Goal: Task Accomplishment & Management: Use online tool/utility

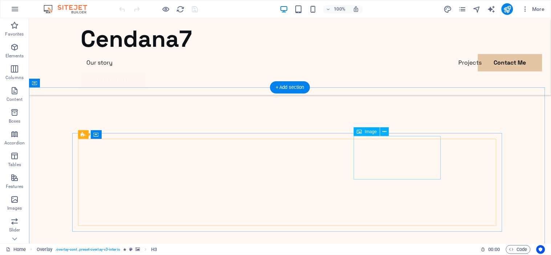
scroll to position [1711, 0]
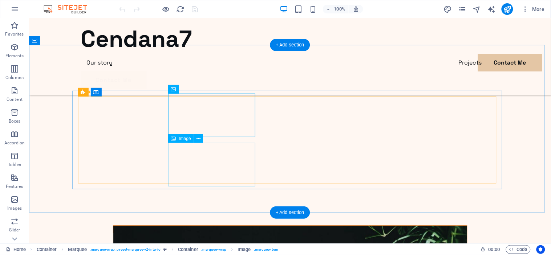
scroll to position [1766, 0]
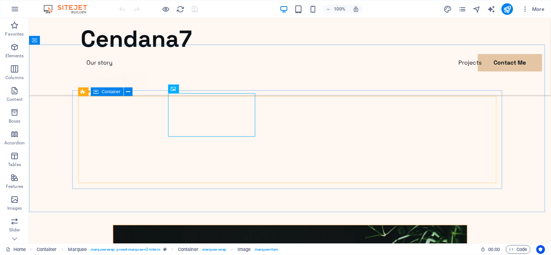
click at [104, 91] on span "Container" at bounding box center [111, 92] width 19 height 4
click at [125, 92] on button at bounding box center [128, 92] width 9 height 9
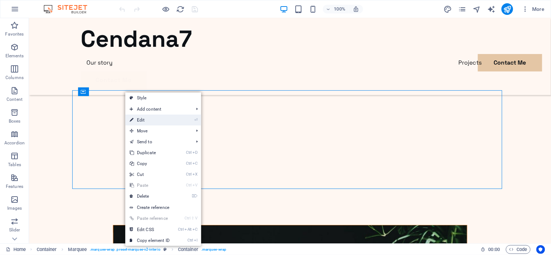
click at [171, 120] on link "⏎ Edit" at bounding box center [149, 120] width 49 height 11
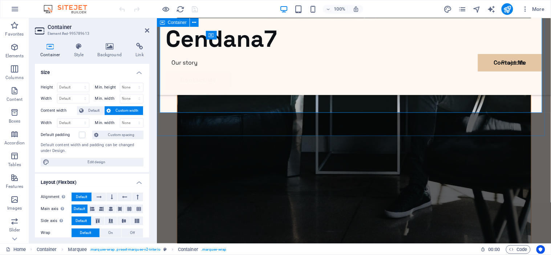
scroll to position [1822, 0]
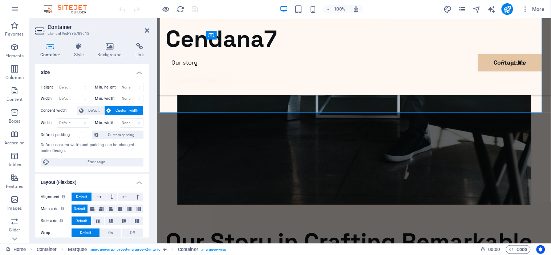
click at [116, 109] on span "Custom width" at bounding box center [127, 110] width 28 height 9
click at [93, 111] on span "Default" at bounding box center [94, 110] width 16 height 9
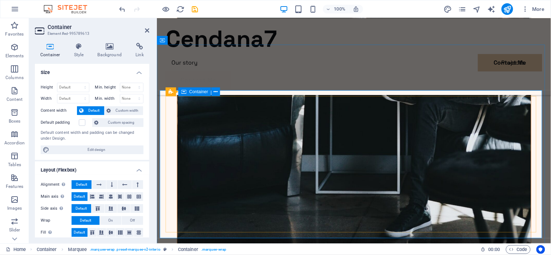
scroll to position [1746, 0]
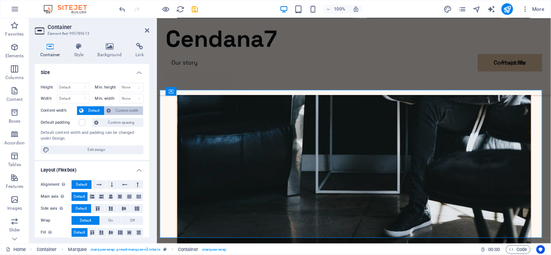
click at [129, 108] on span "Custom width" at bounding box center [127, 110] width 28 height 9
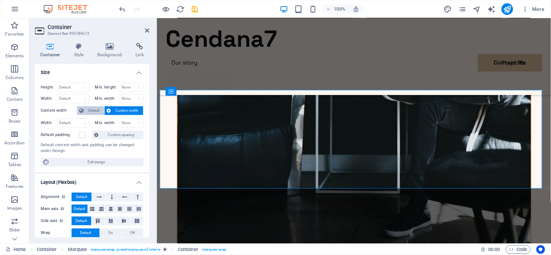
click at [82, 108] on icon at bounding box center [81, 110] width 4 height 9
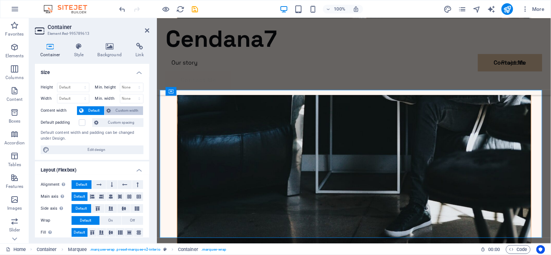
click at [125, 110] on span "Custom width" at bounding box center [127, 110] width 28 height 9
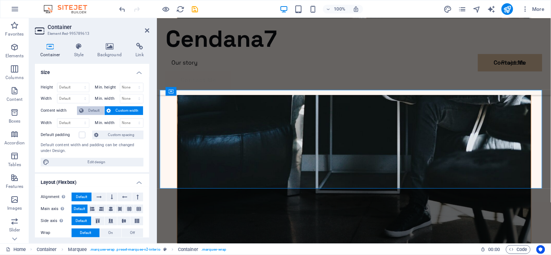
click at [91, 110] on span "Default" at bounding box center [94, 110] width 16 height 9
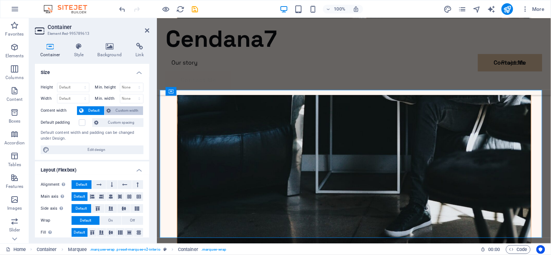
click at [116, 110] on span "Custom width" at bounding box center [127, 110] width 28 height 9
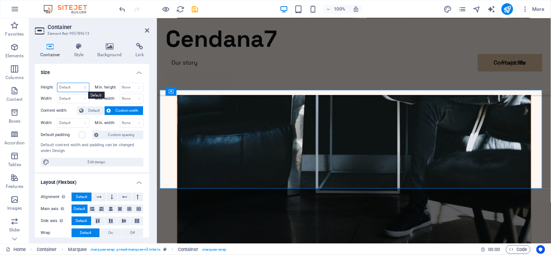
click at [77, 86] on select "Default px rem % vh vw" at bounding box center [73, 87] width 32 height 9
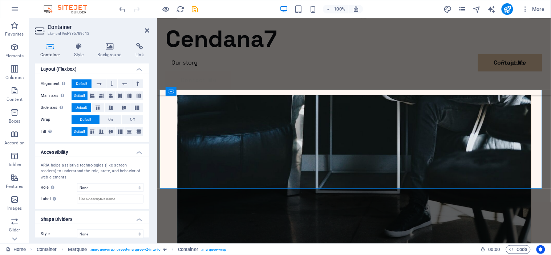
scroll to position [0, 0]
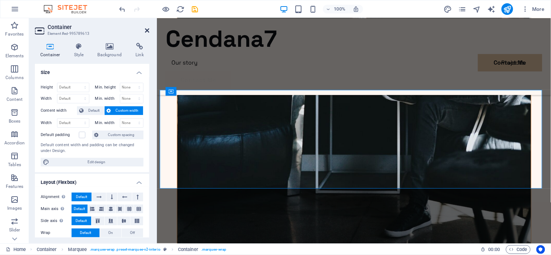
click at [147, 29] on icon at bounding box center [147, 31] width 4 height 6
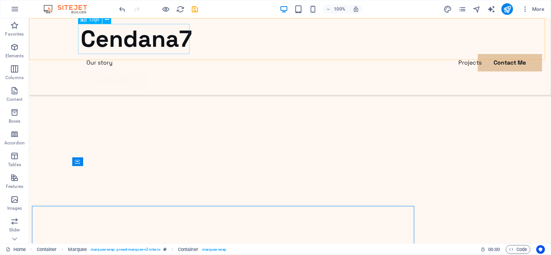
scroll to position [1690, 0]
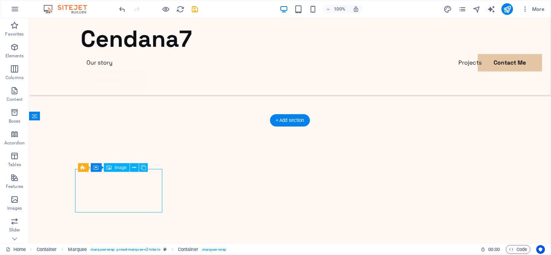
select select "px"
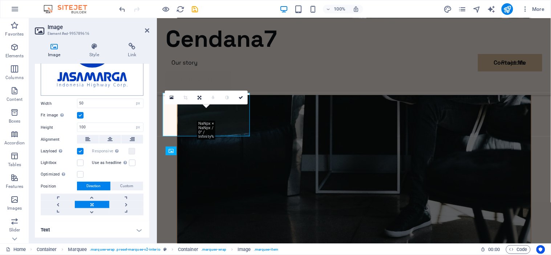
scroll to position [65, 0]
click at [124, 53] on h4 "Link" at bounding box center [132, 50] width 34 height 15
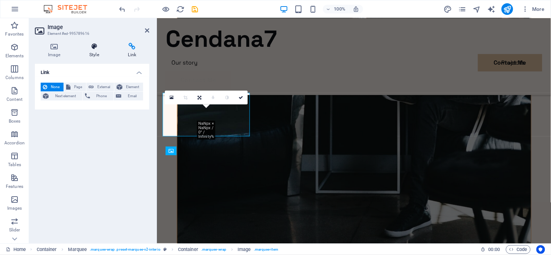
click at [106, 48] on icon at bounding box center [94, 46] width 36 height 7
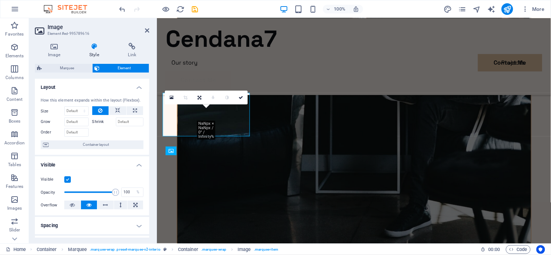
scroll to position [0, 0]
click at [128, 121] on input "Shrink" at bounding box center [130, 121] width 28 height 9
click at [84, 123] on input "Grow" at bounding box center [76, 121] width 24 height 9
click at [77, 111] on select "Default auto px % 1/1 1/2 1/3 1/4 1/5 1/6 1/7 1/8 1/9 1/10" at bounding box center [77, 110] width 24 height 9
click at [108, 136] on div at bounding box center [118, 131] width 52 height 11
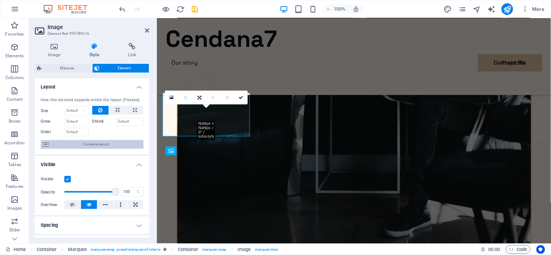
click at [91, 145] on span "Container layout" at bounding box center [96, 144] width 90 height 9
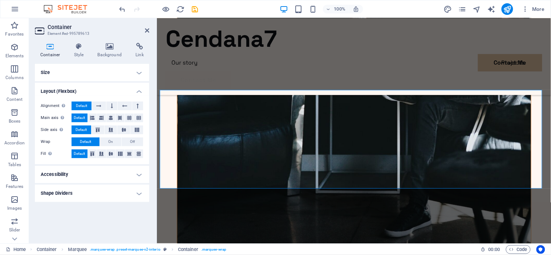
click at [134, 85] on h4 "Layout (Flexbox)" at bounding box center [92, 89] width 114 height 13
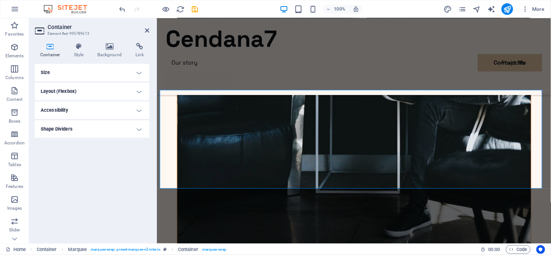
click at [134, 70] on h4 "Size" at bounding box center [92, 72] width 114 height 17
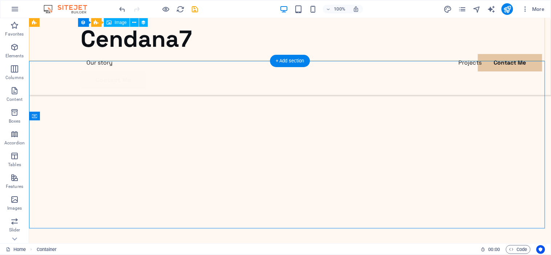
scroll to position [1690, 0]
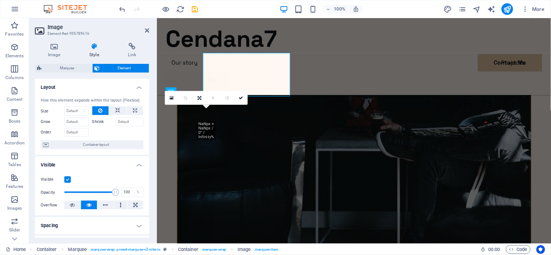
scroll to position [1746, 0]
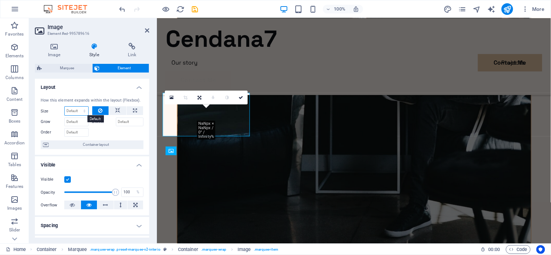
click at [82, 111] on select "Default auto px % 1/1 1/2 1/3 1/4 1/5 1/6 1/7 1/8 1/9 1/10" at bounding box center [77, 111] width 24 height 9
click at [89, 96] on div "How this element expands within the layout (Flexbox). Size Default auto px % 1/…" at bounding box center [92, 124] width 114 height 64
click at [78, 109] on select "Default auto px % 1/1 1/2 1/3 1/4 1/5 1/6 1/7 1/8 1/9 1/10" at bounding box center [77, 111] width 24 height 9
click at [65, 107] on select "Default auto px % 1/1 1/2 1/3 1/4 1/5 1/6 1/7 1/8 1/9 1/10" at bounding box center [77, 111] width 24 height 9
click at [76, 110] on select "Default auto px % 1/1 1/2 1/3 1/4 1/5 1/6 1/7 1/8 1/9 1/10" at bounding box center [77, 111] width 24 height 9
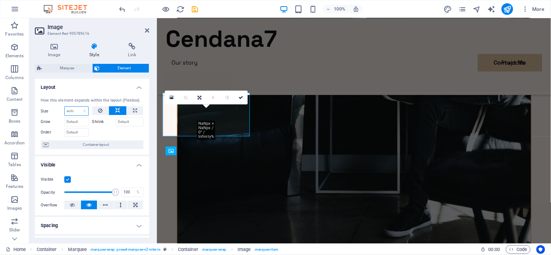
select select "px"
click at [77, 107] on select "Default auto px % 1/1 1/2 1/3 1/4 1/5 1/6 1/7 1/8 1/9 1/10" at bounding box center [77, 111] width 24 height 9
type input "0"
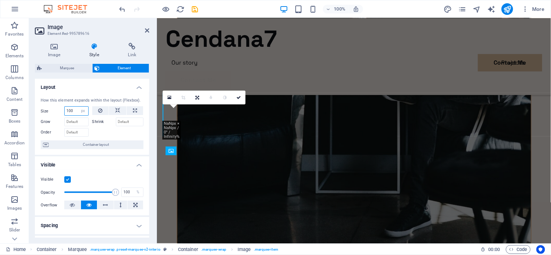
type input "100"
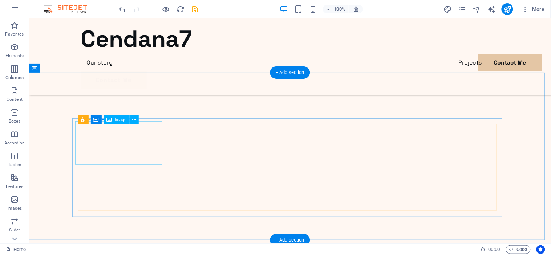
scroll to position [1739, 0]
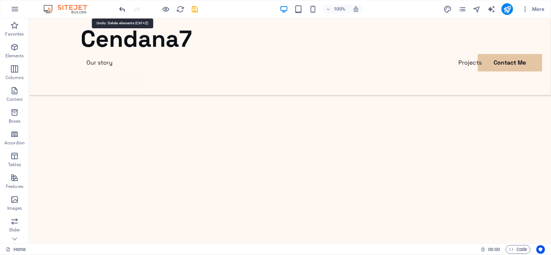
click at [122, 8] on icon "undo" at bounding box center [122, 9] width 8 height 8
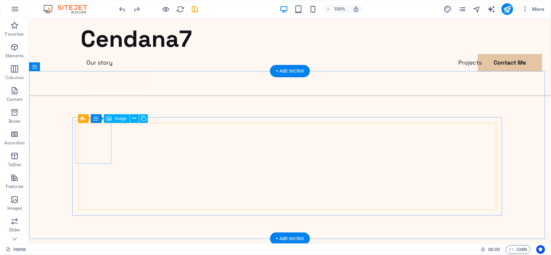
select select "px"
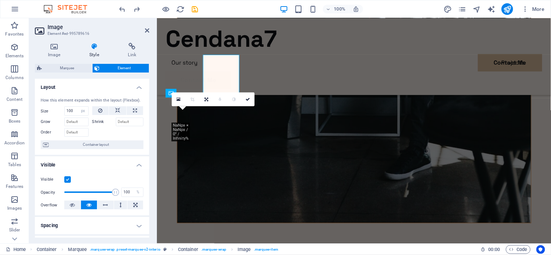
scroll to position [1745, 0]
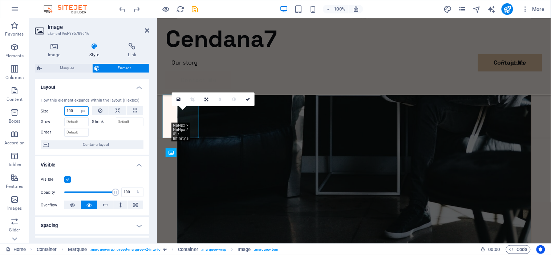
click at [75, 114] on input "100" at bounding box center [77, 111] width 24 height 9
type input "1"
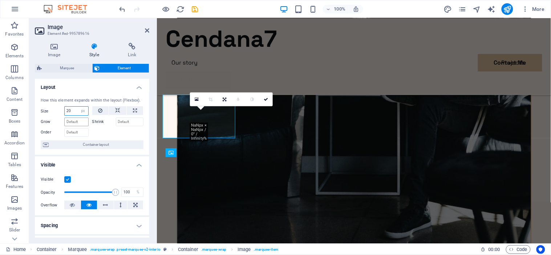
type input "2"
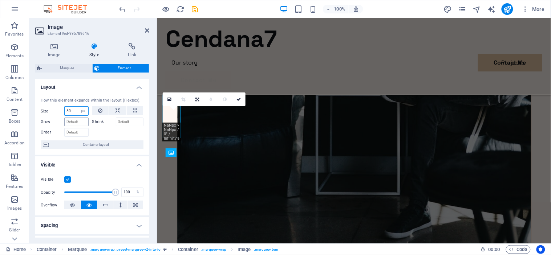
type input "5"
type input "200"
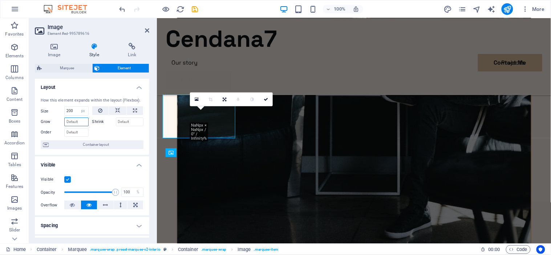
click at [79, 122] on input "Grow" at bounding box center [76, 122] width 24 height 9
type input "300"
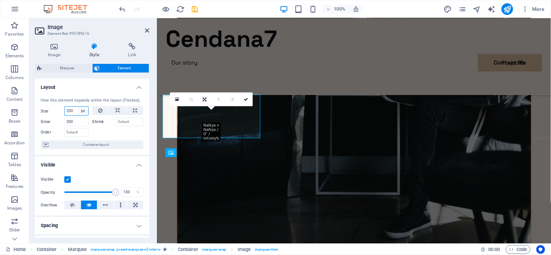
click at [78, 112] on select "Default auto px % 1/1 1/2 1/3 1/4 1/5 1/6 1/7 1/8 1/9 1/10" at bounding box center [83, 111] width 10 height 9
click at [77, 112] on input "200" at bounding box center [77, 111] width 24 height 9
type input "2"
type input "300"
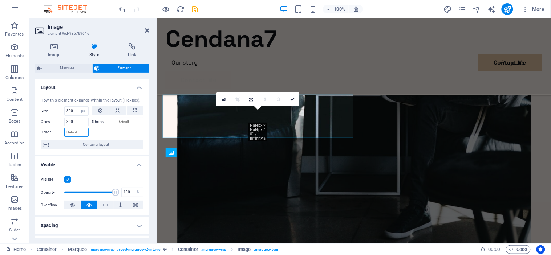
click at [76, 132] on input "Order" at bounding box center [76, 132] width 24 height 9
type input "20"
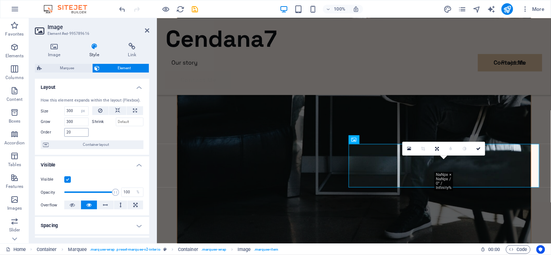
scroll to position [1739, 0]
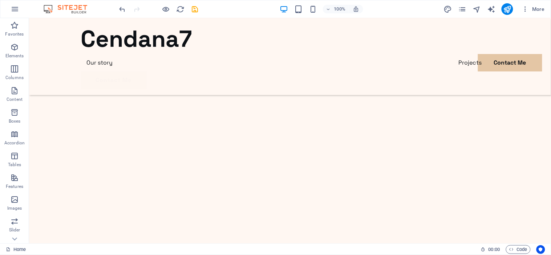
click at [121, 4] on div at bounding box center [158, 9] width 81 height 12
click at [121, 5] on icon "undo" at bounding box center [122, 9] width 8 height 8
drag, startPoint x: 125, startPoint y: 14, endPoint x: 122, endPoint y: 8, distance: 6.5
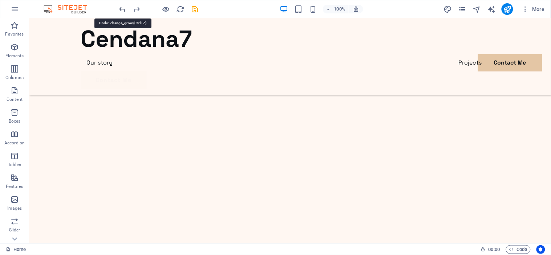
click at [122, 8] on div at bounding box center [158, 9] width 81 height 12
click at [122, 8] on icon "undo" at bounding box center [122, 9] width 8 height 8
click at [122, 10] on icon "undo" at bounding box center [122, 9] width 8 height 8
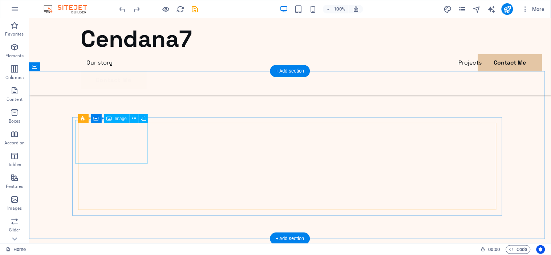
select select "px"
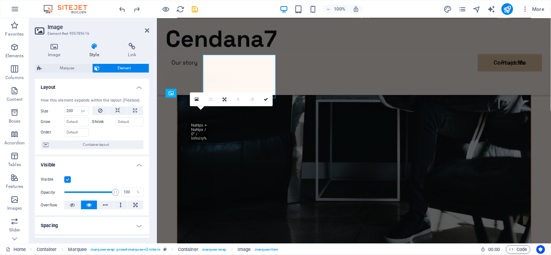
scroll to position [1745, 0]
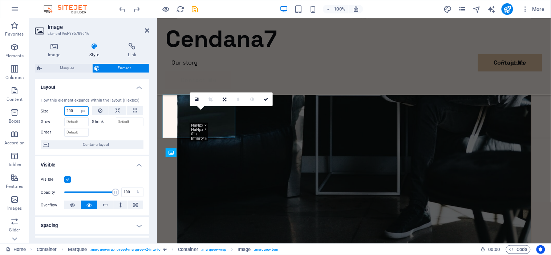
click at [75, 111] on input "200" at bounding box center [77, 111] width 24 height 9
type input "2"
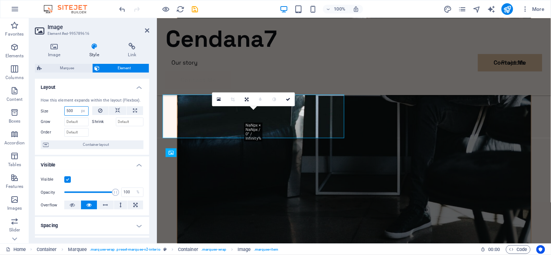
click at [75, 111] on input "500" at bounding box center [77, 111] width 24 height 9
type input "5"
type input "200"
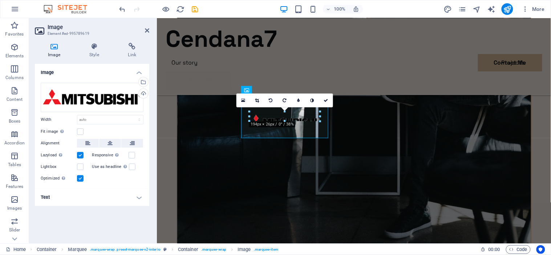
drag, startPoint x: 306, startPoint y: 124, endPoint x: 294, endPoint y: 121, distance: 12.3
type input "187"
select select "px"
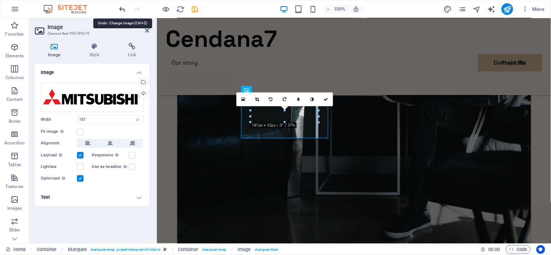
click at [125, 6] on icon "undo" at bounding box center [122, 9] width 8 height 8
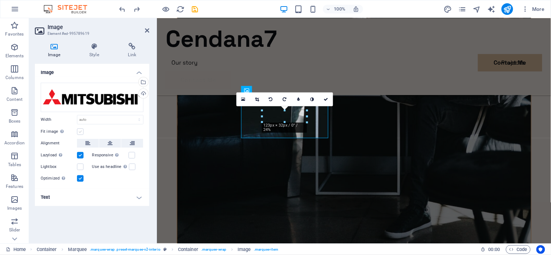
click at [78, 133] on label at bounding box center [80, 132] width 7 height 7
click at [0, 0] on input "Fit image Automatically fit image to a fixed width and height" at bounding box center [0, 0] width 0 height 0
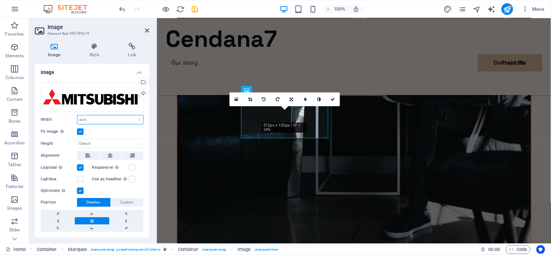
click at [110, 119] on select "Default auto px rem % em vh vw" at bounding box center [110, 120] width 66 height 9
click at [113, 122] on select "Default auto px rem % em vh vw" at bounding box center [110, 120] width 66 height 9
drag, startPoint x: 109, startPoint y: 120, endPoint x: 114, endPoint y: 127, distance: 8.7
click at [114, 127] on div "Drag files here, click to choose files or select files from Files or our free s…" at bounding box center [92, 157] width 114 height 161
click at [77, 116] on select "Default auto px rem % em vh vw" at bounding box center [110, 120] width 66 height 9
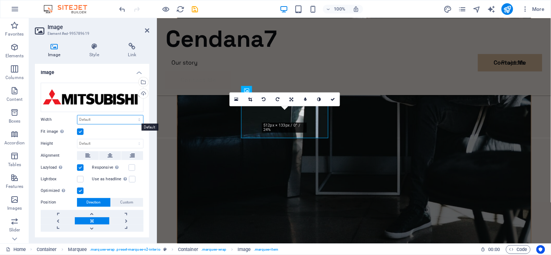
click at [102, 118] on select "Default auto px rem % em vh vw" at bounding box center [110, 120] width 66 height 9
click at [106, 140] on select "Default auto px" at bounding box center [110, 143] width 66 height 9
click at [77, 130] on label at bounding box center [80, 132] width 7 height 7
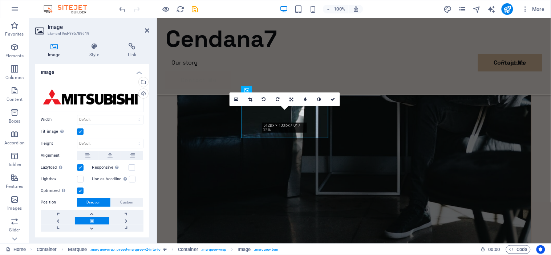
click at [0, 0] on input "Fit image Automatically fit image to a fixed width and height" at bounding box center [0, 0] width 0 height 0
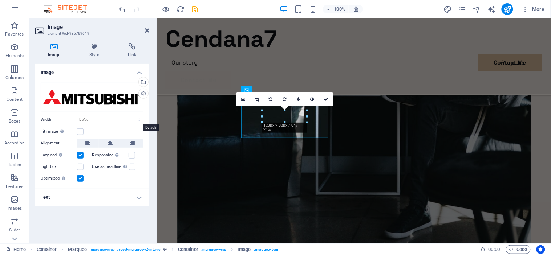
click at [96, 122] on select "Default auto px rem % em vh vw" at bounding box center [110, 120] width 66 height 9
select select "px"
click at [133, 116] on select "Default auto px rem % em vh vw" at bounding box center [110, 120] width 66 height 9
click at [118, 119] on input "123" at bounding box center [110, 120] width 66 height 9
type input "1"
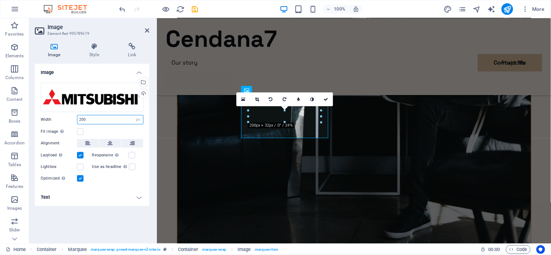
click at [118, 119] on input "200" at bounding box center [110, 120] width 66 height 9
click at [79, 132] on label at bounding box center [80, 132] width 7 height 7
click at [0, 0] on input "Fit image Automatically fit image to a fixed width and height" at bounding box center [0, 0] width 0 height 0
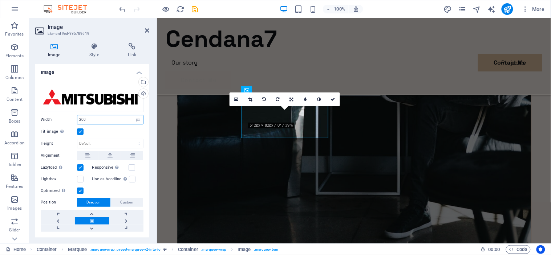
click at [104, 120] on input "200" at bounding box center [110, 120] width 66 height 9
type input "2"
type input "500"
click at [386, 52] on div "Cendana7 Menu Our story Projects Contact Me Contact Me" at bounding box center [354, 56] width 394 height 77
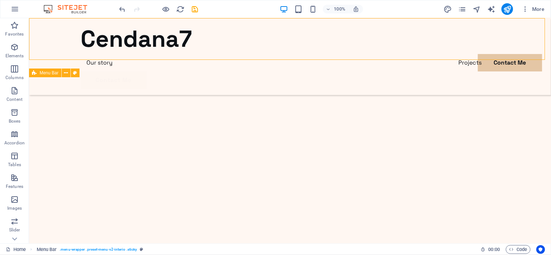
scroll to position [1739, 0]
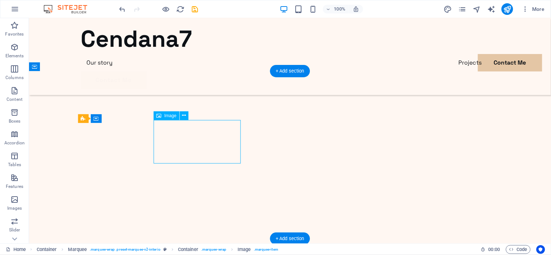
select select "px"
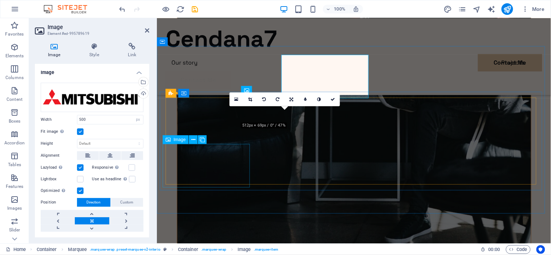
scroll to position [1745, 0]
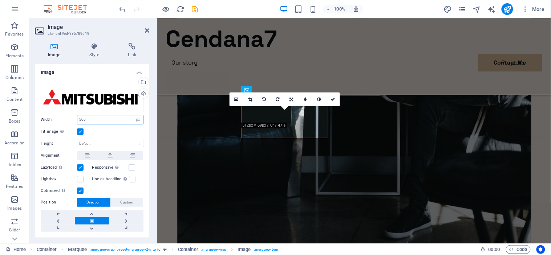
click at [80, 119] on input "500" at bounding box center [110, 120] width 66 height 9
type input "400"
click at [316, 47] on div "Cendana7 Menu Our story Projects Contact Me Contact Me" at bounding box center [354, 56] width 394 height 77
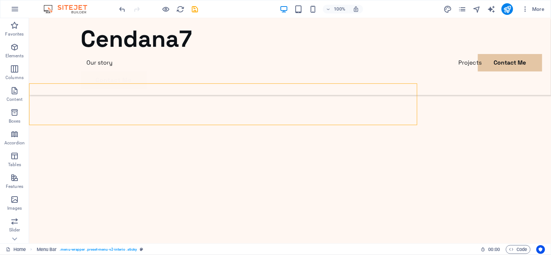
scroll to position [1739, 0]
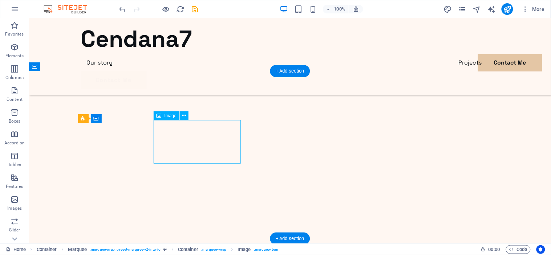
select select "px"
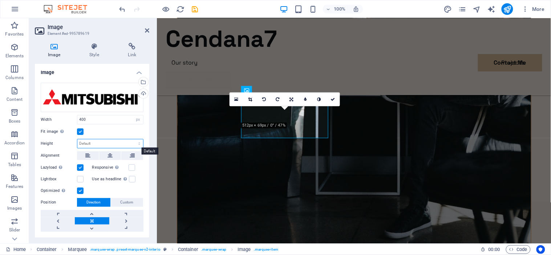
click at [102, 143] on select "Default auto px" at bounding box center [110, 143] width 66 height 9
select select "px"
click at [131, 139] on select "Default auto px" at bounding box center [110, 143] width 66 height 9
click at [101, 140] on input "32" at bounding box center [110, 143] width 66 height 9
type input "3"
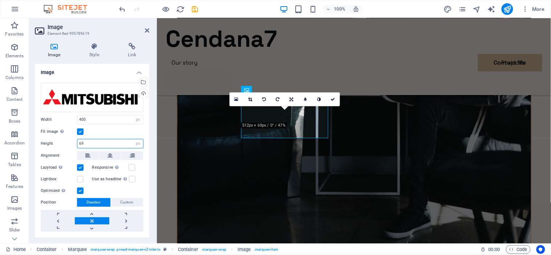
click at [117, 142] on input "69" at bounding box center [110, 143] width 66 height 9
type input "6"
click at [118, 142] on input "80" at bounding box center [110, 143] width 66 height 9
type input "8"
type input "100"
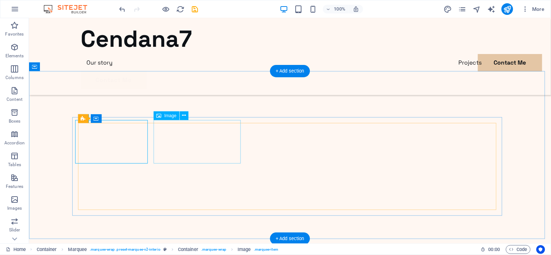
select select "px"
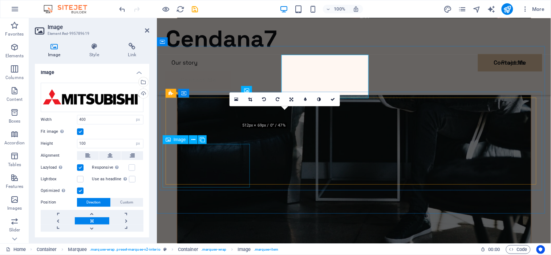
scroll to position [1745, 0]
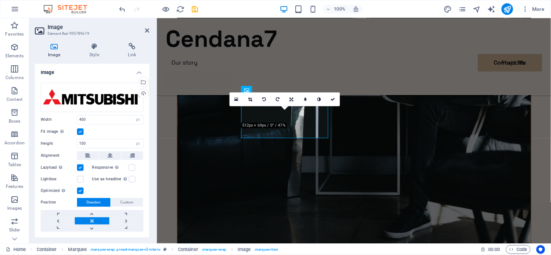
click at [80, 131] on label at bounding box center [80, 132] width 7 height 7
click at [0, 0] on input "Fit image Automatically fit image to a fixed width and height" at bounding box center [0, 0] width 0 height 0
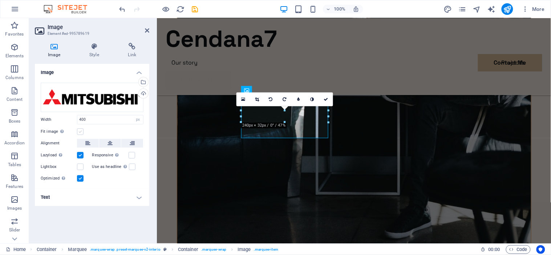
click at [80, 133] on label at bounding box center [80, 132] width 7 height 7
click at [0, 0] on input "Fit image Automatically fit image to a fixed width and height" at bounding box center [0, 0] width 0 height 0
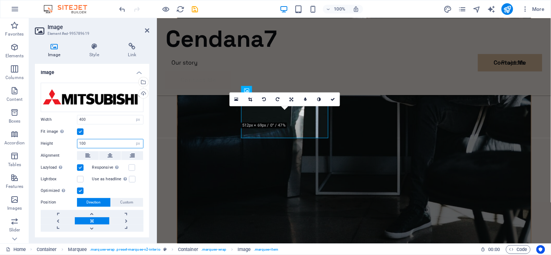
click at [101, 144] on input "100" at bounding box center [110, 143] width 66 height 9
click at [137, 144] on select "Default auto px" at bounding box center [138, 143] width 10 height 9
select select "default"
click at [133, 139] on select "Default auto px" at bounding box center [138, 143] width 10 height 9
select select "DISABLED_OPTION_VALUE"
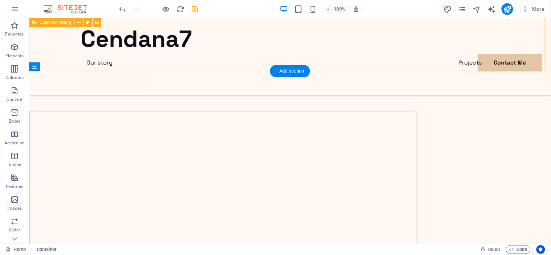
scroll to position [1739, 0]
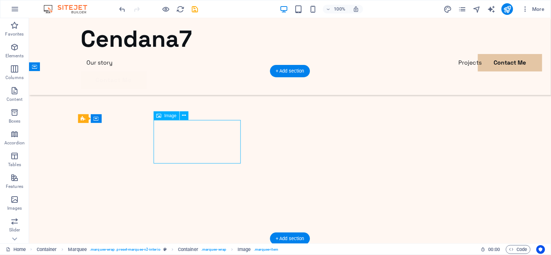
select select "px"
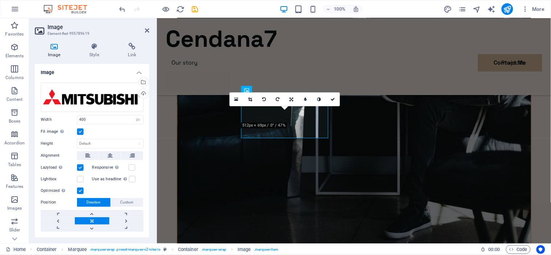
click at [136, 71] on h4 "Image" at bounding box center [92, 70] width 114 height 13
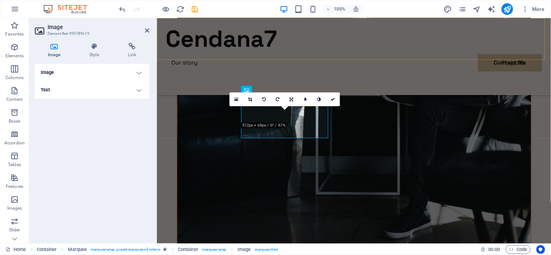
click at [292, 58] on div "Cendana7 Menu Our story Projects Contact Me Contact Me" at bounding box center [354, 56] width 394 height 77
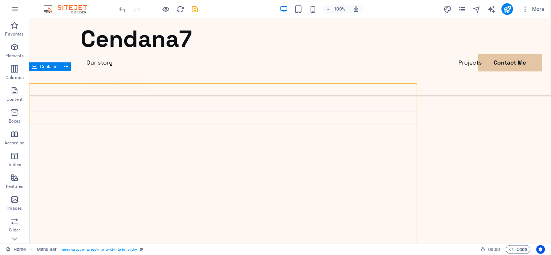
scroll to position [1739, 0]
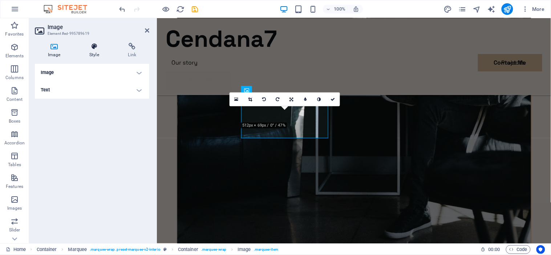
click at [95, 43] on icon at bounding box center [94, 46] width 36 height 7
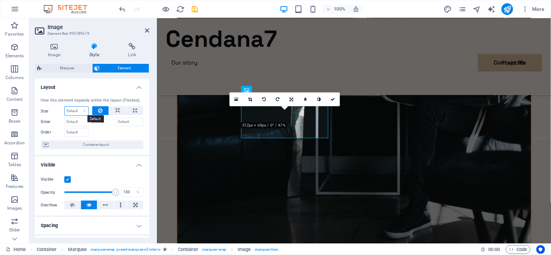
click at [78, 110] on select "Default auto px % 1/1 1/2 1/3 1/4 1/5 1/6 1/7 1/8 1/9 1/10" at bounding box center [77, 111] width 24 height 9
select select "px"
click at [77, 107] on select "Default auto px % 1/1 1/2 1/3 1/4 1/5 1/6 1/7 1/8 1/9 1/10" at bounding box center [77, 111] width 24 height 9
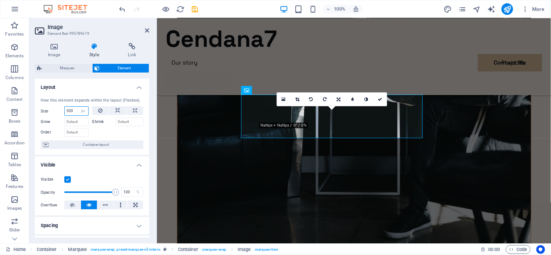
click at [76, 113] on input "500" at bounding box center [77, 111] width 24 height 9
type input "5"
type input "200"
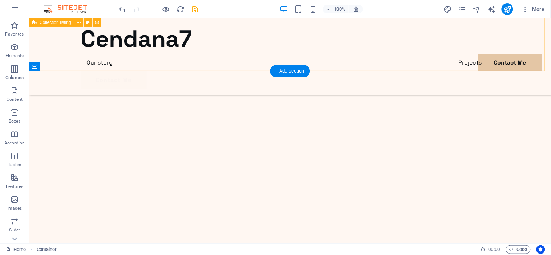
scroll to position [1739, 0]
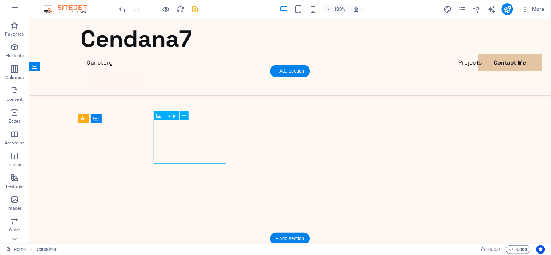
select select "px"
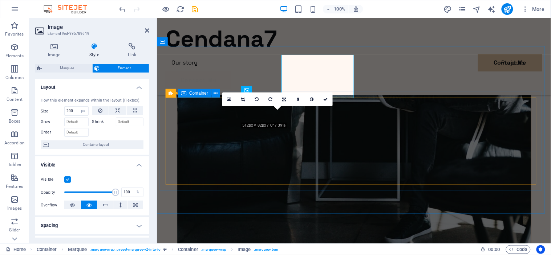
scroll to position [1745, 0]
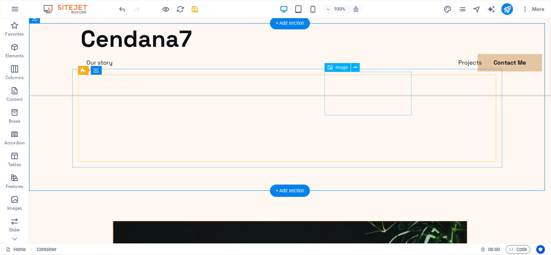
scroll to position [1788, 0]
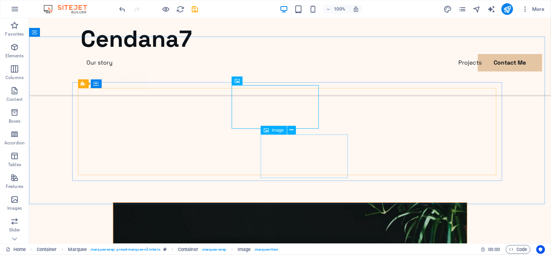
scroll to position [1747, 0]
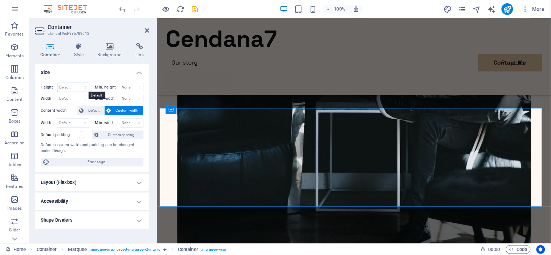
click at [72, 85] on select "Default px rem % vh vw" at bounding box center [73, 87] width 32 height 9
drag, startPoint x: 72, startPoint y: 85, endPoint x: 84, endPoint y: 108, distance: 25.7
click at [84, 108] on div "Height Default px rem % vh vw Min. height None px rem % vh vw Width Default px …" at bounding box center [92, 125] width 114 height 96
select select "px"
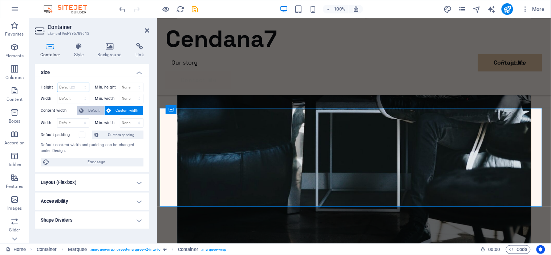
click at [78, 83] on select "Default px rem % vh vw" at bounding box center [73, 87] width 32 height 9
type input "272"
click at [80, 97] on select "Default px rem % em vh vw" at bounding box center [73, 98] width 32 height 9
select select "px"
click at [78, 94] on select "Default px rem % em vh vw" at bounding box center [73, 98] width 32 height 9
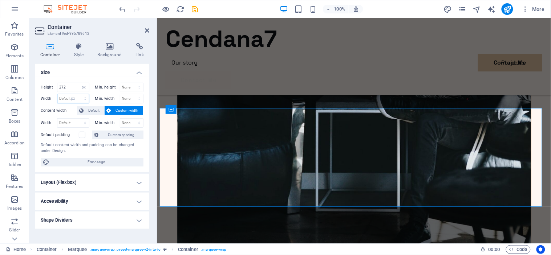
type input "1053"
click at [130, 89] on select "None px rem % vh vw" at bounding box center [131, 87] width 23 height 9
click at [121, 71] on h4 "Size" at bounding box center [92, 70] width 114 height 13
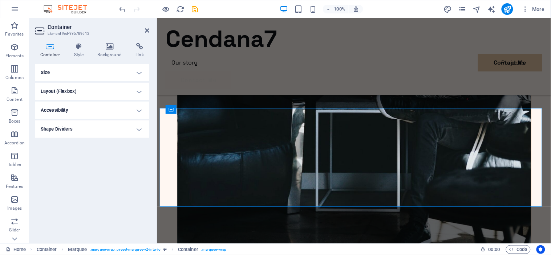
click at [93, 72] on h4 "Size" at bounding box center [92, 72] width 114 height 17
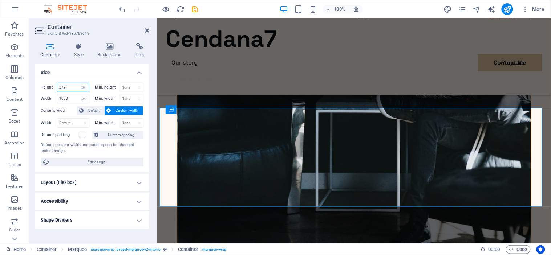
click at [71, 86] on input "272" at bounding box center [73, 87] width 32 height 9
type input "282"
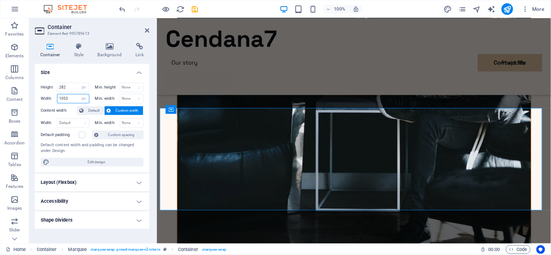
click at [71, 100] on input "1053" at bounding box center [73, 98] width 32 height 9
type input "1063"
click at [77, 84] on input "282" at bounding box center [73, 87] width 32 height 9
type input "2"
type input "300"
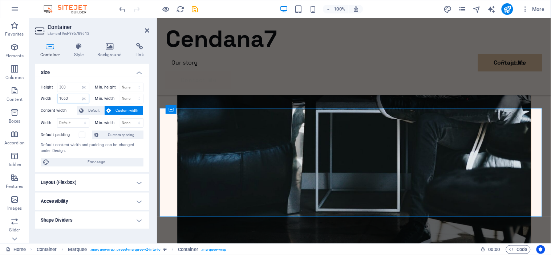
click at [78, 97] on input "1063" at bounding box center [73, 98] width 32 height 9
type input "1100"
click at [96, 78] on div "Height 300 Default px rem % vh vw Min. height None px rem % vh vw Width 1100 De…" at bounding box center [92, 125] width 114 height 96
click at [75, 120] on select "Default px rem % em vh vw" at bounding box center [73, 123] width 32 height 9
select select "px"
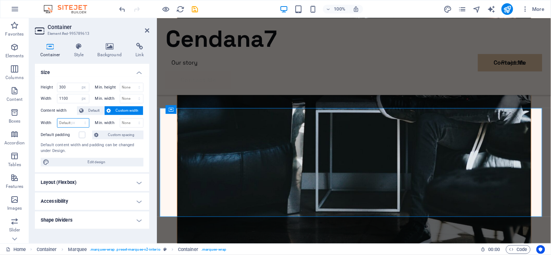
click at [78, 119] on select "Default px rem % em vh vw" at bounding box center [73, 123] width 32 height 9
type input "1053"
click at [129, 118] on div "None px rem % vh vw" at bounding box center [132, 122] width 24 height 9
click at [130, 120] on select "None px rem % vh vw" at bounding box center [131, 123] width 23 height 9
select select "px"
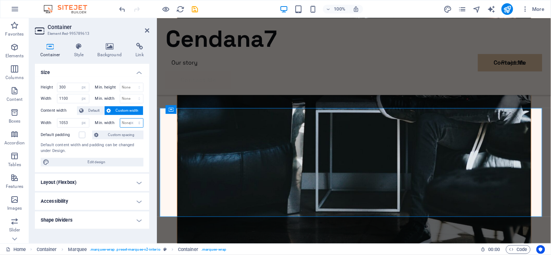
click at [133, 119] on select "None px rem % vh vw" at bounding box center [131, 123] width 23 height 9
type input "0"
click at [76, 121] on input "1053" at bounding box center [73, 123] width 32 height 9
type input "1"
type input "1100"
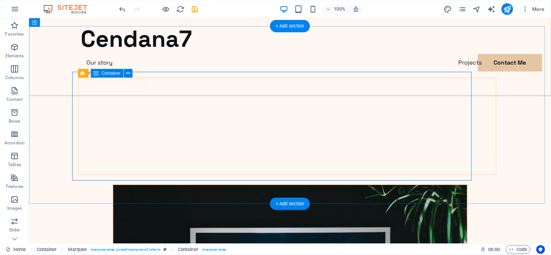
scroll to position [1784, 0]
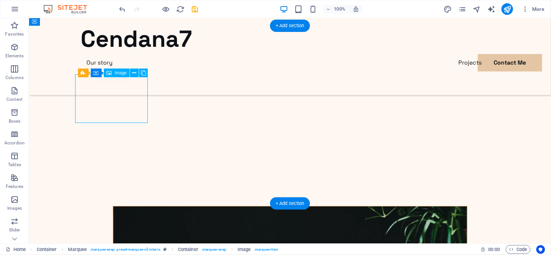
select select "px"
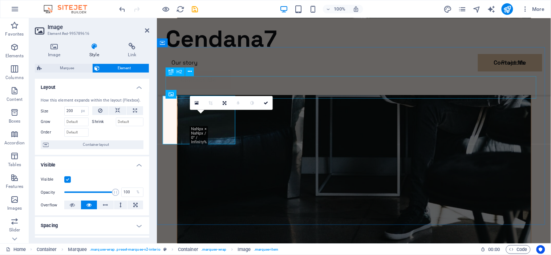
scroll to position [1744, 0]
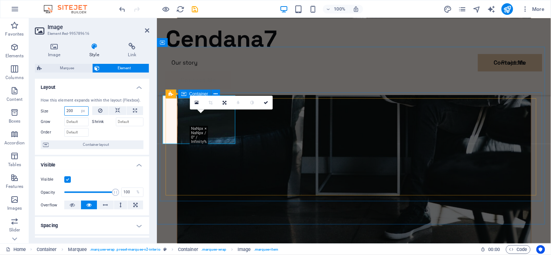
click at [72, 109] on input "200" at bounding box center [77, 111] width 24 height 9
type input "2"
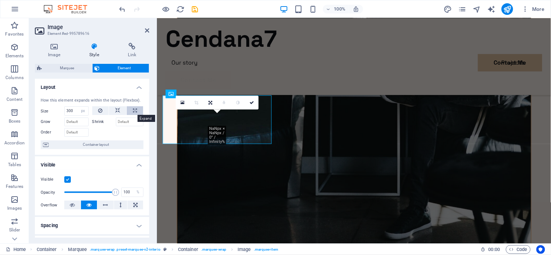
click at [133, 108] on icon at bounding box center [135, 110] width 4 height 9
type input "100"
select select "%"
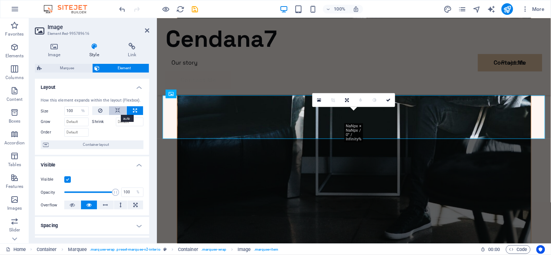
click at [115, 108] on icon at bounding box center [117, 110] width 5 height 9
select select "DISABLED_OPTION_VALUE"
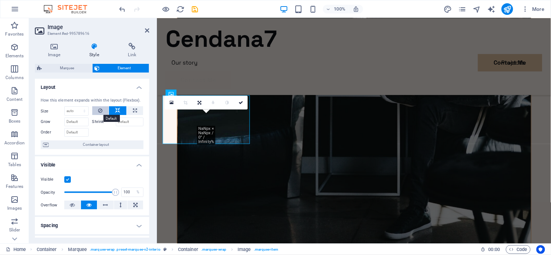
click at [103, 108] on button at bounding box center [100, 110] width 17 height 9
click at [117, 111] on icon at bounding box center [117, 110] width 5 height 9
click at [52, 48] on icon at bounding box center [54, 46] width 39 height 7
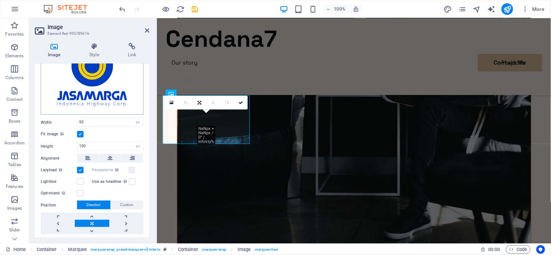
scroll to position [45, 0]
click at [133, 143] on select "Default auto px" at bounding box center [138, 146] width 10 height 9
select select "auto"
click at [133, 142] on select "Default auto px" at bounding box center [138, 146] width 10 height 9
select select "DISABLED_OPTION_VALUE"
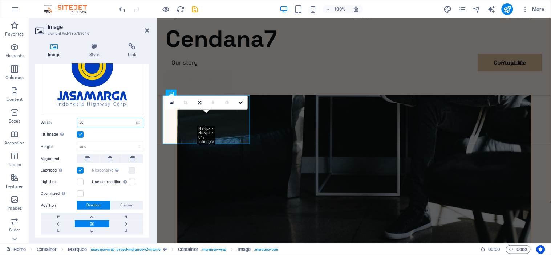
click at [100, 118] on input "50" at bounding box center [110, 122] width 66 height 9
type input "5"
click at [80, 131] on label at bounding box center [80, 134] width 7 height 7
click at [0, 0] on input "Fit image Automatically fit image to a fixed width and height" at bounding box center [0, 0] width 0 height 0
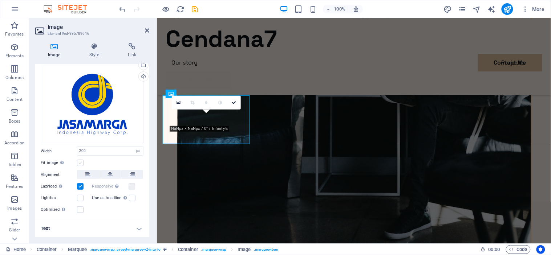
scroll to position [16, 0]
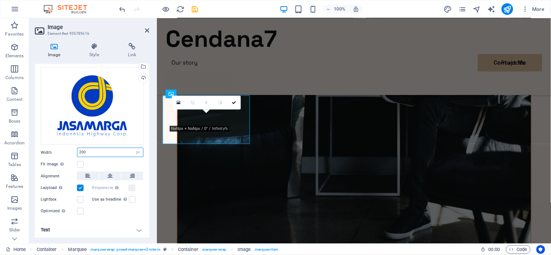
click at [102, 154] on input "200" at bounding box center [110, 152] width 66 height 9
type input "2"
type input "300"
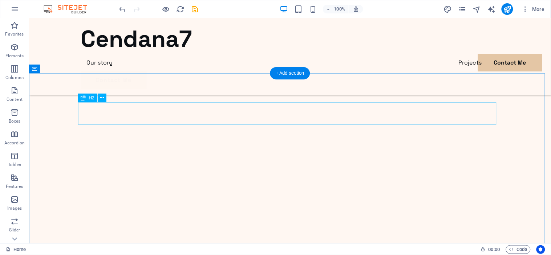
scroll to position [1737, 0]
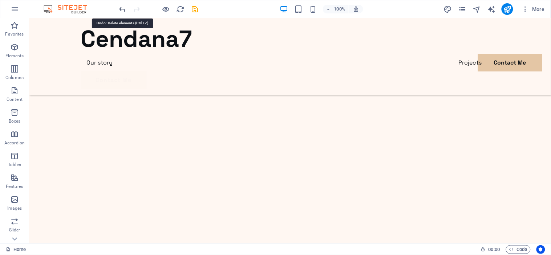
click at [118, 8] on icon "undo" at bounding box center [122, 9] width 8 height 8
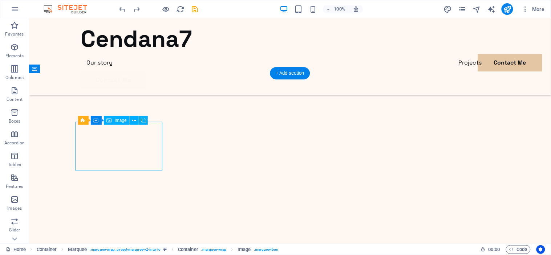
select select "px"
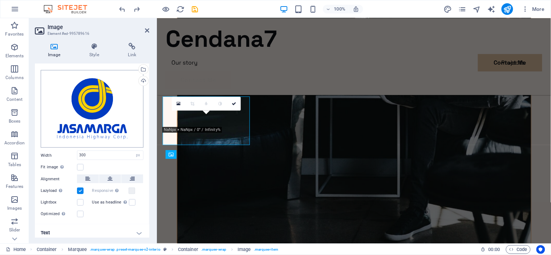
scroll to position [13, 0]
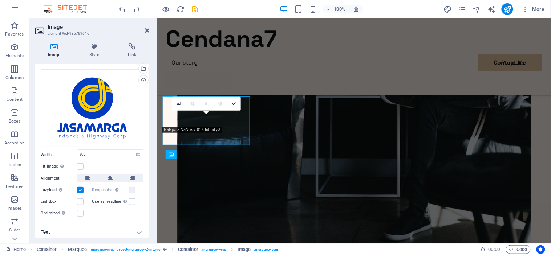
click at [102, 151] on input "300" at bounding box center [110, 154] width 66 height 9
click at [88, 48] on icon at bounding box center [94, 46] width 36 height 7
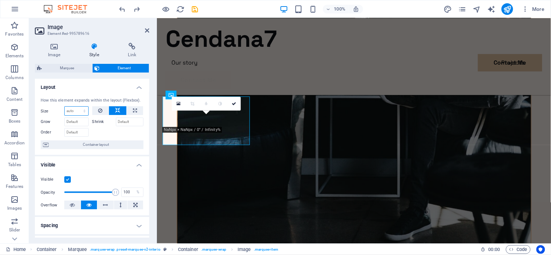
click at [81, 110] on select "Default auto px % 1/1 1/2 1/3 1/4 1/5 1/6 1/7 1/8 1/9 1/10" at bounding box center [77, 111] width 24 height 9
select select "1/10"
click at [77, 107] on select "Default auto px % 1/1 1/2 1/3 1/4 1/5 1/6 1/7 1/8 1/9 1/10" at bounding box center [77, 111] width 24 height 9
type input "10"
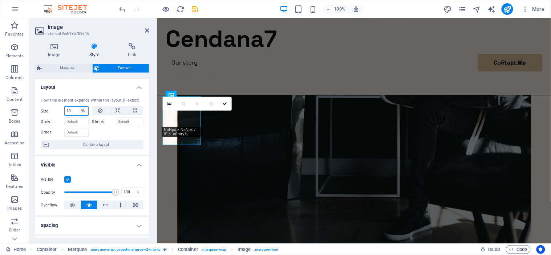
click at [82, 111] on select "Default auto px % 1/1 1/2 1/3 1/4 1/5 1/6 1/7 1/8 1/9 1/10" at bounding box center [83, 111] width 10 height 9
click at [78, 107] on select "Default auto px % 1/1 1/2 1/3 1/4 1/5 1/6 1/7 1/8 1/9 1/10" at bounding box center [83, 111] width 10 height 9
click at [78, 110] on select "Default auto px % 1/1 1/2 1/3 1/4 1/5 1/6 1/7 1/8 1/9 1/10" at bounding box center [83, 111] width 10 height 9
select select "px"
click at [78, 107] on select "Default auto px % 1/1 1/2 1/3 1/4 1/5 1/6 1/7 1/8 1/9 1/10" at bounding box center [83, 111] width 10 height 9
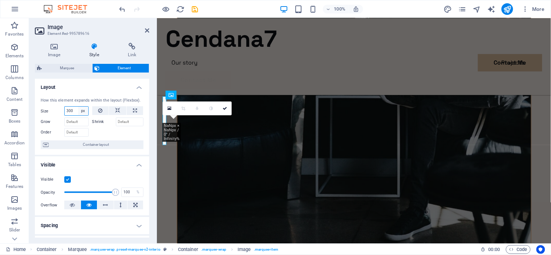
type input "300"
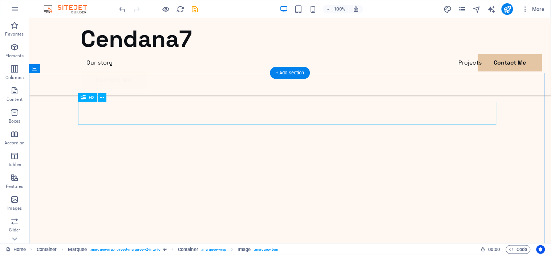
scroll to position [1737, 0]
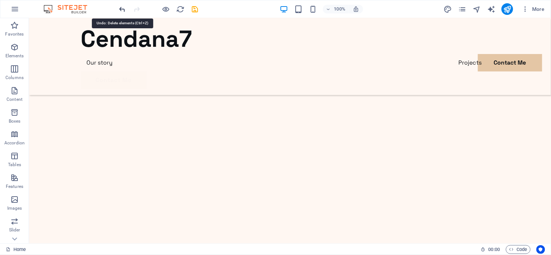
click at [124, 8] on icon "undo" at bounding box center [122, 9] width 8 height 8
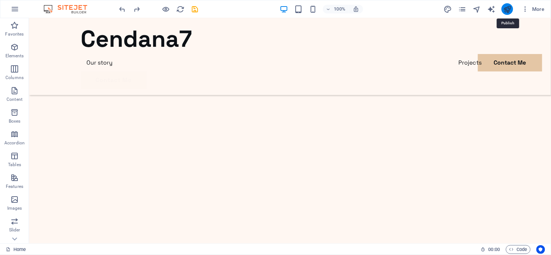
click at [506, 8] on icon "publish" at bounding box center [507, 9] width 8 height 8
checkbox input "false"
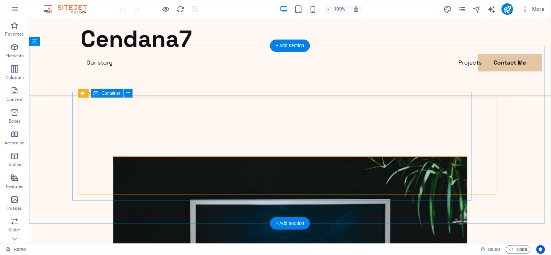
scroll to position [1765, 0]
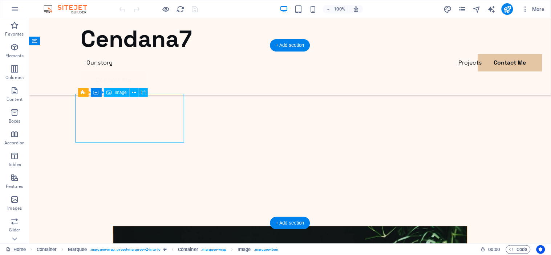
select select "px"
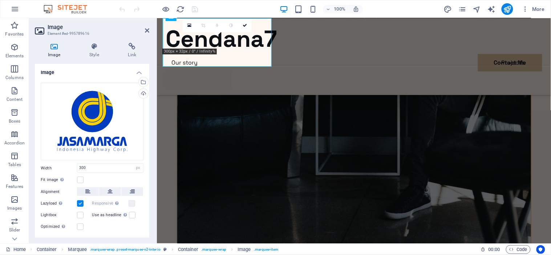
scroll to position [1822, 0]
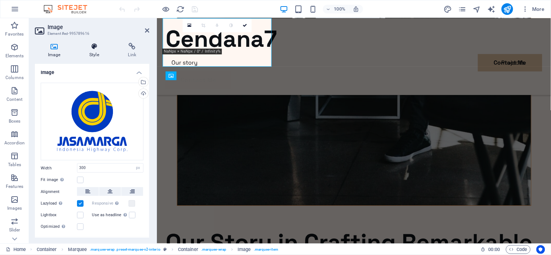
click at [94, 50] on h4 "Style" at bounding box center [95, 50] width 39 height 15
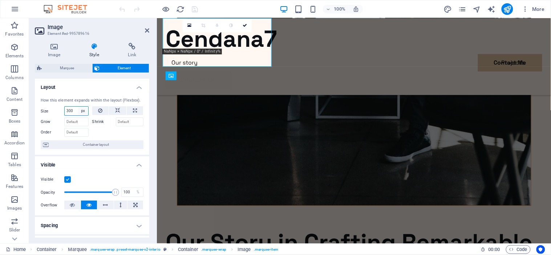
click at [84, 113] on select "Default auto px % 1/1 1/2 1/3 1/4 1/5 1/6 1/7 1/8 1/9 1/10" at bounding box center [83, 111] width 10 height 9
select select "auto"
click at [78, 107] on select "Default auto px % 1/1 1/2 1/3 1/4 1/5 1/6 1/7 1/8 1/9 1/10" at bounding box center [83, 111] width 10 height 9
select select "DISABLED_OPTION_VALUE"
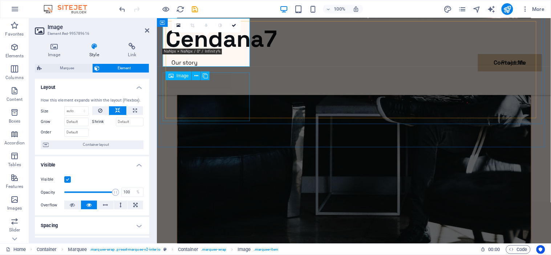
scroll to position [1721, 0]
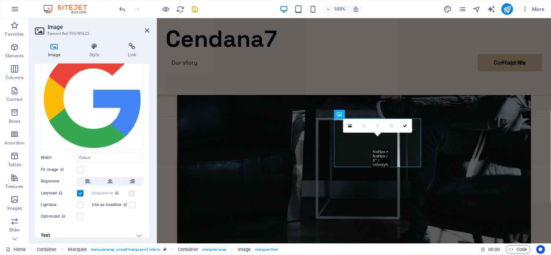
scroll to position [36, 0]
click at [95, 39] on div "Image Style Link Image Drag files here, click to choose files or select files f…" at bounding box center [92, 140] width 126 height 207
click at [95, 44] on icon at bounding box center [94, 46] width 36 height 7
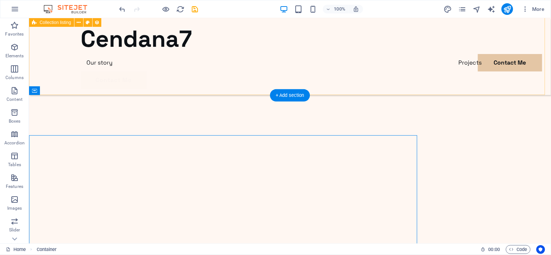
scroll to position [1715, 0]
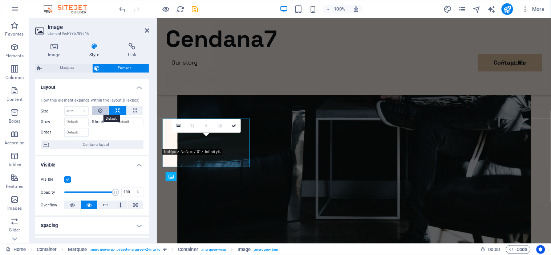
click at [101, 113] on icon at bounding box center [100, 110] width 4 height 9
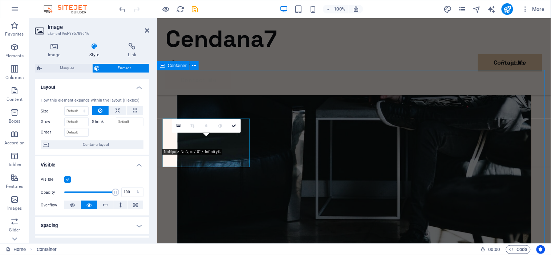
scroll to position [1715, 0]
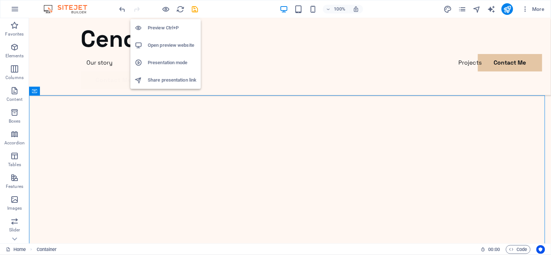
click at [171, 21] on li "Preview Ctrl+P" at bounding box center [165, 27] width 70 height 17
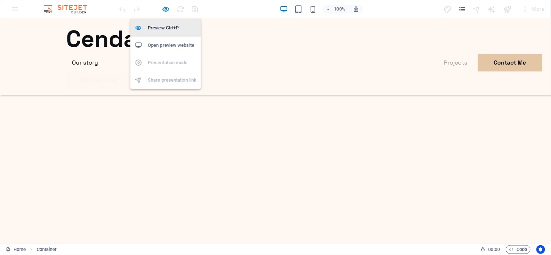
scroll to position [1481, 0]
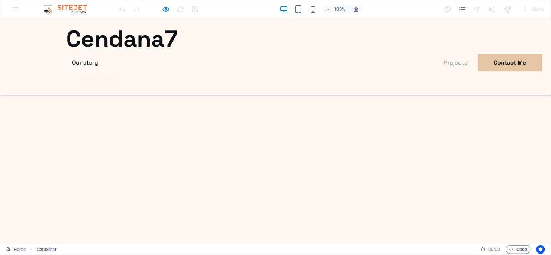
drag, startPoint x: 366, startPoint y: 171, endPoint x: 271, endPoint y: 171, distance: 95.2
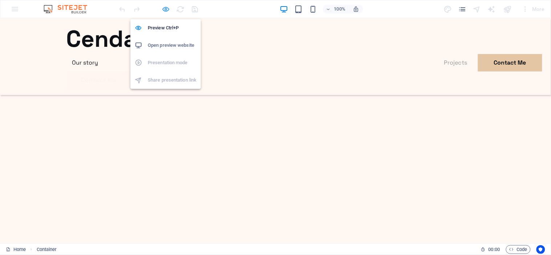
click at [167, 8] on icon "button" at bounding box center [166, 9] width 8 height 8
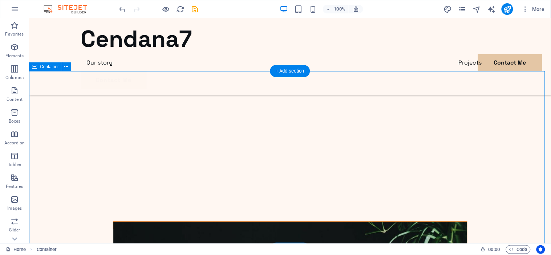
scroll to position [1771, 0]
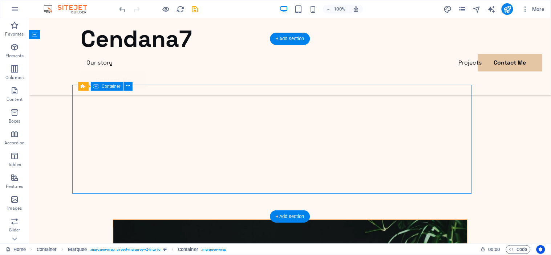
select select "px"
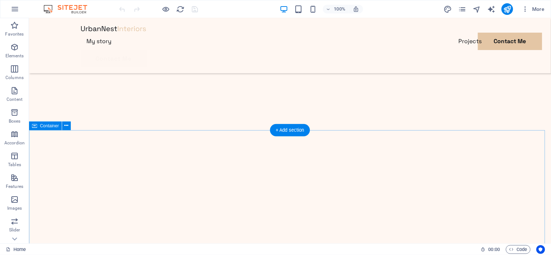
scroll to position [562, 0]
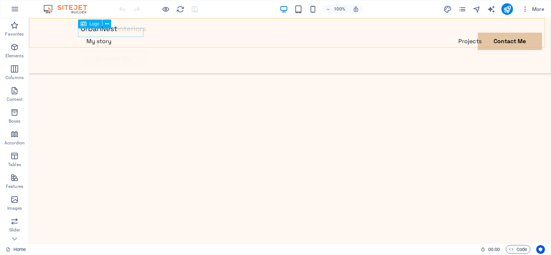
click at [142, 32] on div at bounding box center [290, 28] width 418 height 9
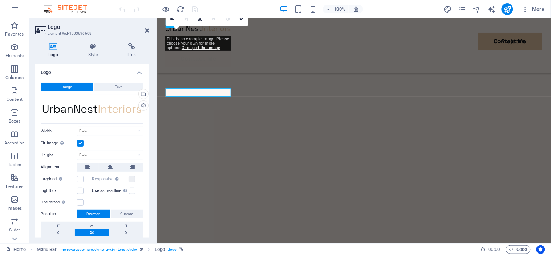
scroll to position [502, 0]
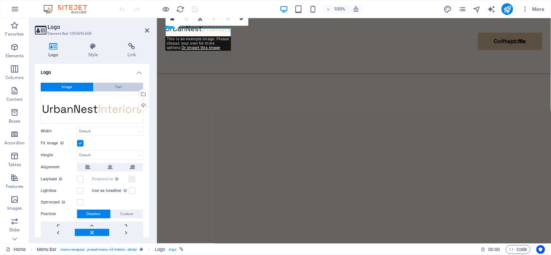
click at [111, 88] on button "Text" at bounding box center [118, 87] width 49 height 9
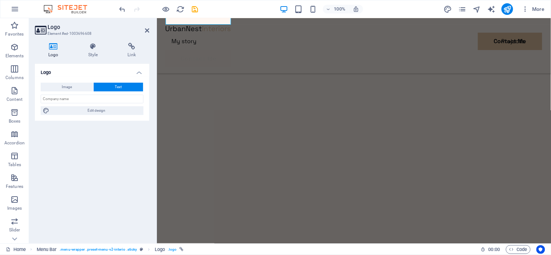
scroll to position [515, 0]
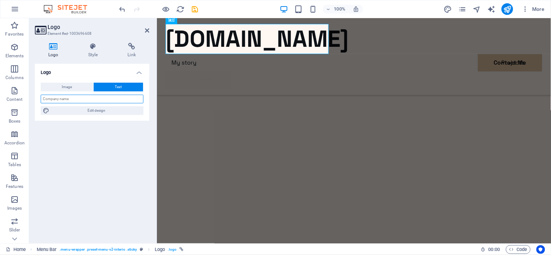
click at [116, 96] on input "text" at bounding box center [92, 99] width 103 height 9
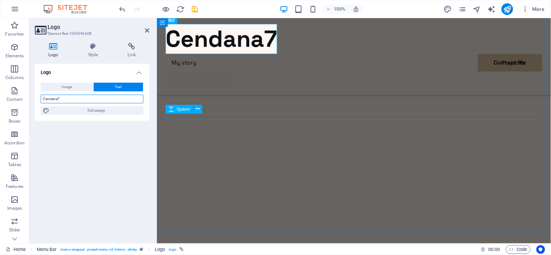
type input "Cendana7"
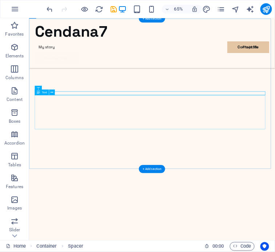
scroll to position [429, 0]
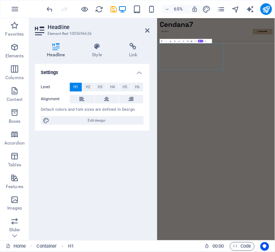
scroll to position [436, 0]
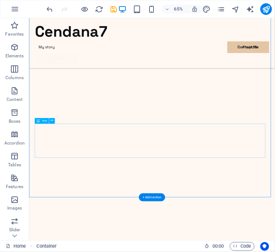
scroll to position [511, 0]
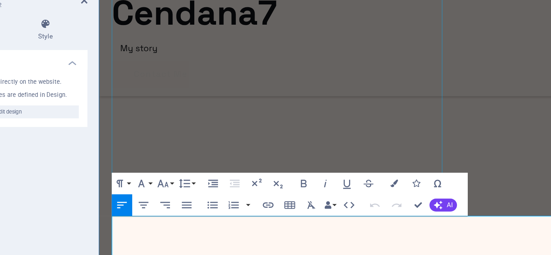
scroll to position [631, 0]
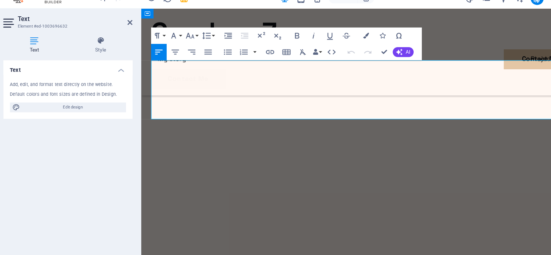
drag, startPoint x: 379, startPoint y: 100, endPoint x: 152, endPoint y: 56, distance: 230.9
drag, startPoint x: 150, startPoint y: 57, endPoint x: 389, endPoint y: 101, distance: 242.9
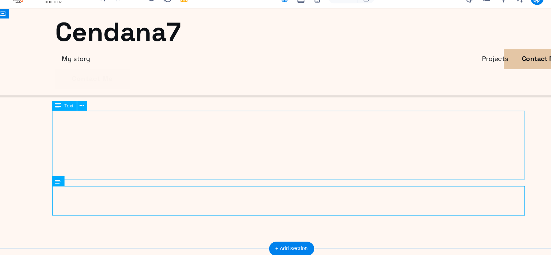
scroll to position [585, 0]
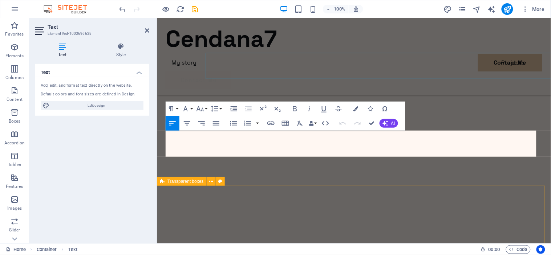
scroll to position [648, 0]
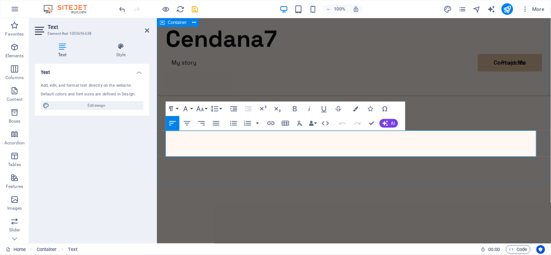
drag, startPoint x: 166, startPoint y: 136, endPoint x: 485, endPoint y: 165, distance: 320.2
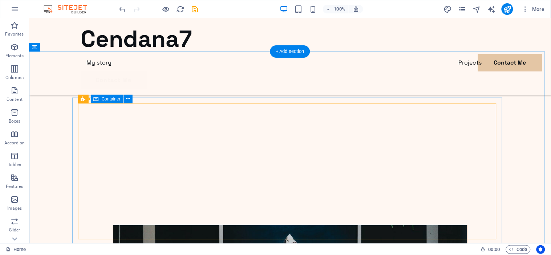
scroll to position [1751, 0]
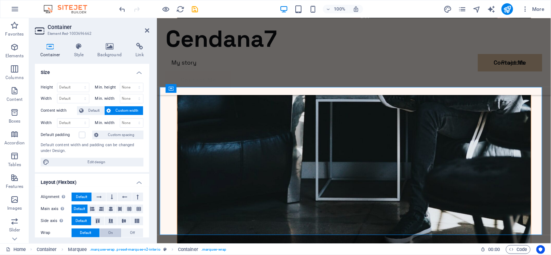
scroll to position [0, 0]
click at [72, 49] on icon at bounding box center [79, 46] width 21 height 7
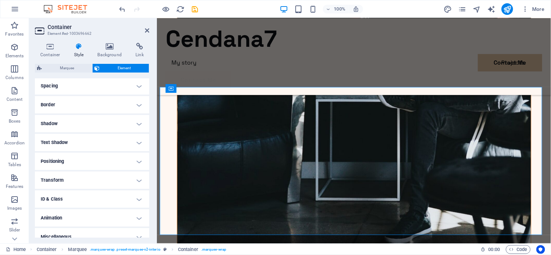
scroll to position [132, 0]
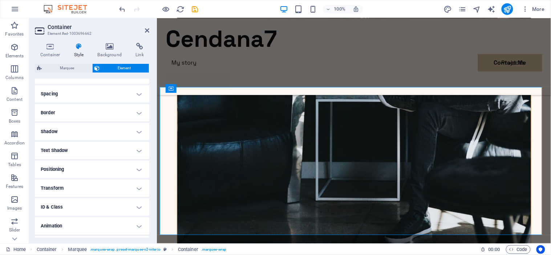
click at [111, 189] on h4 "Transform" at bounding box center [92, 188] width 114 height 17
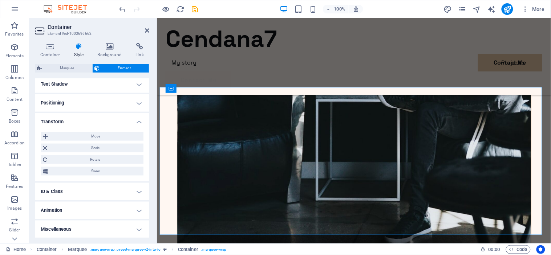
scroll to position [178, 0]
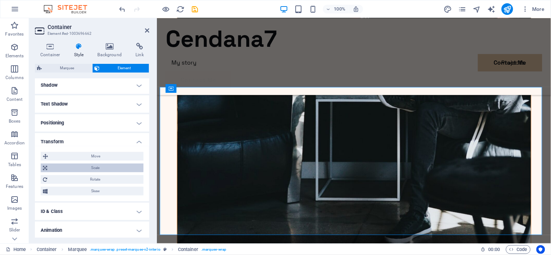
click at [126, 166] on span "Scale" at bounding box center [95, 168] width 92 height 9
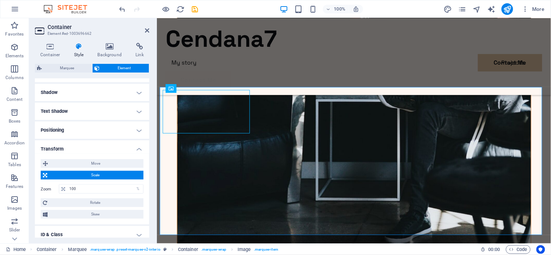
click at [129, 147] on h4 "Transform" at bounding box center [92, 147] width 114 height 13
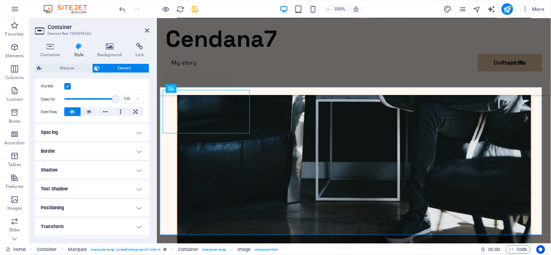
scroll to position [0, 0]
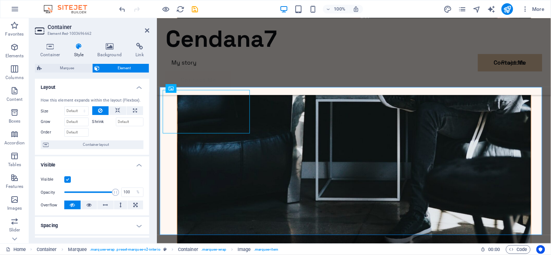
click at [131, 168] on h4 "Visible" at bounding box center [92, 163] width 114 height 13
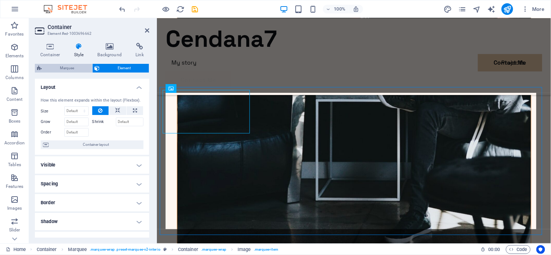
click at [82, 68] on span "Marquee" at bounding box center [67, 68] width 46 height 9
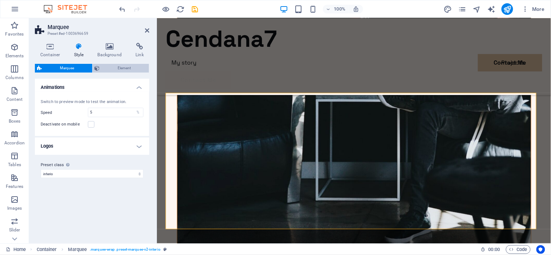
click at [117, 68] on span "Element" at bounding box center [124, 68] width 45 height 9
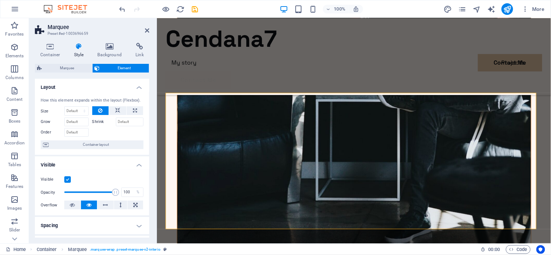
click at [46, 41] on div "Container Style Background Link Size Height Default px rem % vh vw Min. height …" at bounding box center [92, 140] width 126 height 207
click at [48, 46] on icon at bounding box center [50, 46] width 31 height 7
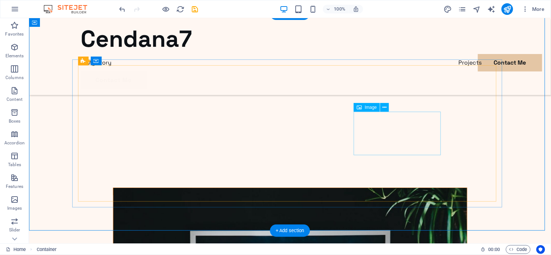
scroll to position [1804, 0]
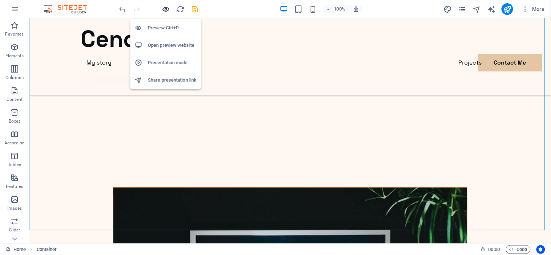
click at [166, 11] on icon "button" at bounding box center [166, 9] width 8 height 8
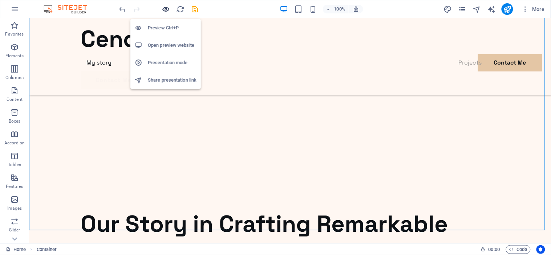
scroll to position [1553, 0]
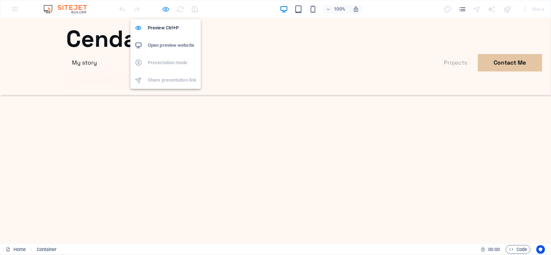
click at [163, 11] on icon "button" at bounding box center [166, 9] width 8 height 8
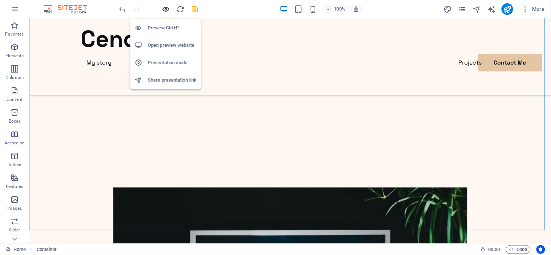
click at [164, 12] on icon "button" at bounding box center [166, 9] width 8 height 8
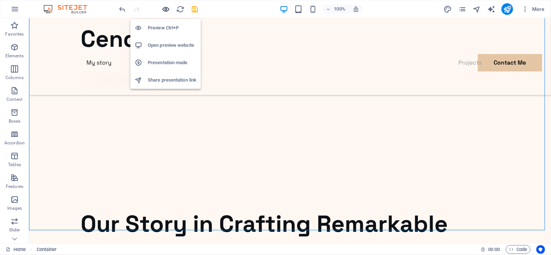
scroll to position [1553, 0]
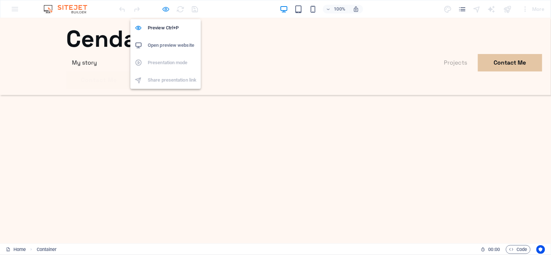
click at [164, 12] on icon "button" at bounding box center [166, 9] width 8 height 8
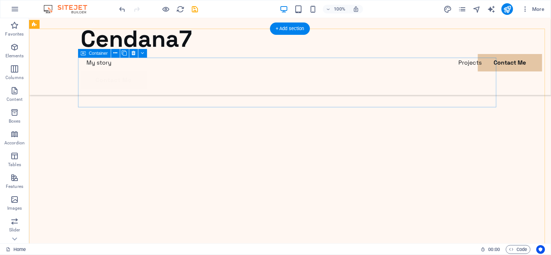
scroll to position [749, 0]
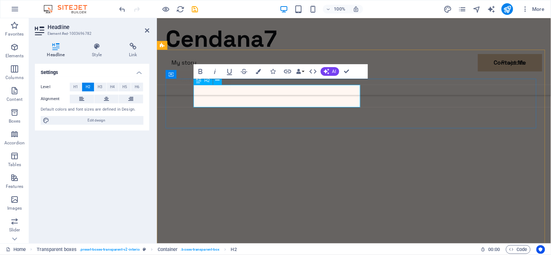
scroll to position [767, 0]
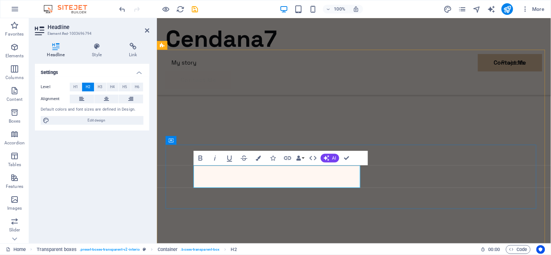
scroll to position [761, 0]
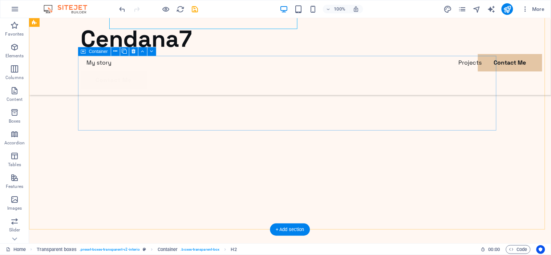
scroll to position [832, 0]
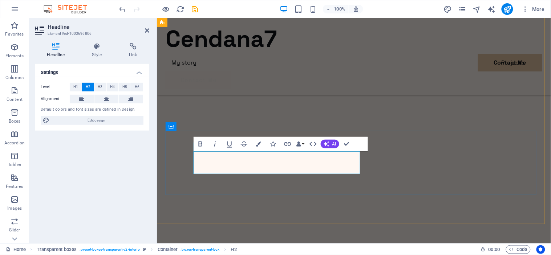
scroll to position [855, 0]
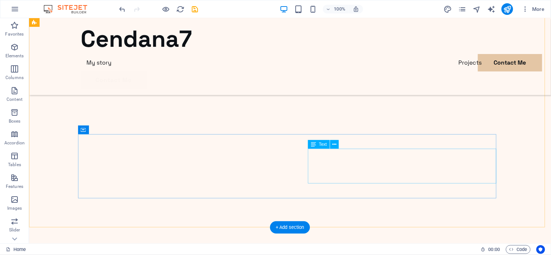
scroll to position [718, 0]
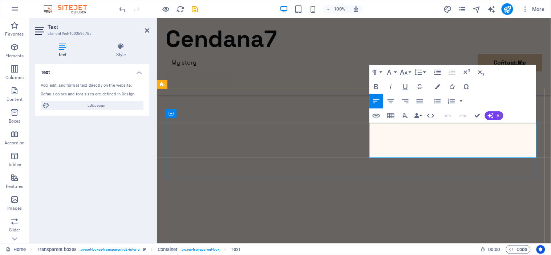
drag, startPoint x: 369, startPoint y: 127, endPoint x: 529, endPoint y: 155, distance: 163.0
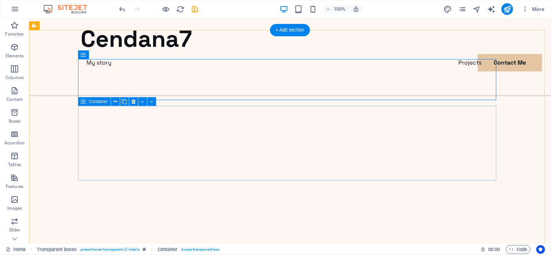
scroll to position [769, 0]
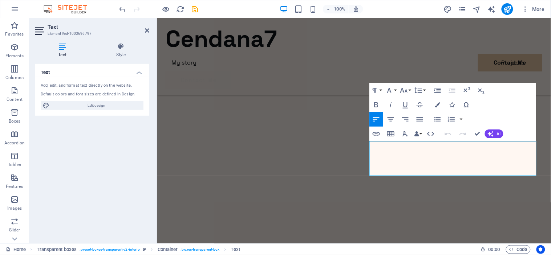
scroll to position [796, 0]
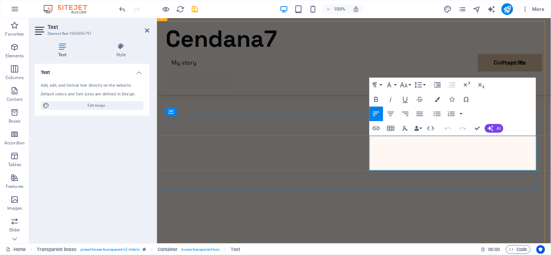
drag, startPoint x: 370, startPoint y: 140, endPoint x: 531, endPoint y: 167, distance: 162.8
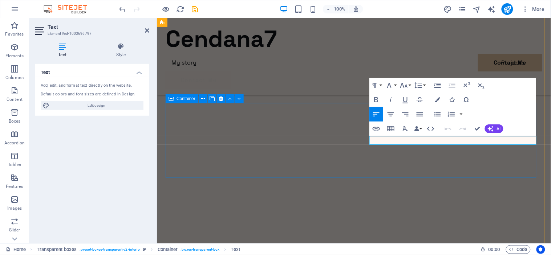
scroll to position [800, 0]
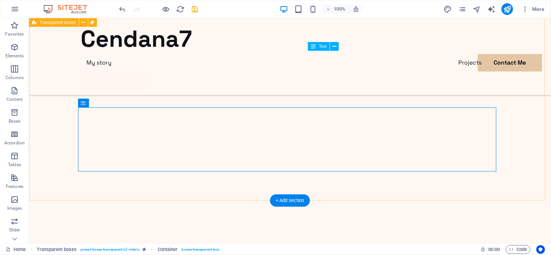
scroll to position [848, 0]
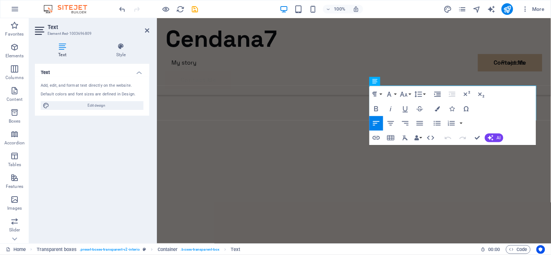
scroll to position [867, 0]
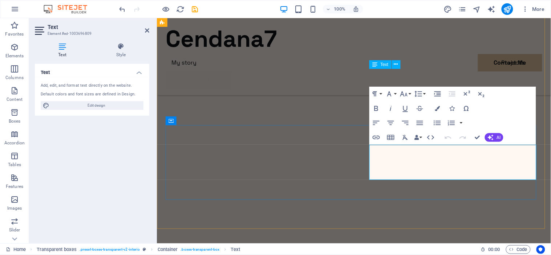
drag, startPoint x: 369, startPoint y: 151, endPoint x: 525, endPoint y: 179, distance: 158.3
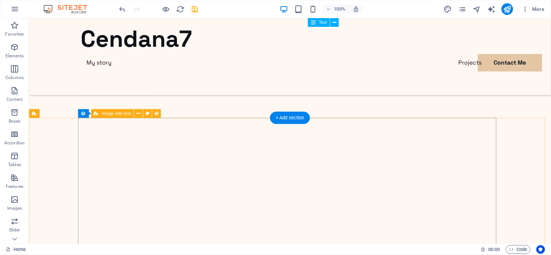
scroll to position [1026, 0]
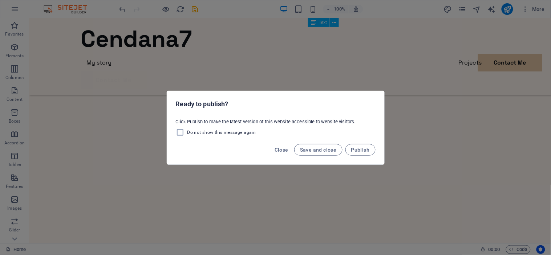
click at [401, 64] on div "Ready to publish? Click Publish to make the latest version of this website acce…" at bounding box center [275, 127] width 551 height 255
click at [281, 153] on button "Close" at bounding box center [282, 150] width 20 height 12
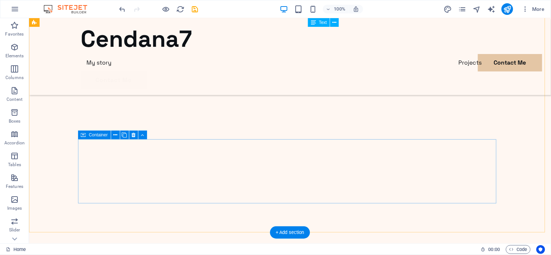
scroll to position [985, 0]
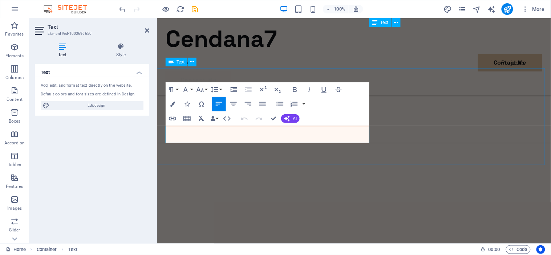
scroll to position [1028, 0]
drag, startPoint x: 343, startPoint y: 137, endPoint x: 165, endPoint y: 132, distance: 178.0
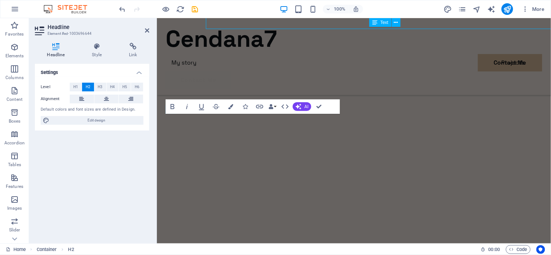
scroll to position [1012, 0]
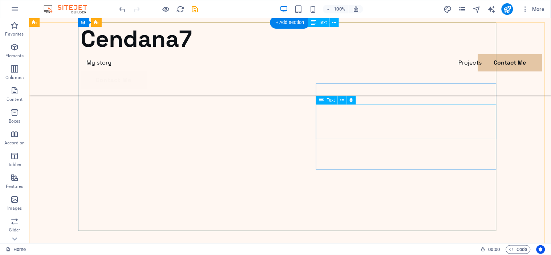
scroll to position [1113, 0]
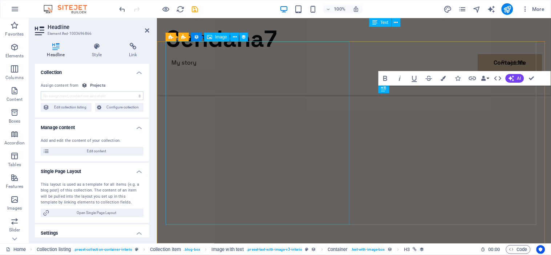
scroll to position [1160, 0]
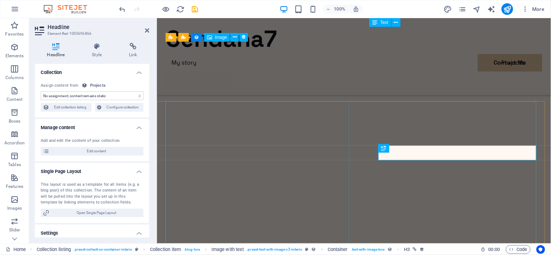
select select "name"
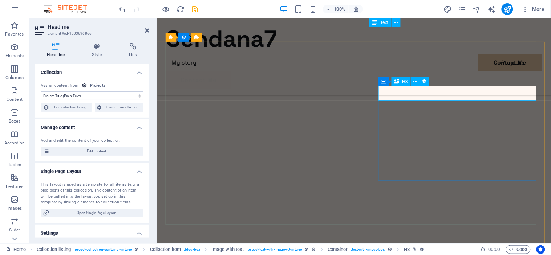
click at [414, 81] on icon at bounding box center [416, 82] width 4 height 8
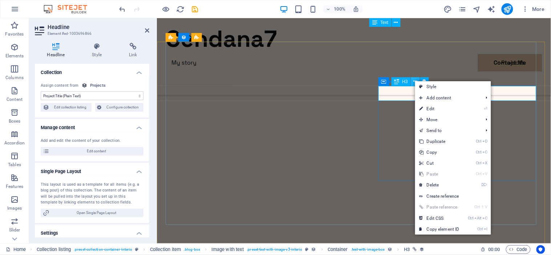
click at [414, 81] on icon at bounding box center [416, 82] width 4 height 8
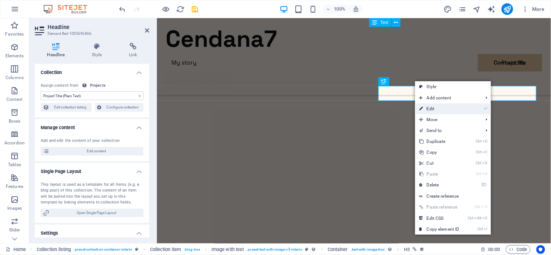
click at [431, 107] on link "⏎ Edit" at bounding box center [439, 109] width 49 height 11
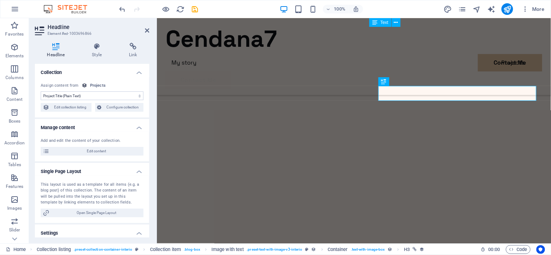
scroll to position [0, 0]
click at [94, 97] on select "No assignment, content remains static Created at (Date) Updated at (Date) Proje…" at bounding box center [92, 96] width 103 height 9
click at [113, 106] on span "Configure collection" at bounding box center [123, 107] width 38 height 9
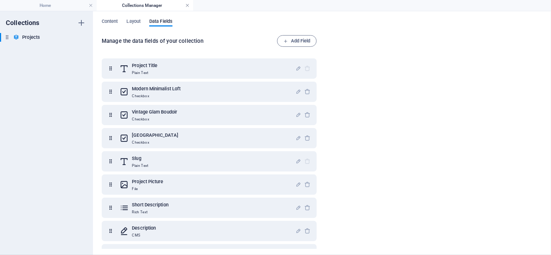
click at [187, 5] on link at bounding box center [187, 5] width 4 height 7
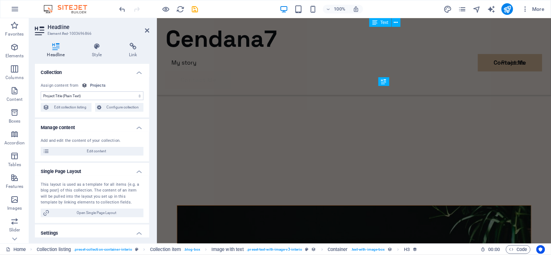
scroll to position [1123, 0]
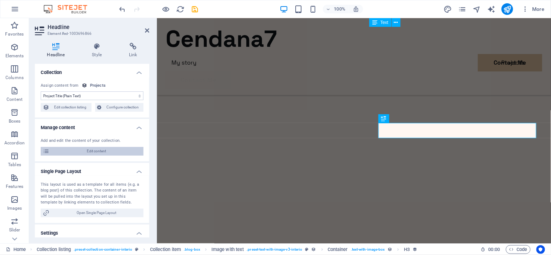
click at [106, 148] on span "Edit content" at bounding box center [97, 151] width 90 height 9
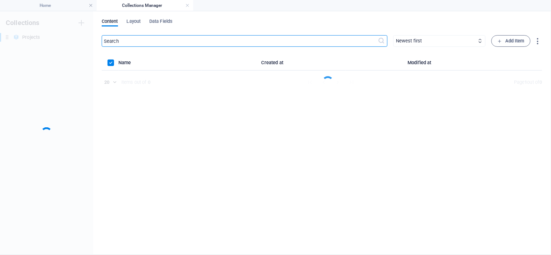
scroll to position [0, 0]
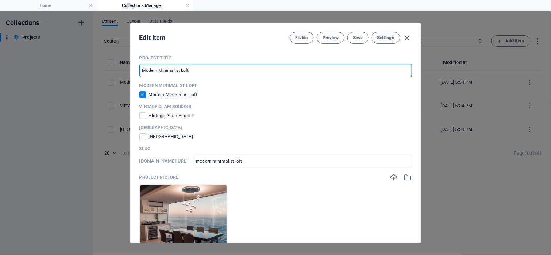
drag, startPoint x: 226, startPoint y: 68, endPoint x: 114, endPoint y: 83, distance: 112.5
click at [114, 83] on div "Edit Item Fields Preview Save Settings Project Title Modern Minimalist Loft ​ M…" at bounding box center [275, 133] width 551 height 244
paste input "Exhibition Booth – Electronics Brand"
type input "Exhibition Booth – Electronics Brand"
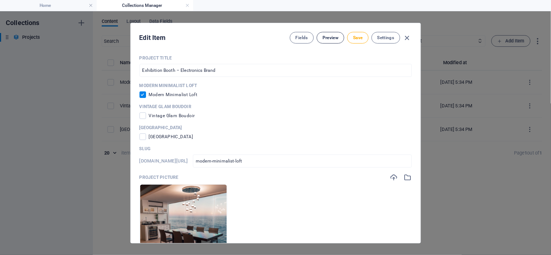
click at [328, 39] on span "Preview" at bounding box center [331, 38] width 16 height 6
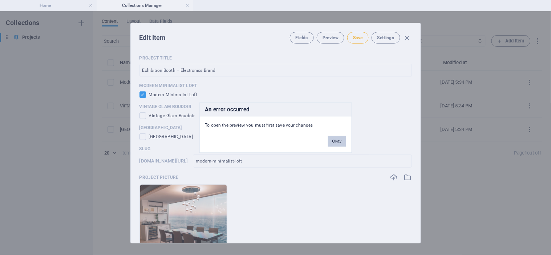
click at [336, 146] on button "Okay" at bounding box center [337, 141] width 18 height 11
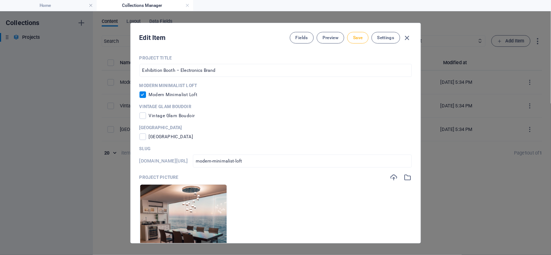
click at [355, 34] on button "Save" at bounding box center [357, 38] width 21 height 12
click at [333, 38] on span "Preview" at bounding box center [331, 38] width 16 height 6
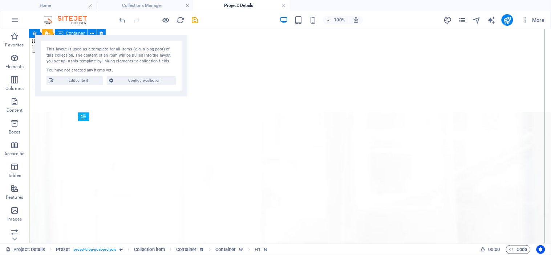
scroll to position [227, 0]
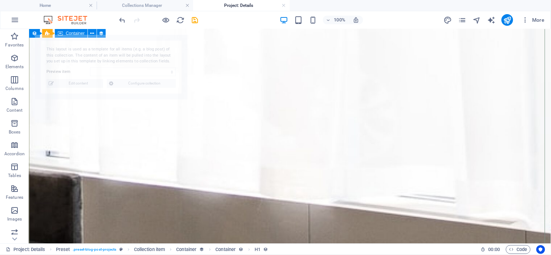
select select "68de553bdd834d34180384a1"
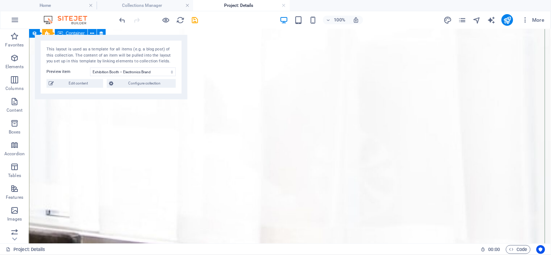
scroll to position [168, 0]
select select "description"
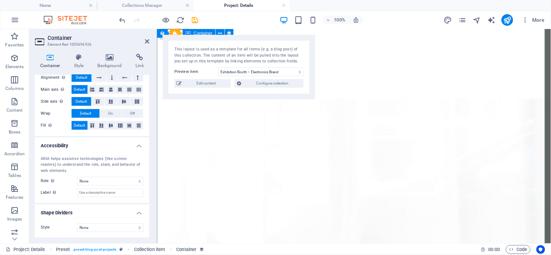
scroll to position [0, 0]
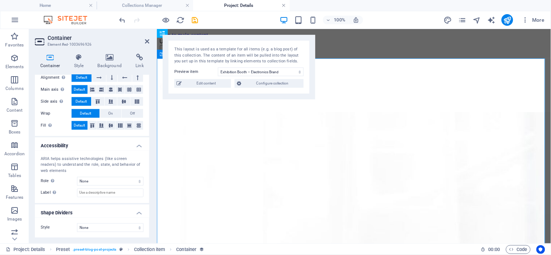
click at [285, 4] on link at bounding box center [284, 5] width 4 height 7
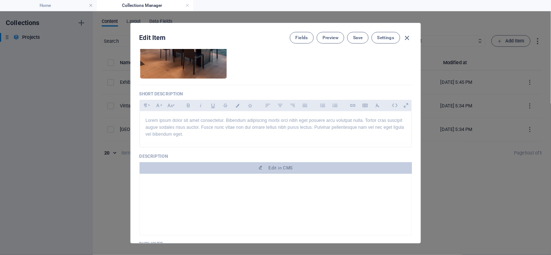
scroll to position [193, 0]
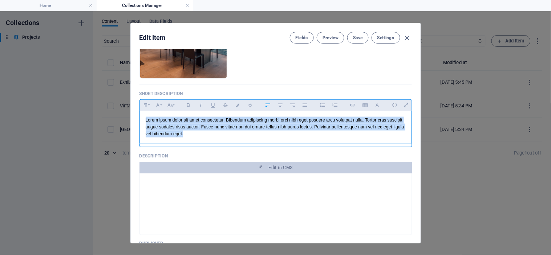
drag, startPoint x: 192, startPoint y: 137, endPoint x: 139, endPoint y: 122, distance: 55.1
click at [139, 122] on div "Project Title Exhibition Booth – Electronics Brand ​ Modern Minimalist Loft Mod…" at bounding box center [276, 146] width 290 height 194
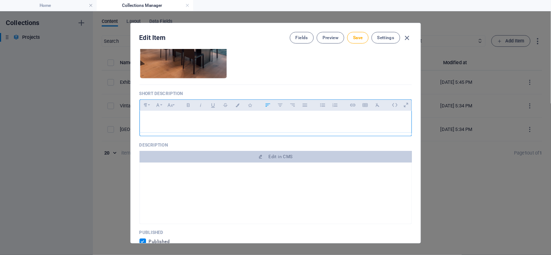
click at [339, 118] on p "​" at bounding box center [276, 120] width 260 height 7
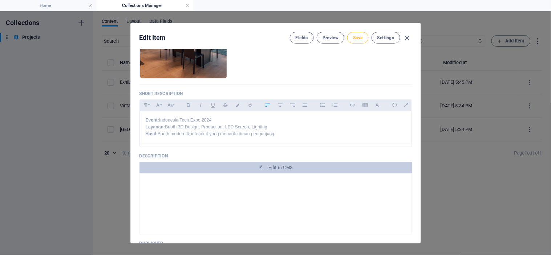
click at [362, 38] on span "Save" at bounding box center [357, 38] width 9 height 6
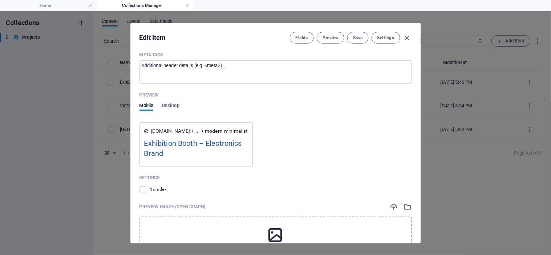
scroll to position [660, 0]
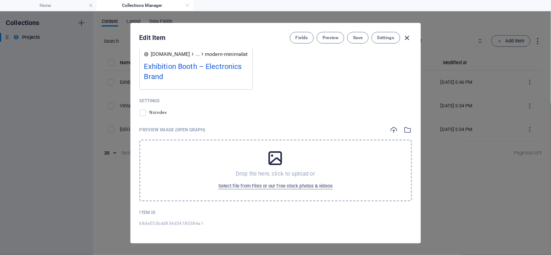
click at [406, 37] on icon "button" at bounding box center [407, 38] width 8 height 8
checkbox input "false"
type input "modern-minimalist-loft"
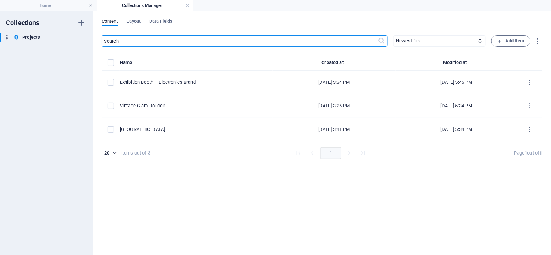
scroll to position [540, 0]
click at [187, 5] on link at bounding box center [187, 5] width 4 height 7
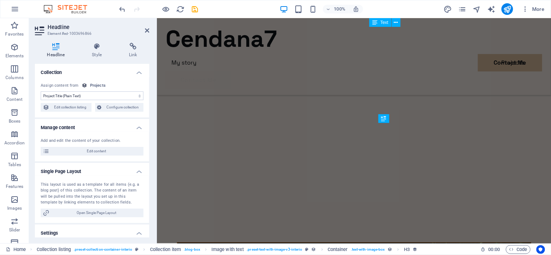
scroll to position [1123, 0]
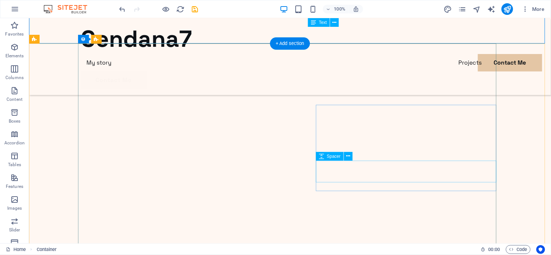
scroll to position [1036, 0]
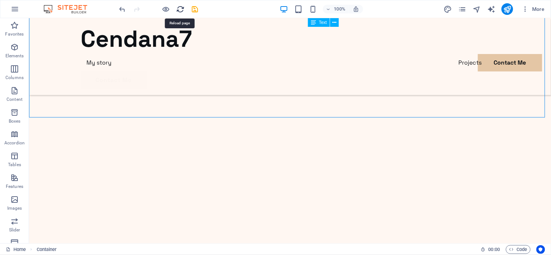
drag, startPoint x: 177, startPoint y: 8, endPoint x: 281, endPoint y: 37, distance: 108.1
click at [177, 8] on icon "reload" at bounding box center [181, 9] width 8 height 8
click at [179, 9] on icon "reload" at bounding box center [181, 9] width 8 height 8
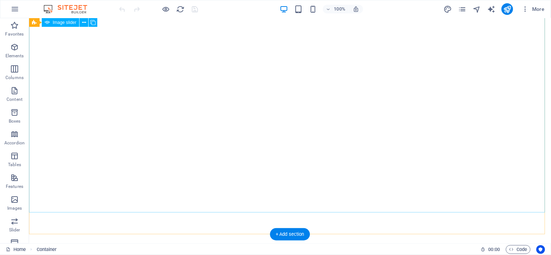
scroll to position [81, 0]
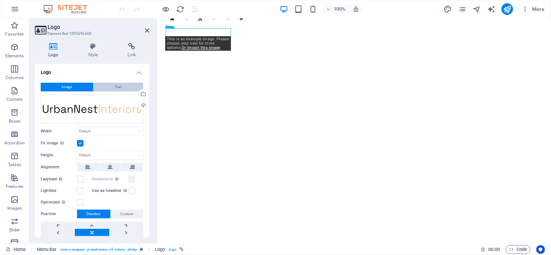
click at [109, 88] on button "Text" at bounding box center [118, 87] width 49 height 9
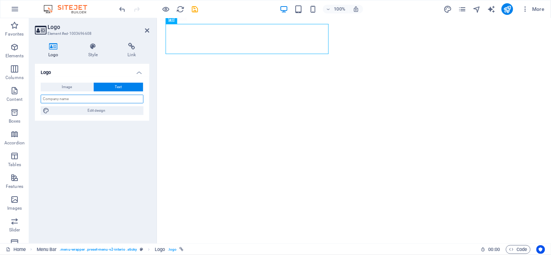
click at [109, 99] on input "text" at bounding box center [92, 99] width 103 height 9
type input "c"
type input "Cendana7"
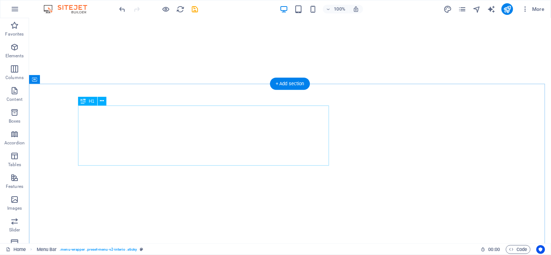
scroll to position [492, 0]
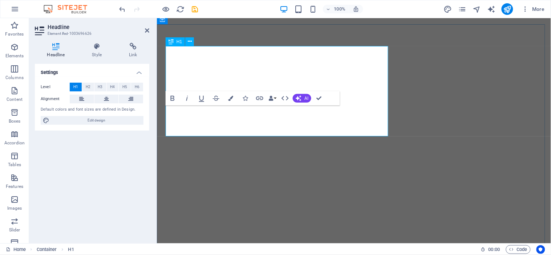
scroll to position [432, 0]
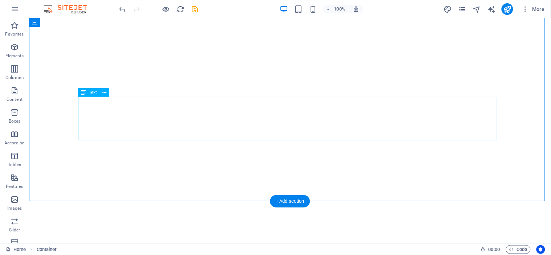
scroll to position [597, 0]
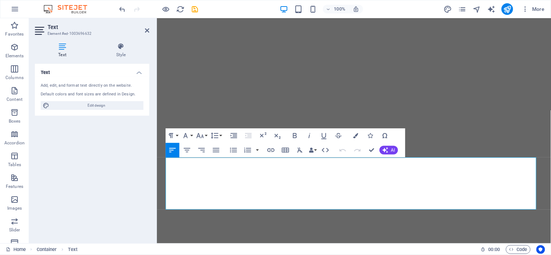
scroll to position [538, 0]
drag, startPoint x: 438, startPoint y: 200, endPoint x: 147, endPoint y: 154, distance: 294.2
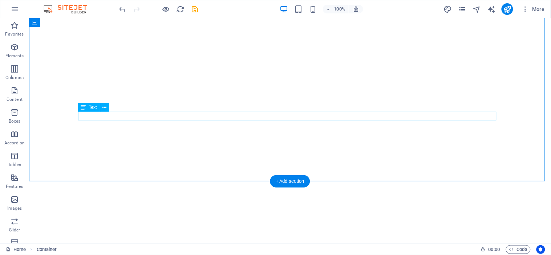
scroll to position [588, 0]
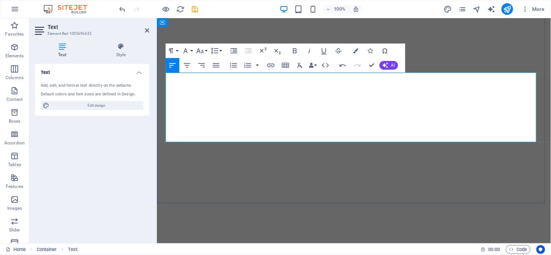
scroll to position [622, 0]
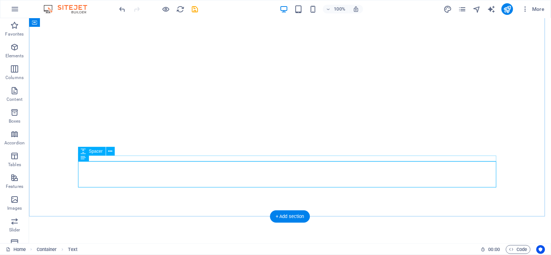
scroll to position [590, 0]
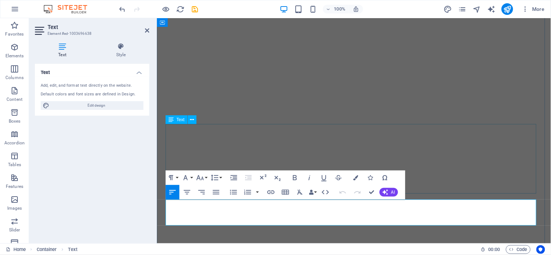
scroll to position [644, 0]
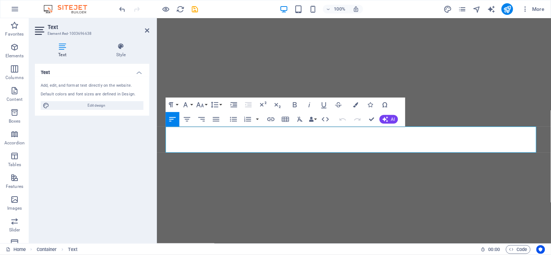
drag, startPoint x: 495, startPoint y: 147, endPoint x: 138, endPoint y: 125, distance: 357.7
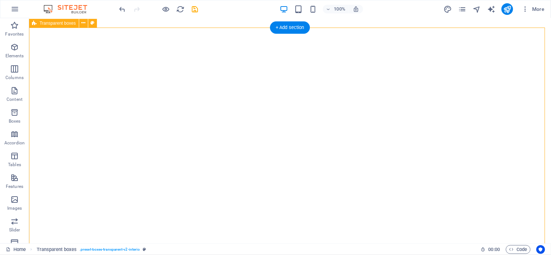
scroll to position [762, 0]
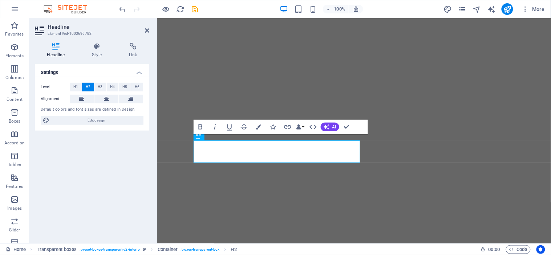
scroll to position [703, 0]
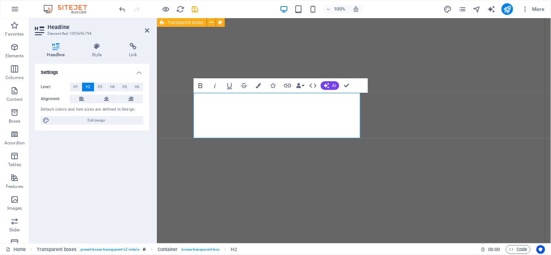
scroll to position [825, 0]
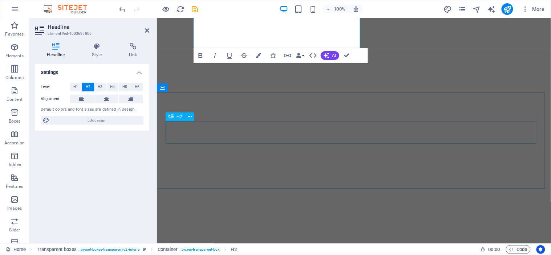
scroll to position [1005, 0]
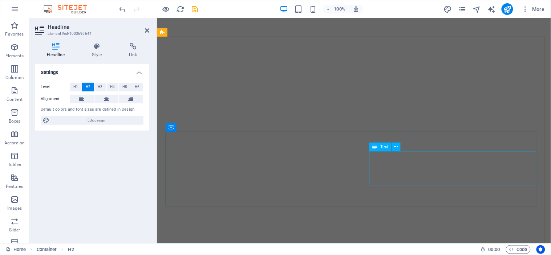
scroll to position [707, 0]
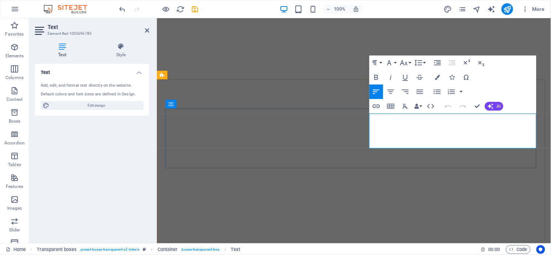
scroll to position [729, 0]
drag, startPoint x: 518, startPoint y: 142, endPoint x: 362, endPoint y: 113, distance: 158.9
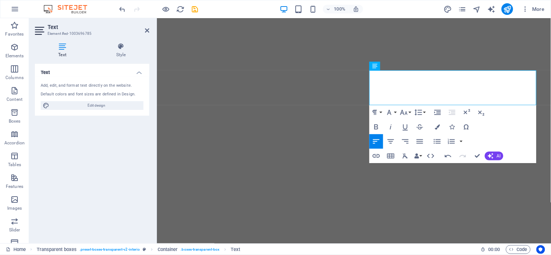
scroll to position [772, 0]
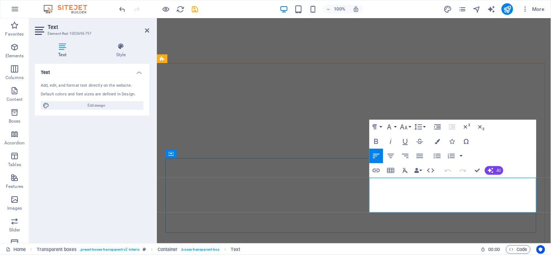
scroll to position [729, 0]
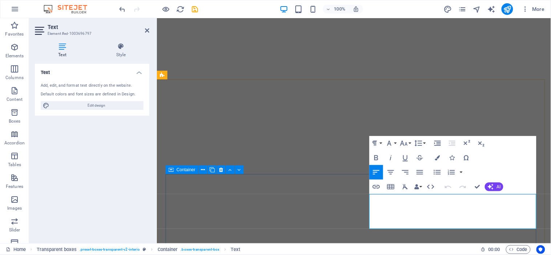
drag, startPoint x: 523, startPoint y: 224, endPoint x: 365, endPoint y: 193, distance: 160.6
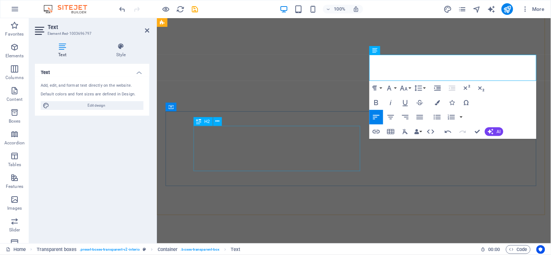
scroll to position [872, 0]
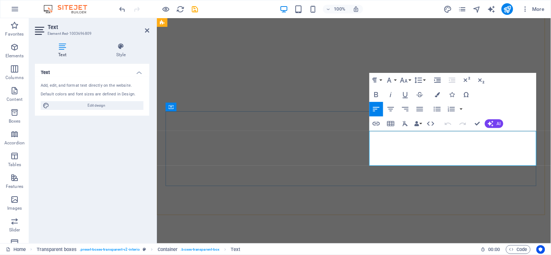
drag, startPoint x: 519, startPoint y: 164, endPoint x: 366, endPoint y: 131, distance: 156.4
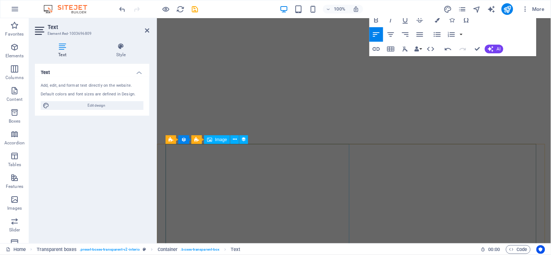
scroll to position [1040, 0]
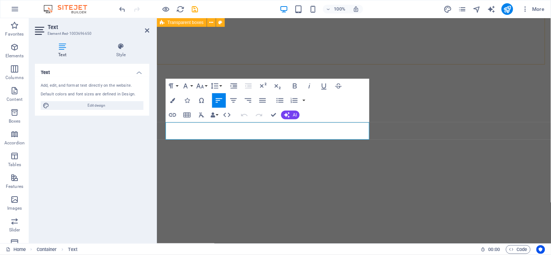
scroll to position [1023, 0]
drag, startPoint x: 340, startPoint y: 132, endPoint x: 162, endPoint y: 122, distance: 177.9
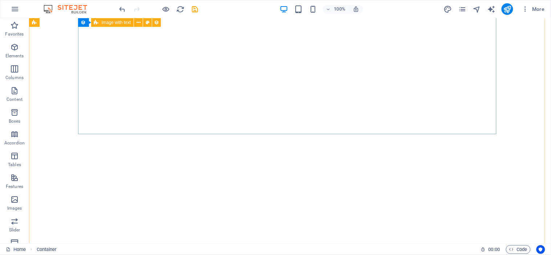
scroll to position [1220, 0]
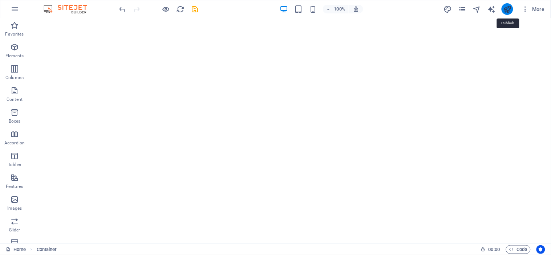
click at [511, 12] on icon "publish" at bounding box center [507, 9] width 8 height 8
checkbox input "false"
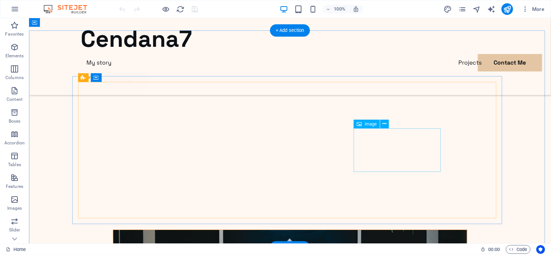
scroll to position [1762, 0]
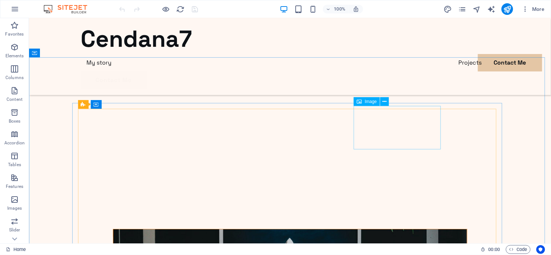
click at [370, 102] on span "Image" at bounding box center [371, 102] width 12 height 4
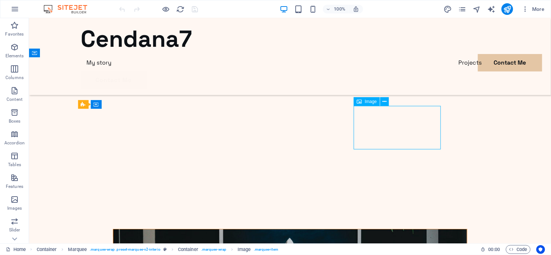
click at [370, 102] on span "Image" at bounding box center [371, 102] width 12 height 4
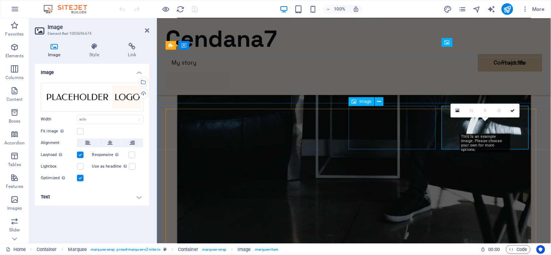
scroll to position [1734, 0]
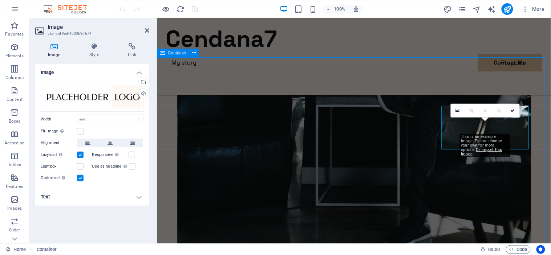
scroll to position [1762, 0]
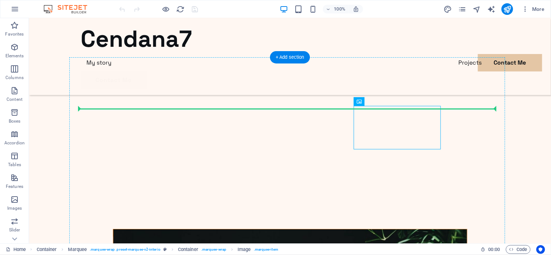
drag, startPoint x: 400, startPoint y: 119, endPoint x: 422, endPoint y: 101, distance: 28.5
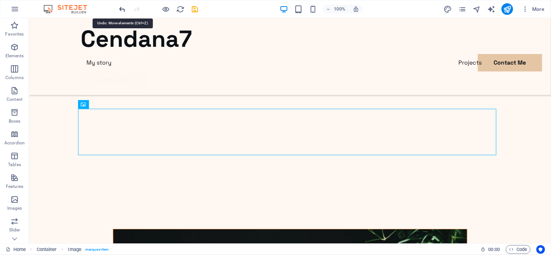
click at [125, 8] on icon "undo" at bounding box center [122, 9] width 8 height 8
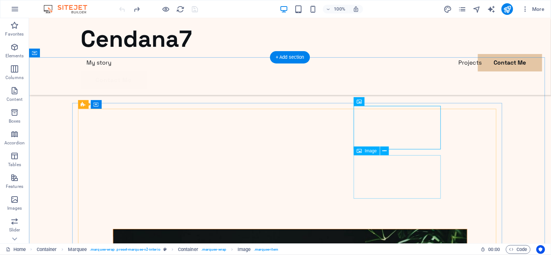
drag, startPoint x: 402, startPoint y: 122, endPoint x: 422, endPoint y: 161, distance: 44.0
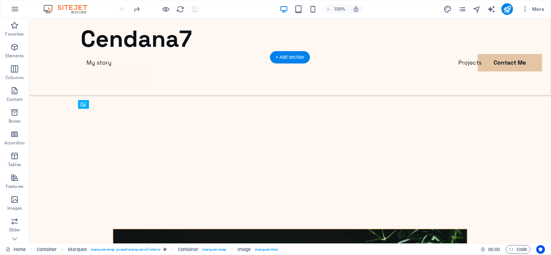
drag, startPoint x: 396, startPoint y: 118, endPoint x: 383, endPoint y: 159, distance: 43.1
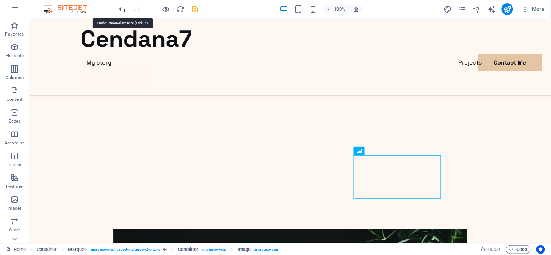
click at [123, 9] on icon "undo" at bounding box center [122, 9] width 8 height 8
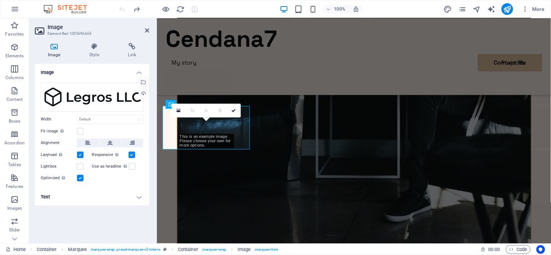
scroll to position [1734, 0]
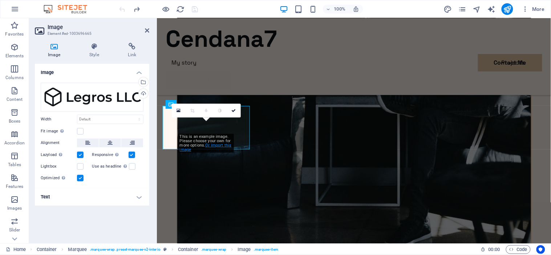
click at [212, 146] on link "Or import this image" at bounding box center [206, 147] width 52 height 9
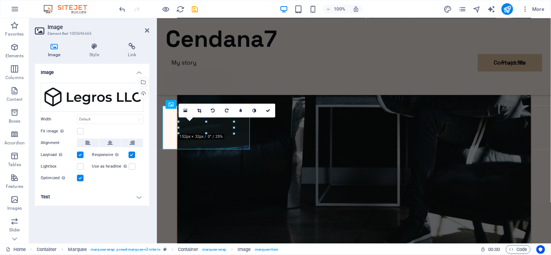
click at [138, 201] on h4 "Text" at bounding box center [92, 197] width 114 height 17
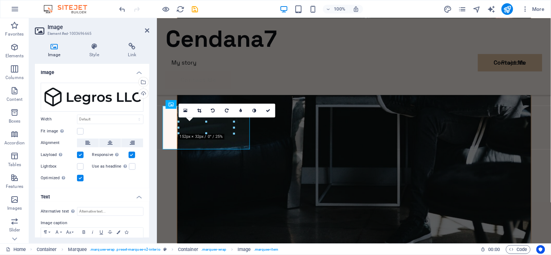
scroll to position [36, 0]
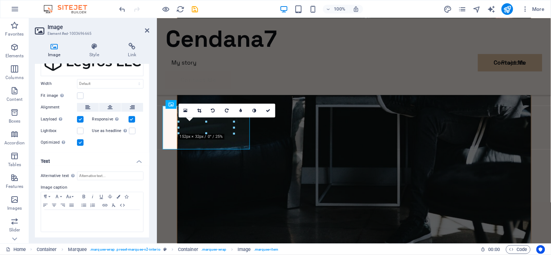
click at [134, 165] on h4 "Text" at bounding box center [92, 159] width 114 height 13
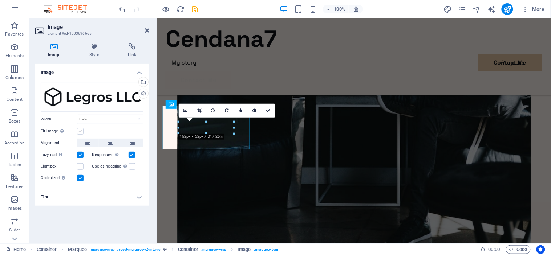
click at [80, 131] on label at bounding box center [80, 131] width 7 height 7
click at [0, 0] on input "Fit image Automatically fit image to a fixed width and height" at bounding box center [0, 0] width 0 height 0
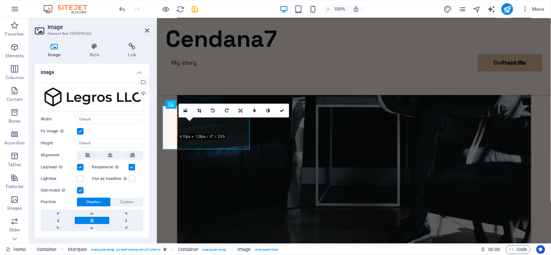
click at [80, 131] on label at bounding box center [80, 131] width 7 height 7
click at [0, 0] on input "Fit image Automatically fit image to a fixed width and height" at bounding box center [0, 0] width 0 height 0
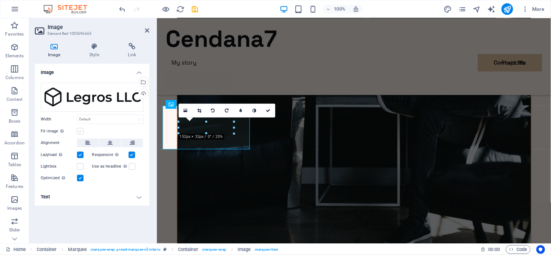
click at [80, 131] on label at bounding box center [80, 131] width 7 height 7
click at [0, 0] on input "Fit image Automatically fit image to a fixed width and height" at bounding box center [0, 0] width 0 height 0
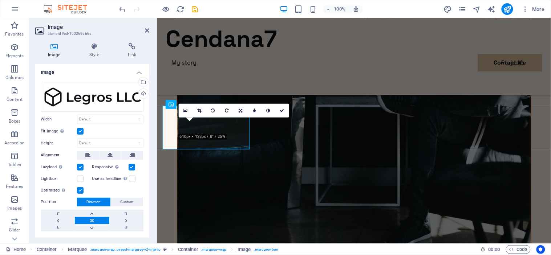
click at [80, 131] on label at bounding box center [80, 131] width 7 height 7
click at [0, 0] on input "Fit image Automatically fit image to a fixed width and height" at bounding box center [0, 0] width 0 height 0
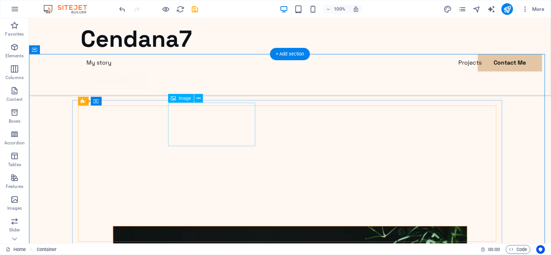
scroll to position [1765, 0]
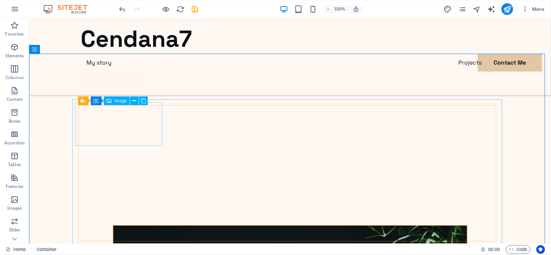
click at [122, 102] on span "Image" at bounding box center [121, 101] width 12 height 4
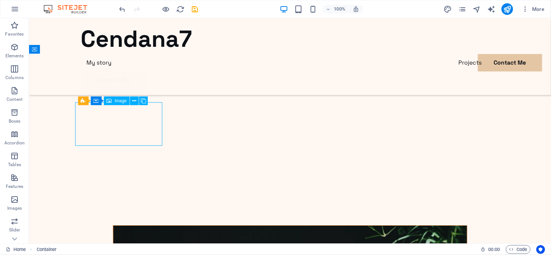
click at [122, 102] on span "Image" at bounding box center [121, 101] width 12 height 4
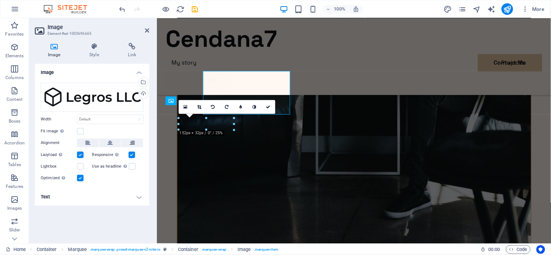
scroll to position [1737, 0]
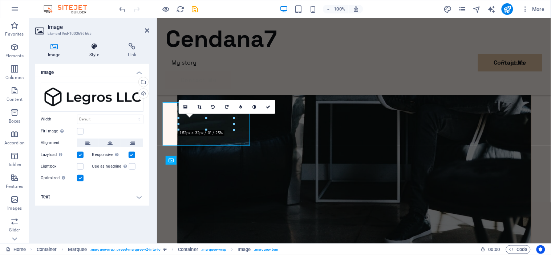
click at [97, 55] on h4 "Style" at bounding box center [95, 50] width 39 height 15
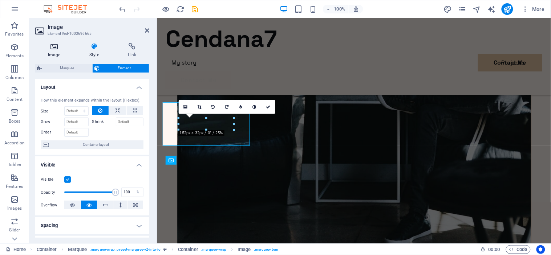
click at [61, 51] on h4 "Image" at bounding box center [55, 50] width 41 height 15
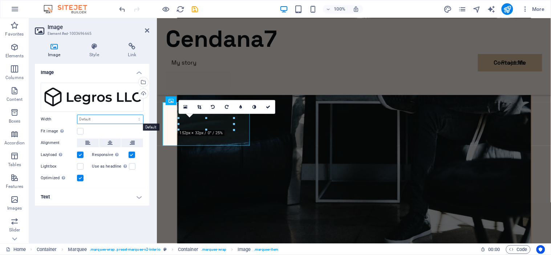
click at [104, 117] on select "Default auto px rem % em vh vw" at bounding box center [110, 119] width 66 height 9
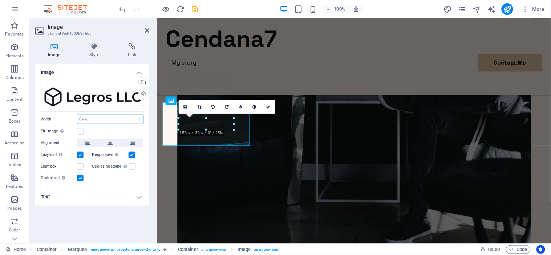
click at [104, 117] on select "Default auto px rem % em vh vw" at bounding box center [110, 119] width 66 height 9
click at [141, 122] on select "Default auto px rem % em vh vw" at bounding box center [110, 119] width 66 height 9
select select "%"
click at [133, 115] on select "Default auto px rem % em vh vw" at bounding box center [110, 119] width 66 height 9
type input "14.4"
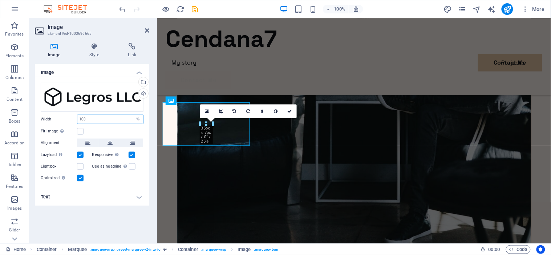
type input "100"
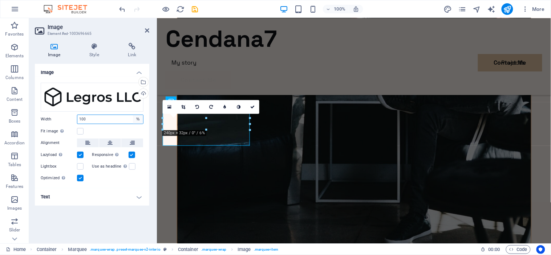
click at [137, 119] on select "Default auto px rem % em vh vw" at bounding box center [138, 119] width 10 height 9
select select "px"
click at [133, 115] on select "Default auto px rem % em vh vw" at bounding box center [138, 119] width 10 height 9
type input "240"
type input "500"
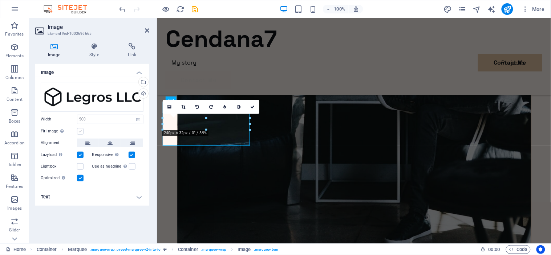
click at [77, 131] on label at bounding box center [80, 131] width 7 height 7
click at [0, 0] on input "Fit image Automatically fit image to a fixed width and height" at bounding box center [0, 0] width 0 height 0
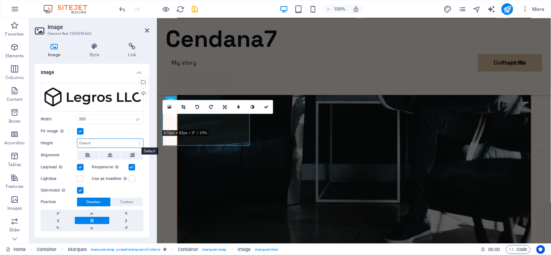
click at [126, 143] on select "Default auto px" at bounding box center [110, 143] width 66 height 9
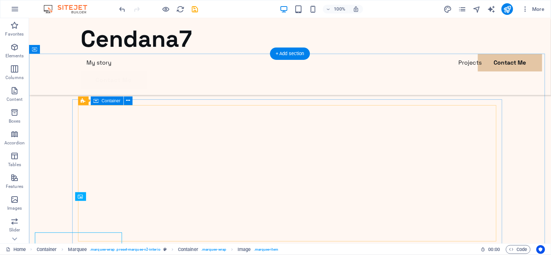
scroll to position [1765, 0]
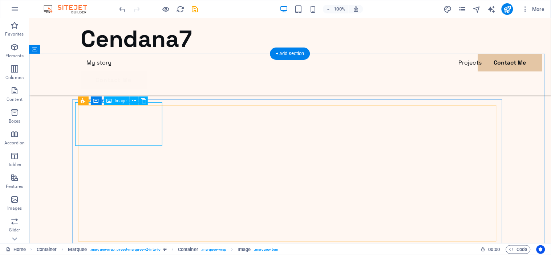
select select "px"
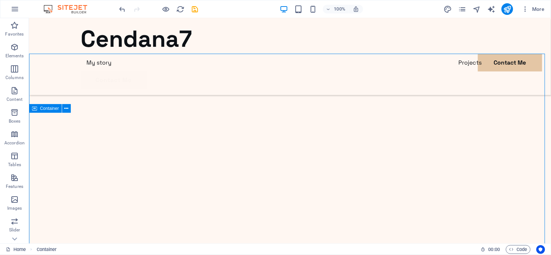
scroll to position [1765, 0]
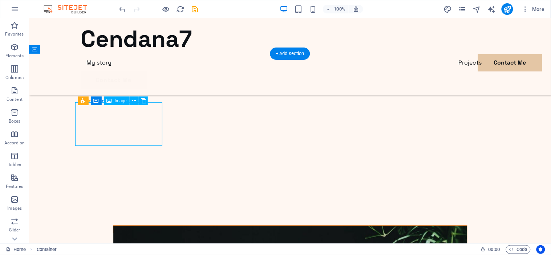
select select "px"
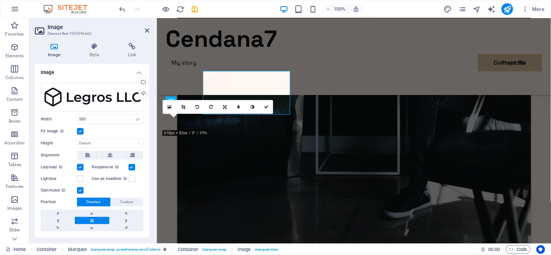
scroll to position [1737, 0]
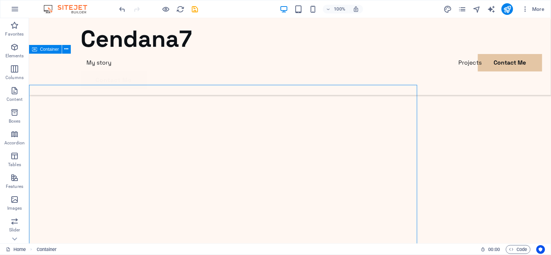
scroll to position [1765, 0]
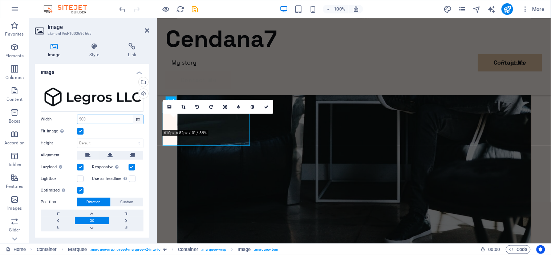
click at [139, 117] on select "Default auto px rem % em vh vw" at bounding box center [138, 119] width 10 height 9
select select "%"
click at [133, 115] on select "Default auto px rem % em vh vw" at bounding box center [138, 119] width 10 height 9
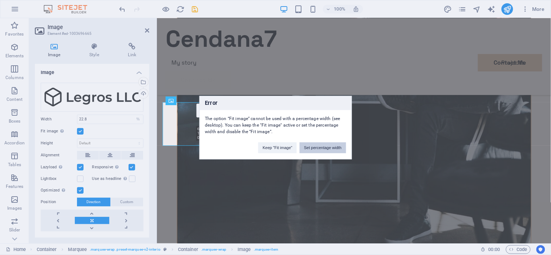
click at [315, 145] on button "Set percentage width" at bounding box center [323, 147] width 46 height 11
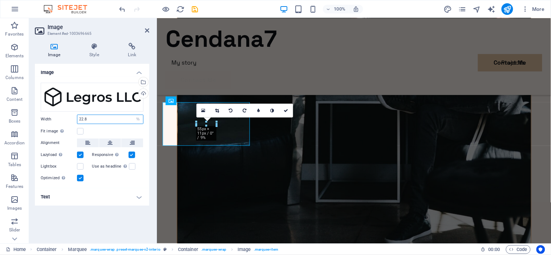
click at [110, 121] on input "22.8" at bounding box center [110, 119] width 66 height 9
type input "2"
type input "100"
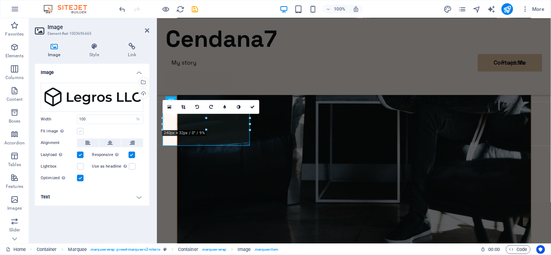
click at [79, 132] on label at bounding box center [80, 131] width 7 height 7
click at [0, 0] on input "Fit image Automatically fit image to a fixed width and height" at bounding box center [0, 0] width 0 height 0
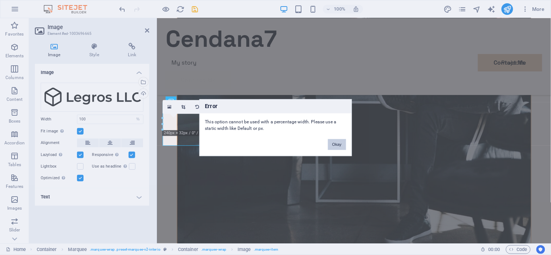
click at [333, 146] on button "Okay" at bounding box center [337, 144] width 18 height 11
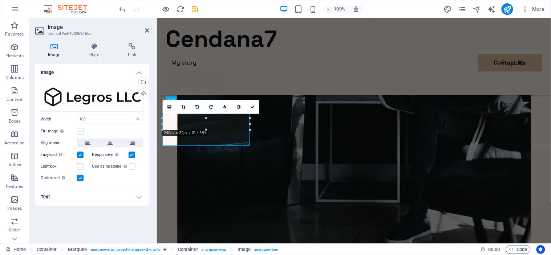
click at [79, 132] on label at bounding box center [80, 131] width 7 height 7
click at [0, 0] on input "Fit image Automatically fit image to a fixed width and height" at bounding box center [0, 0] width 0 height 0
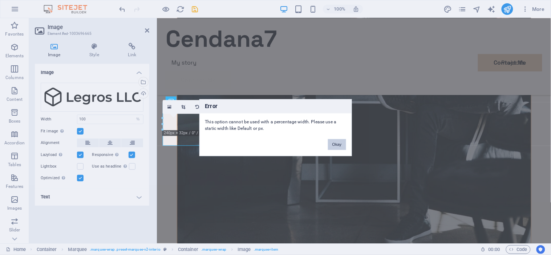
click at [335, 144] on button "Okay" at bounding box center [337, 144] width 18 height 11
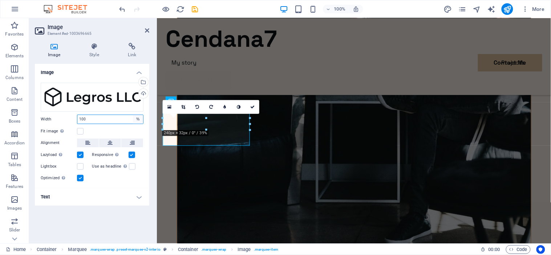
click at [138, 120] on select "Default auto px rem % em vh vw" at bounding box center [138, 119] width 10 height 9
select select "default"
click at [133, 115] on select "Default auto px rem % em vh vw" at bounding box center [138, 119] width 10 height 9
select select "DISABLED_OPTION_VALUE"
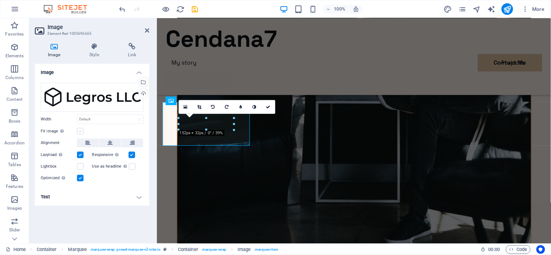
click at [79, 129] on label at bounding box center [80, 131] width 7 height 7
click at [0, 0] on input "Fit image Automatically fit image to a fixed width and height" at bounding box center [0, 0] width 0 height 0
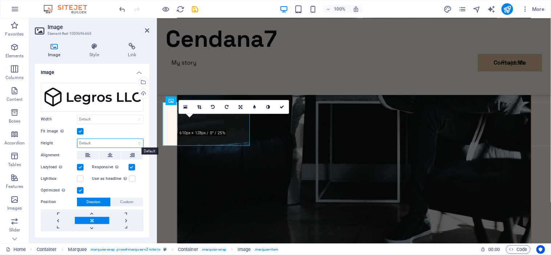
click at [137, 142] on select "Default auto px" at bounding box center [110, 143] width 66 height 9
click at [77, 139] on select "Default auto px" at bounding box center [110, 143] width 66 height 9
select select "DISABLED_OPTION_VALUE"
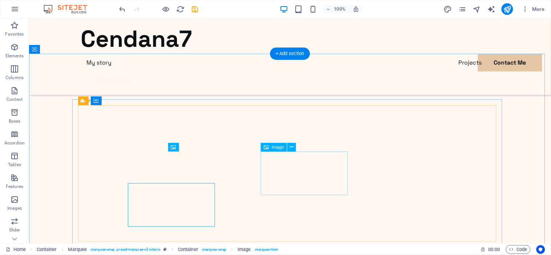
scroll to position [1765, 0]
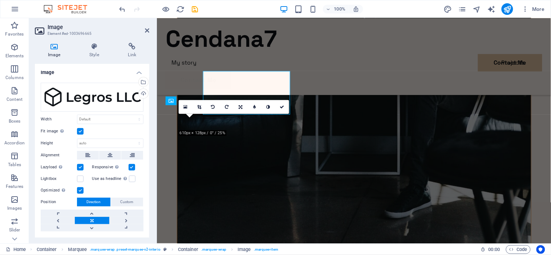
scroll to position [1737, 0]
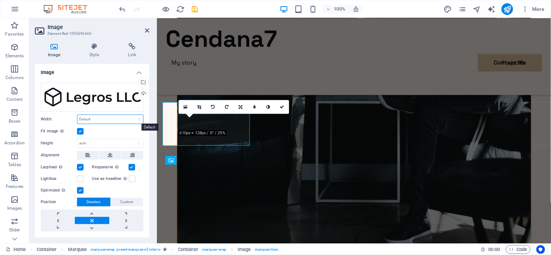
click at [126, 122] on select "Default auto px rem % em vh vw" at bounding box center [110, 119] width 66 height 9
select select "px"
click at [131, 115] on select "Default auto px rem % em vh vw" at bounding box center [110, 119] width 66 height 9
type input "152"
type input "500"
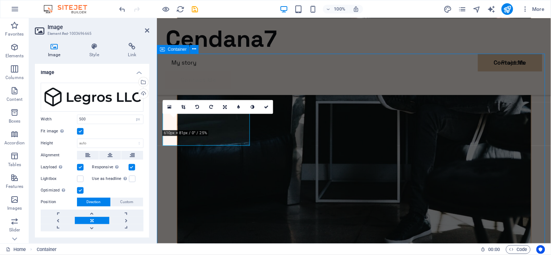
scroll to position [1765, 0]
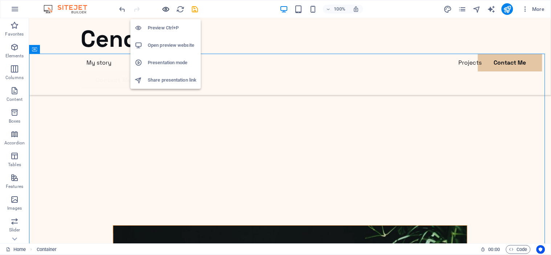
click at [165, 9] on icon "button" at bounding box center [166, 9] width 8 height 8
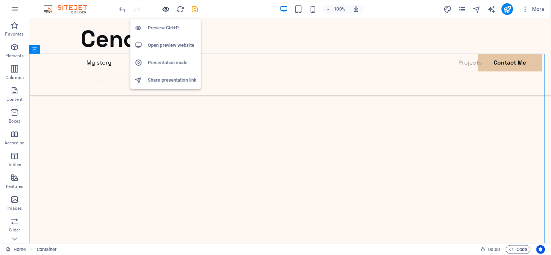
scroll to position [1531, 0]
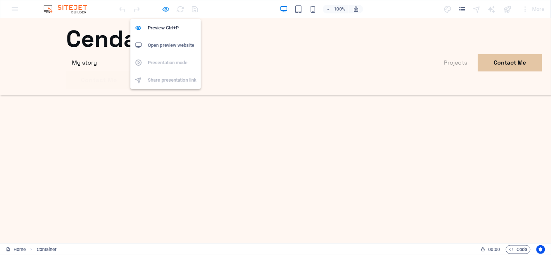
click at [165, 7] on icon "button" at bounding box center [166, 9] width 8 height 8
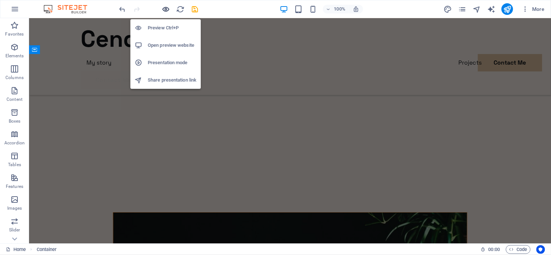
scroll to position [1765, 0]
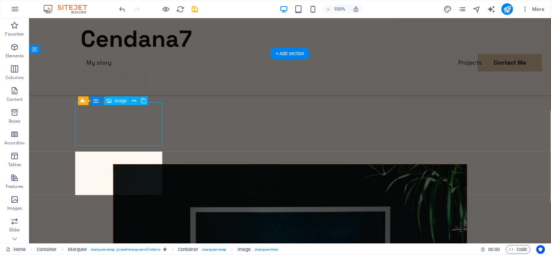
select select "px"
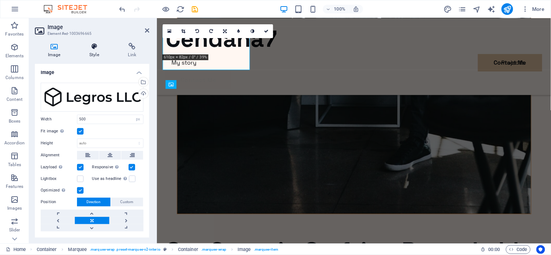
click at [101, 55] on h4 "Style" at bounding box center [95, 50] width 39 height 15
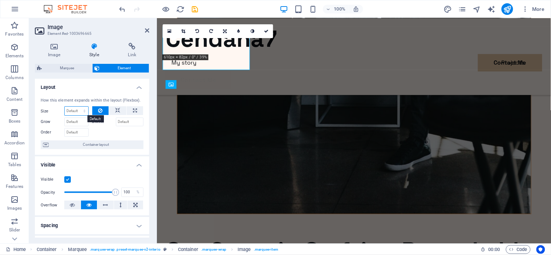
click at [82, 108] on select "Default auto px % 1/1 1/2 1/3 1/4 1/5 1/6 1/7 1/8 1/9 1/10" at bounding box center [77, 111] width 24 height 9
click at [65, 107] on select "Default auto px % 1/1 1/2 1/3 1/4 1/5 1/6 1/7 1/8 1/9 1/10" at bounding box center [77, 111] width 24 height 9
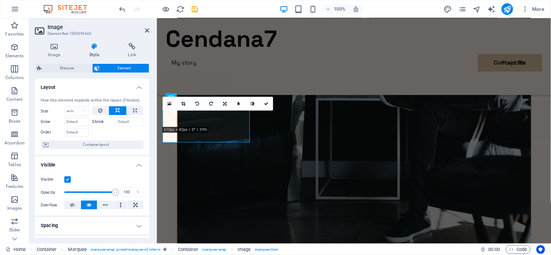
scroll to position [1741, 0]
click at [78, 108] on select "Default auto px % 1/1 1/2 1/3 1/4 1/5 1/6 1/7 1/8 1/9 1/10" at bounding box center [77, 111] width 24 height 9
click at [65, 107] on select "Default auto px % 1/1 1/2 1/3 1/4 1/5 1/6 1/7 1/8 1/9 1/10" at bounding box center [77, 111] width 24 height 9
click at [76, 115] on select "Default auto px % 1/1 1/2 1/3 1/4 1/5 1/6 1/7 1/8 1/9 1/10" at bounding box center [77, 111] width 24 height 9
select select "px"
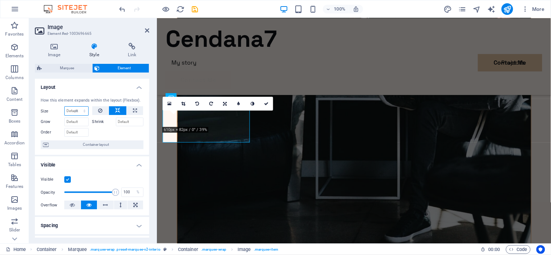
click at [77, 107] on select "Default auto px % 1/1 1/2 1/3 1/4 1/5 1/6 1/7 1/8 1/9 1/10" at bounding box center [77, 111] width 24 height 9
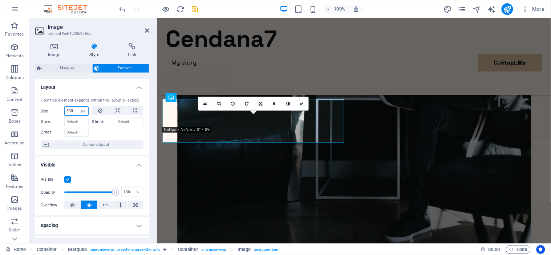
click at [76, 112] on input "500" at bounding box center [77, 111] width 24 height 9
type input "5"
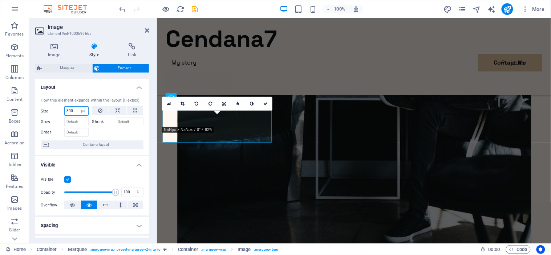
click at [76, 112] on input "300" at bounding box center [77, 111] width 24 height 9
type input "3"
click at [74, 111] on input "200" at bounding box center [77, 111] width 24 height 9
type input "2"
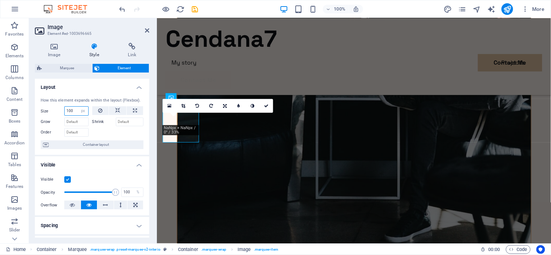
click at [74, 111] on input "100" at bounding box center [77, 111] width 24 height 9
type input "1"
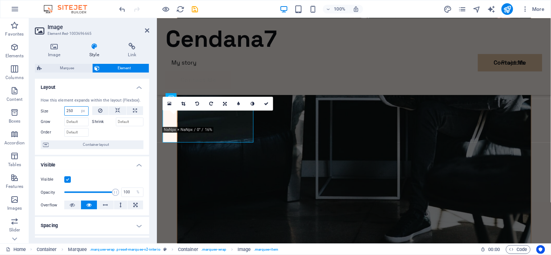
click at [74, 111] on input "250" at bounding box center [77, 111] width 24 height 9
type input "2"
type input "200"
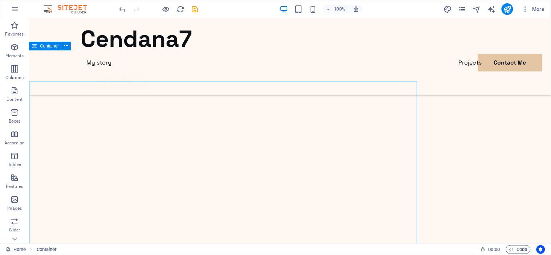
scroll to position [1768, 0]
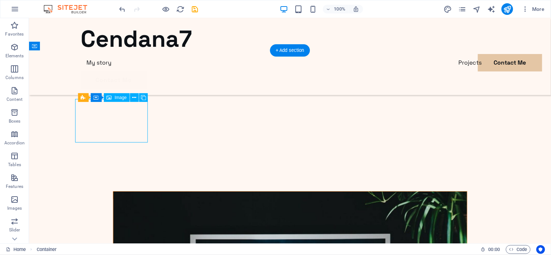
select select "px"
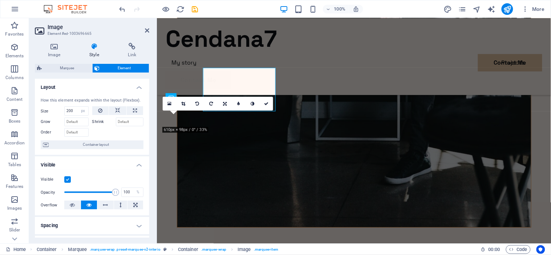
scroll to position [1741, 0]
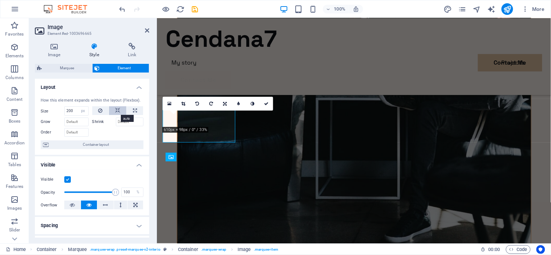
click at [118, 111] on icon at bounding box center [117, 110] width 5 height 9
select select "DISABLED_OPTION_VALUE"
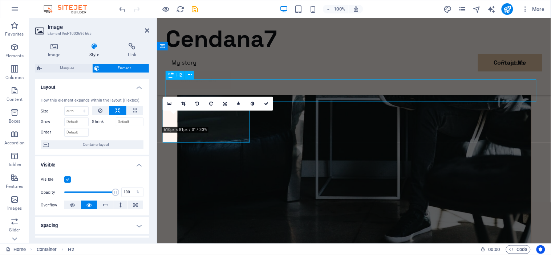
scroll to position [1768, 0]
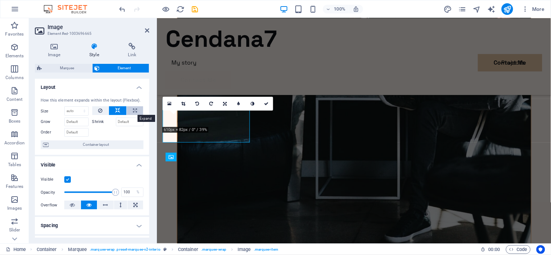
click at [135, 112] on icon at bounding box center [135, 110] width 4 height 9
type input "100"
select select "%"
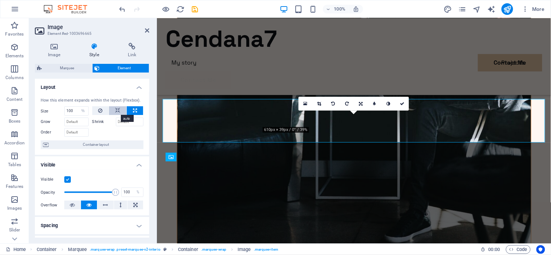
click at [115, 111] on icon at bounding box center [117, 110] width 5 height 9
select select "DISABLED_OPTION_VALUE"
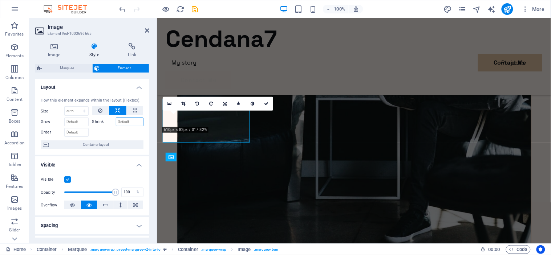
click at [134, 122] on input "Shrink" at bounding box center [130, 122] width 28 height 9
click at [134, 122] on input "100" at bounding box center [130, 122] width 28 height 9
type input "1"
type input "0"
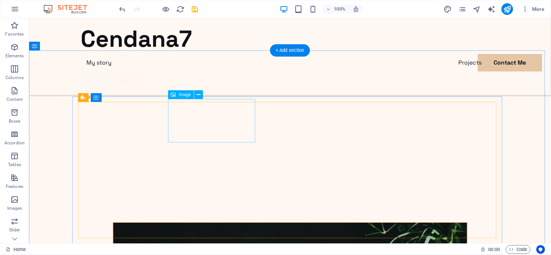
scroll to position [1742, 0]
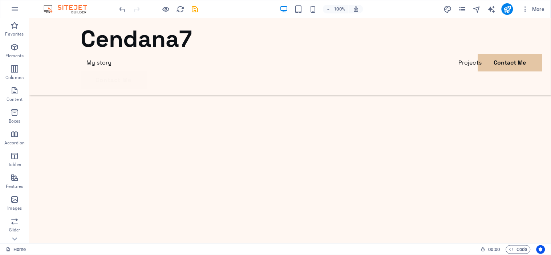
click at [122, 4] on div at bounding box center [158, 9] width 81 height 12
click at [122, 5] on icon "undo" at bounding box center [122, 9] width 8 height 8
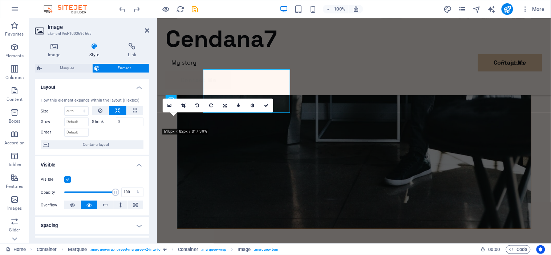
scroll to position [1739, 0]
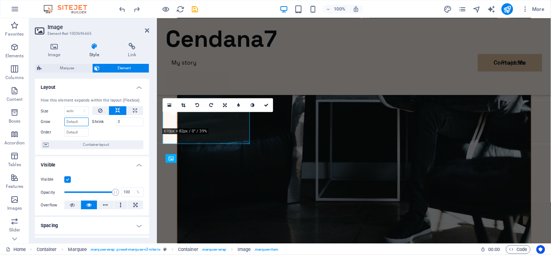
click at [74, 120] on input "Grow" at bounding box center [76, 122] width 24 height 9
type input "100"
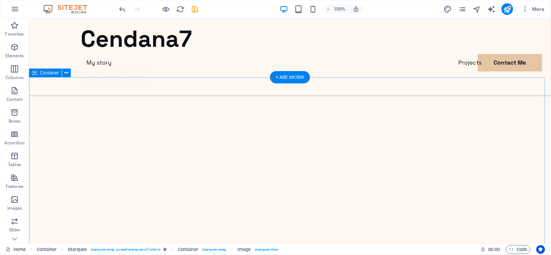
scroll to position [1742, 0]
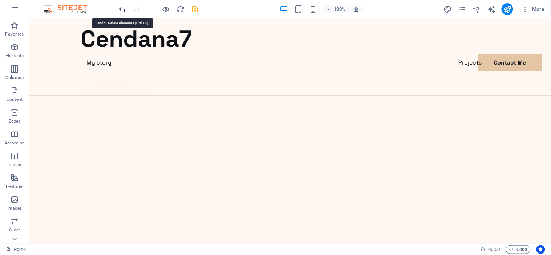
click at [121, 10] on icon "undo" at bounding box center [122, 9] width 8 height 8
click at [123, 8] on icon "undo" at bounding box center [122, 9] width 8 height 8
click at [125, 8] on icon "undo" at bounding box center [122, 9] width 8 height 8
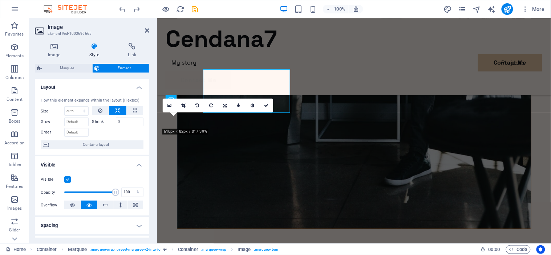
scroll to position [1739, 0]
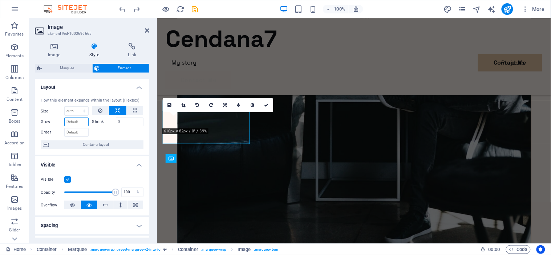
click at [73, 120] on input "Grow" at bounding box center [76, 122] width 24 height 9
type input "1"
type input "5"
click at [128, 122] on input "0" at bounding box center [130, 122] width 28 height 9
type input "1"
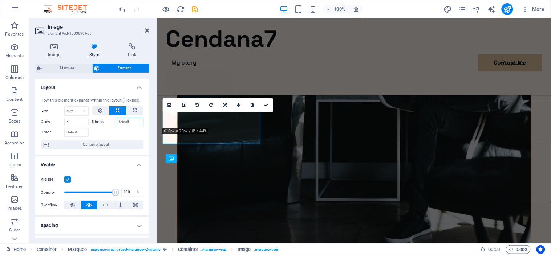
type input "4"
type input "1"
click at [84, 132] on input "Order" at bounding box center [76, 132] width 24 height 9
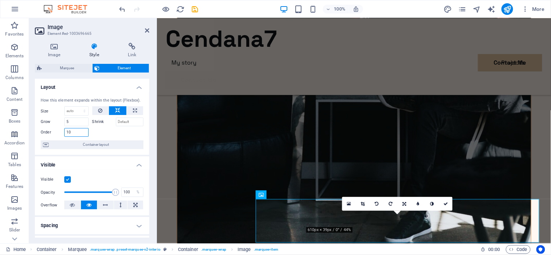
type input "1"
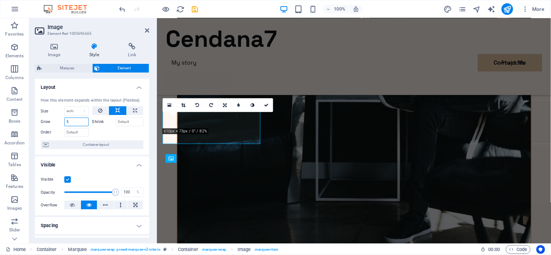
click at [81, 122] on input "5" at bounding box center [76, 122] width 24 height 9
type input "0"
click at [86, 111] on select "Default auto px % 1/1 1/2 1/3 1/4 1/5 1/6 1/7 1/8 1/9 1/10" at bounding box center [77, 111] width 24 height 9
click at [65, 107] on select "Default auto px % 1/1 1/2 1/3 1/4 1/5 1/6 1/7 1/8 1/9 1/10" at bounding box center [77, 111] width 24 height 9
select select "DISABLED_OPTION_VALUE"
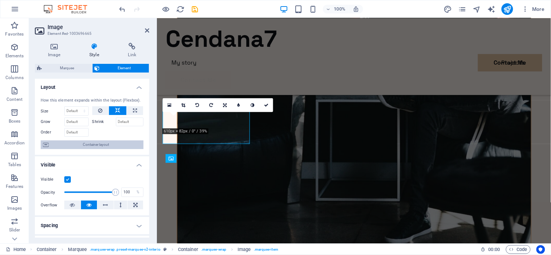
click at [108, 141] on span "Container layout" at bounding box center [96, 145] width 90 height 9
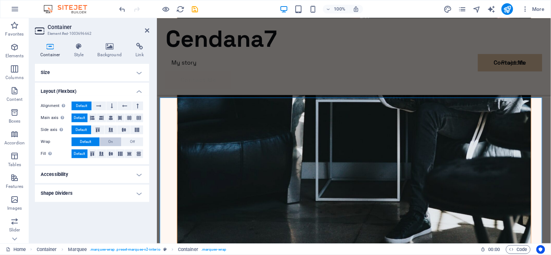
click at [115, 139] on button "On" at bounding box center [110, 142] width 21 height 9
click at [126, 139] on button "Off" at bounding box center [132, 142] width 21 height 9
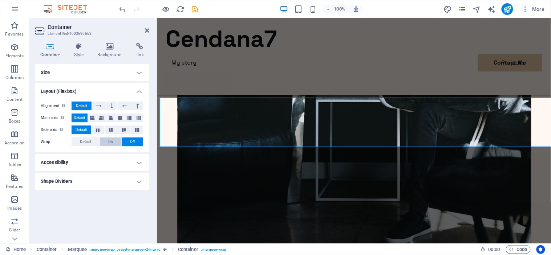
click at [108, 143] on span "On" at bounding box center [110, 142] width 5 height 9
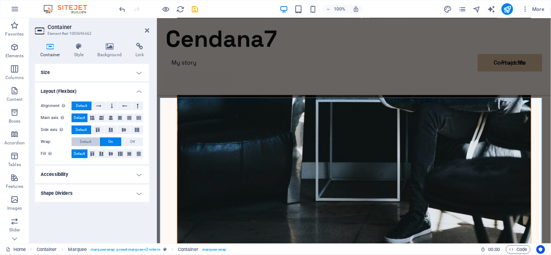
click at [89, 146] on span "Default" at bounding box center [85, 142] width 11 height 9
click at [131, 171] on h4 "Accessibility" at bounding box center [92, 174] width 114 height 17
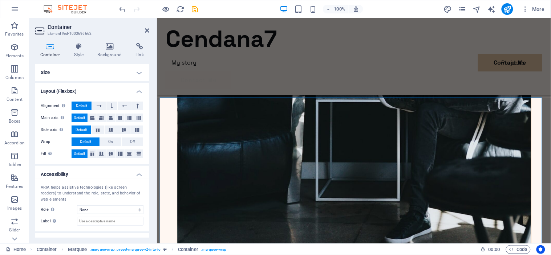
click at [141, 171] on h4 "Accessibility" at bounding box center [92, 172] width 114 height 13
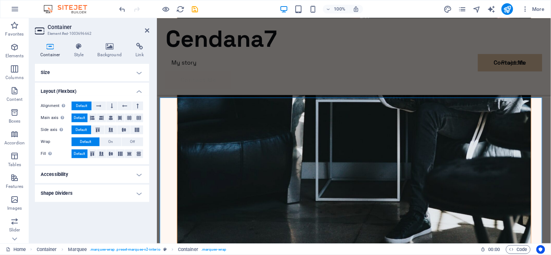
click at [135, 72] on h4 "Size" at bounding box center [92, 72] width 114 height 17
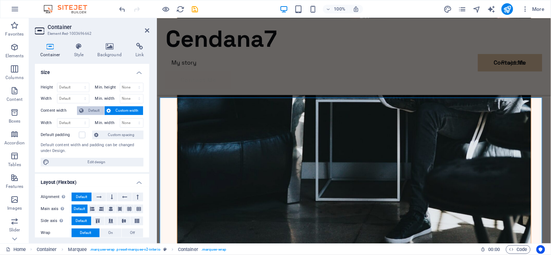
click at [93, 106] on span "Default" at bounding box center [94, 110] width 16 height 9
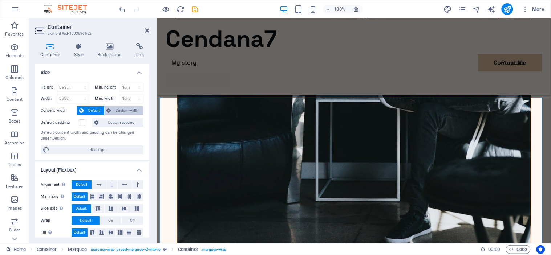
click at [124, 108] on span "Custom width" at bounding box center [127, 110] width 28 height 9
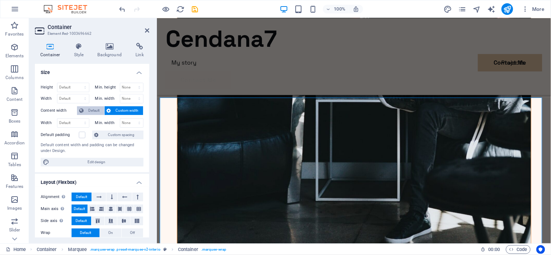
click at [92, 107] on span "Default" at bounding box center [94, 110] width 16 height 9
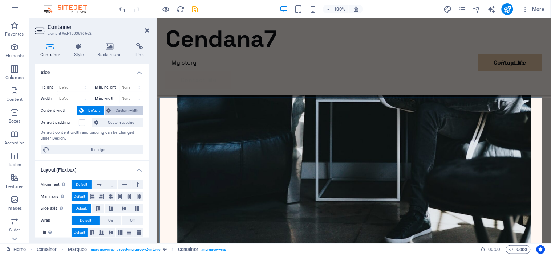
click at [114, 107] on span "Custom width" at bounding box center [127, 110] width 28 height 9
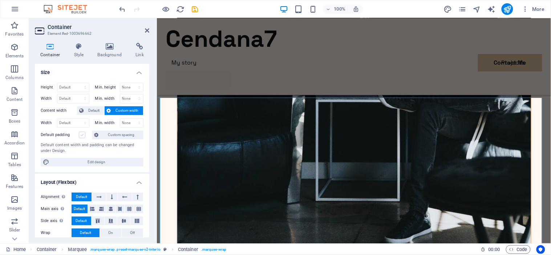
click at [84, 135] on label at bounding box center [82, 135] width 7 height 7
click at [0, 0] on input "Default padding" at bounding box center [0, 0] width 0 height 0
click at [84, 135] on label at bounding box center [82, 135] width 7 height 7
click at [0, 0] on input "Default padding" at bounding box center [0, 0] width 0 height 0
click at [77, 123] on select "Default px rem % em vh vw" at bounding box center [73, 123] width 32 height 9
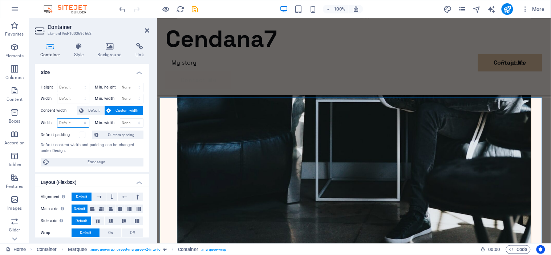
select select "px"
click at [78, 119] on select "Default px rem % em vh vw" at bounding box center [73, 123] width 32 height 9
click at [72, 125] on input "1053" at bounding box center [73, 123] width 32 height 9
type input "1"
type input "2"
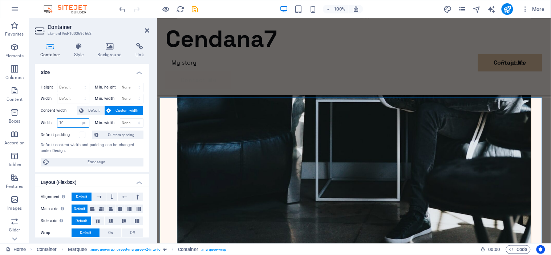
type input "1"
type input "2"
type input "1053"
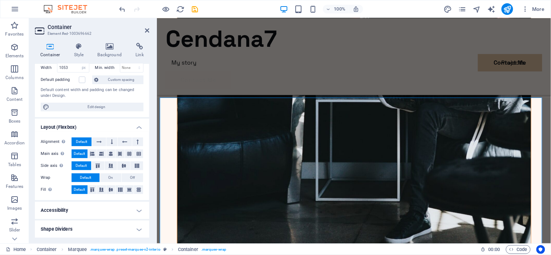
click at [66, 127] on h4 "Layout (Flexbox)" at bounding box center [92, 125] width 114 height 13
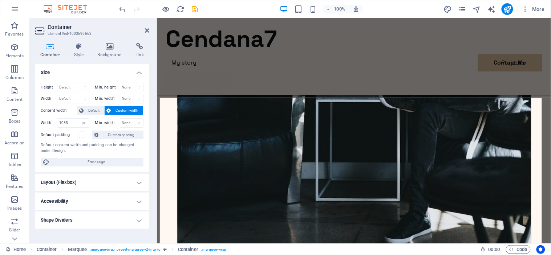
scroll to position [0, 0]
click at [88, 179] on h4 "Layout (Flexbox)" at bounding box center [92, 182] width 114 height 17
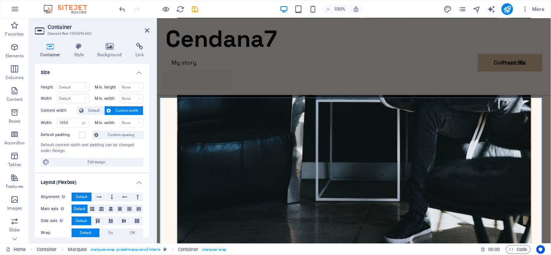
scroll to position [55, 0]
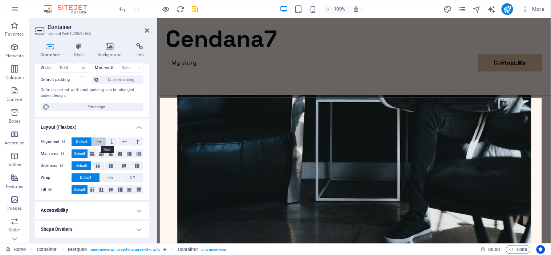
click at [97, 139] on icon at bounding box center [99, 142] width 5 height 9
click at [114, 139] on button at bounding box center [111, 142] width 11 height 9
click at [81, 140] on span "Default" at bounding box center [81, 142] width 11 height 9
click at [97, 164] on icon at bounding box center [97, 166] width 9 height 4
click at [111, 164] on icon at bounding box center [110, 166] width 9 height 4
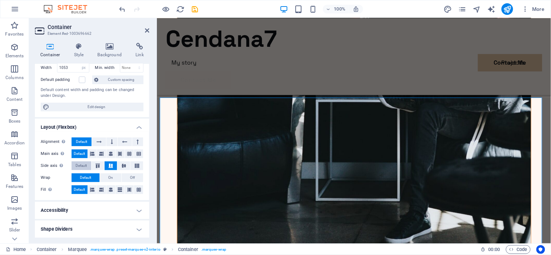
click at [85, 167] on span "Default" at bounding box center [81, 166] width 11 height 9
click at [131, 187] on button at bounding box center [129, 190] width 9 height 9
click at [74, 187] on span "Default" at bounding box center [79, 190] width 11 height 9
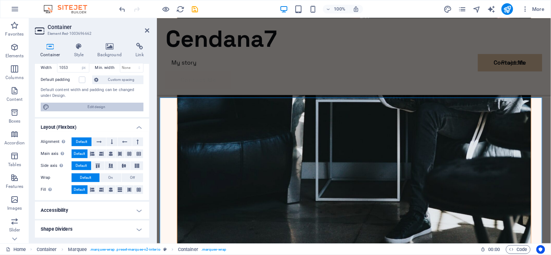
scroll to position [0, 0]
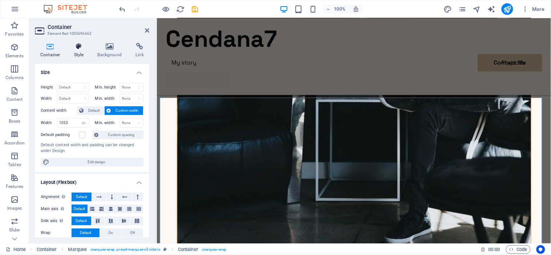
click at [82, 46] on icon at bounding box center [79, 46] width 21 height 7
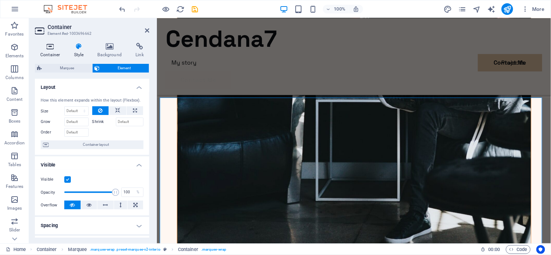
click at [48, 46] on icon at bounding box center [50, 46] width 31 height 7
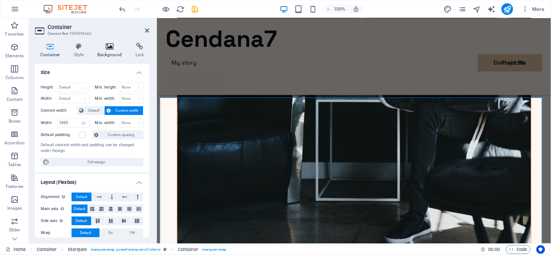
click at [106, 43] on icon at bounding box center [109, 46] width 35 height 7
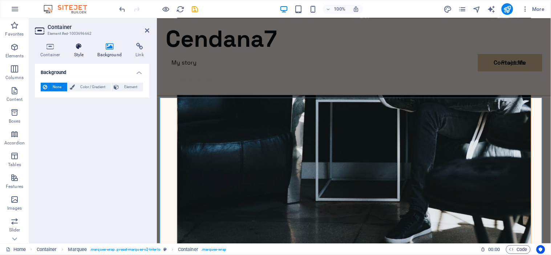
click at [83, 46] on icon at bounding box center [79, 46] width 21 height 7
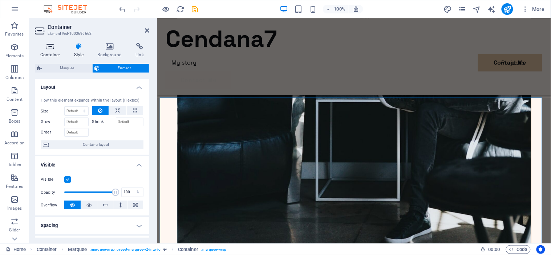
click at [56, 54] on h4 "Container" at bounding box center [52, 50] width 34 height 15
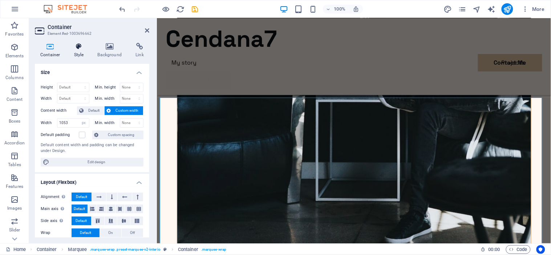
click at [73, 55] on h4 "Style" at bounding box center [81, 50] width 24 height 15
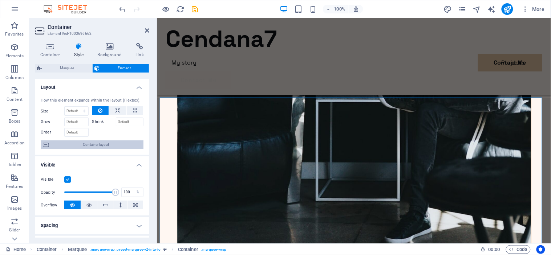
click at [109, 144] on span "Container layout" at bounding box center [96, 145] width 90 height 9
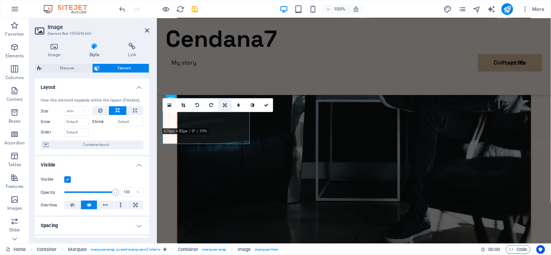
click at [225, 102] on link at bounding box center [225, 105] width 14 height 14
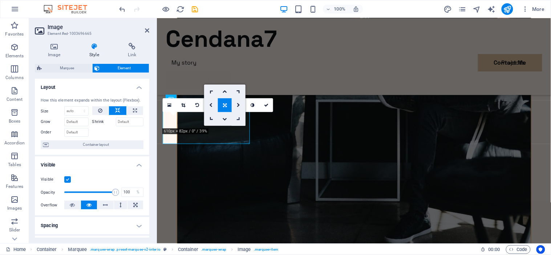
click at [238, 120] on icon at bounding box center [238, 119] width 6 height 6
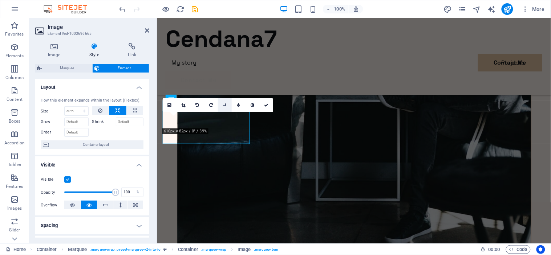
click at [223, 106] on icon at bounding box center [225, 105] width 6 height 6
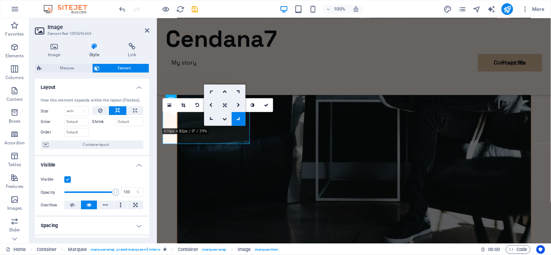
click at [209, 90] on icon at bounding box center [211, 92] width 6 height 6
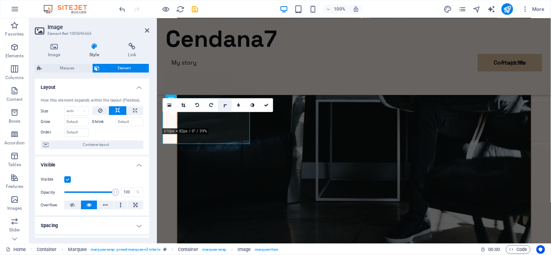
click at [222, 106] on link at bounding box center [225, 105] width 14 height 14
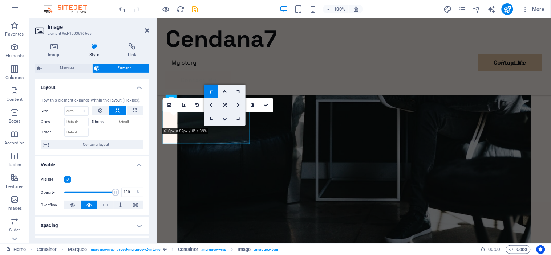
click at [226, 116] on link at bounding box center [225, 119] width 14 height 14
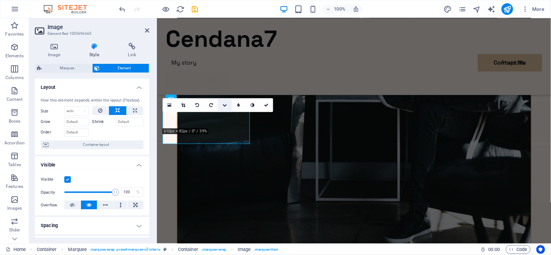
click at [223, 106] on icon at bounding box center [225, 105] width 4 height 4
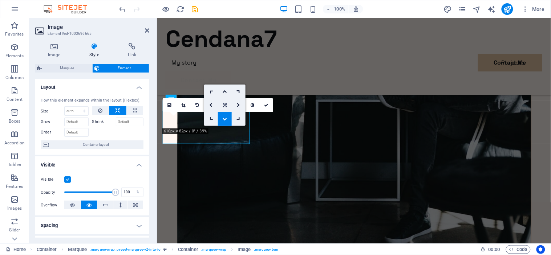
click at [225, 106] on icon at bounding box center [225, 105] width 4 height 4
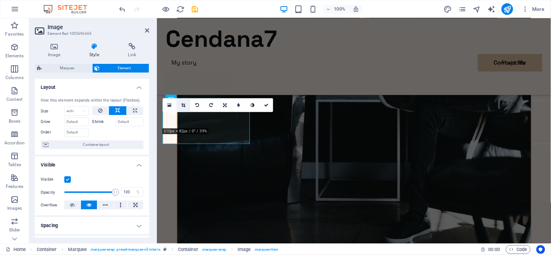
click at [186, 106] on link at bounding box center [184, 105] width 14 height 14
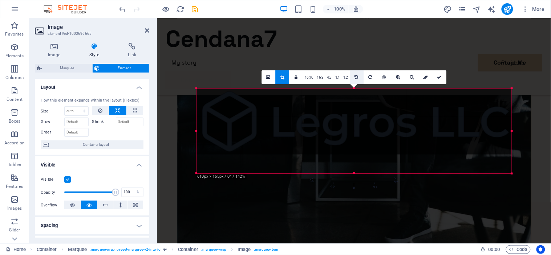
drag, startPoint x: 353, startPoint y: 97, endPoint x: 352, endPoint y: 78, distance: 18.9
click at [352, 88] on div "180 170 160 150 140 130 120 110 100 90 80 70 60 50 40 30 20 10 0 -10 -20 -30 -4…" at bounding box center [354, 130] width 315 height 85
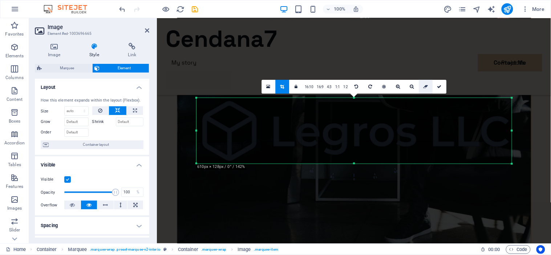
click at [427, 88] on icon at bounding box center [425, 87] width 5 height 4
click at [311, 85] on link "16:10" at bounding box center [309, 87] width 12 height 14
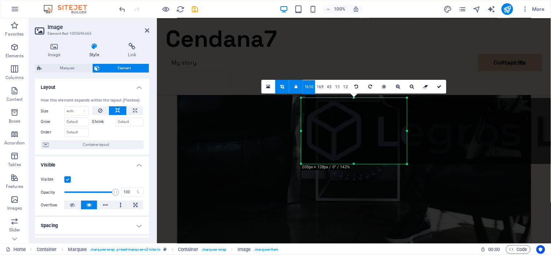
click at [285, 83] on link at bounding box center [282, 87] width 14 height 14
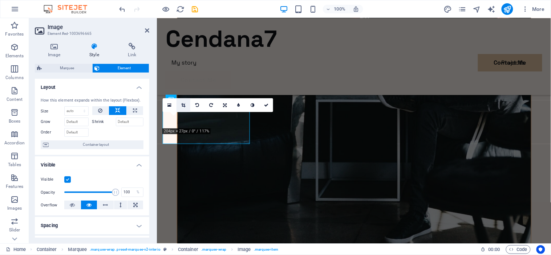
click at [183, 106] on icon at bounding box center [183, 105] width 4 height 4
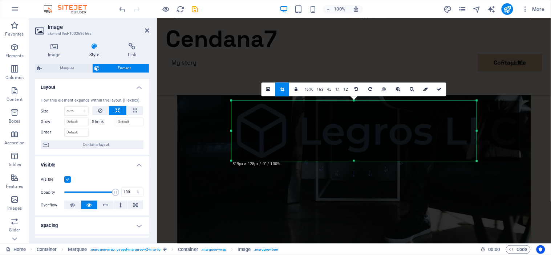
drag, startPoint x: 402, startPoint y: 129, endPoint x: 528, endPoint y: 125, distance: 125.7
click at [477, 125] on div "180 170 160 150 140 130 120 110 100 90 80 70 60 50 40 30 20 10 0 -10 -20 -30 -4…" at bounding box center [353, 131] width 245 height 61
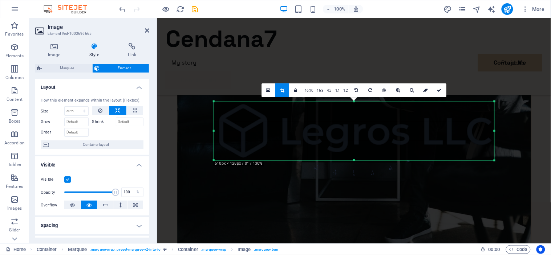
drag, startPoint x: 465, startPoint y: 132, endPoint x: 523, endPoint y: 134, distance: 58.2
click at [523, 134] on div "H3 Overlay Image Slider Container Text Text Transparent boxes Container Contain…" at bounding box center [354, 131] width 394 height 226
click at [441, 92] on icon at bounding box center [439, 90] width 4 height 4
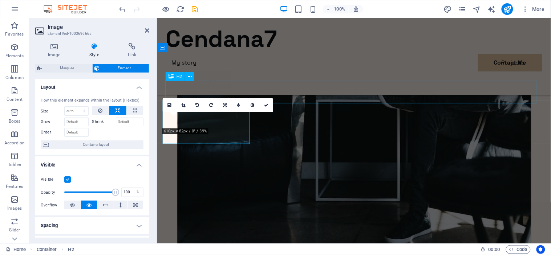
scroll to position [1742, 0]
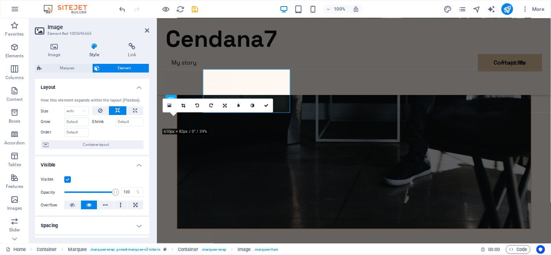
scroll to position [1739, 0]
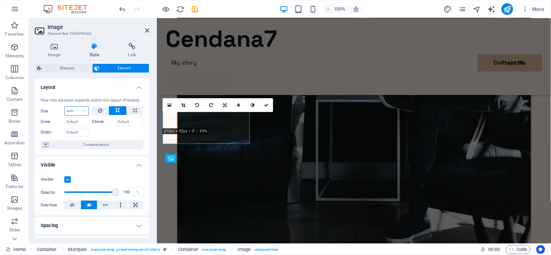
click at [84, 111] on select "Default auto px % 1/1 1/2 1/3 1/4 1/5 1/6 1/7 1/8 1/9 1/10" at bounding box center [77, 111] width 24 height 9
select select "1/1"
click at [77, 107] on select "Default auto px % 1/1 1/2 1/3 1/4 1/5 1/6 1/7 1/8 1/9 1/10" at bounding box center [77, 111] width 24 height 9
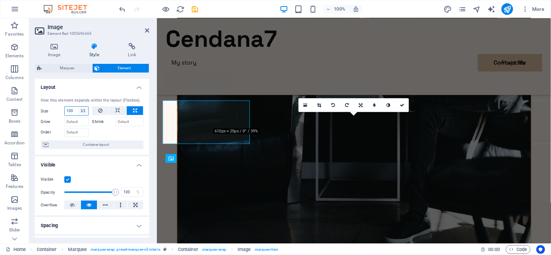
type input "100"
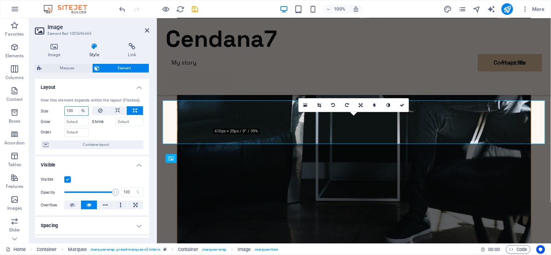
click at [81, 109] on select "Default auto px % 1/1 1/2 1/3 1/4 1/5 1/6 1/7 1/8 1/9 1/10" at bounding box center [83, 111] width 10 height 9
select select "uo60om49s9o"
click at [78, 107] on select "Default auto px % 1/1 1/2 1/3 1/4 1/5 1/6 1/7 1/8 1/9 1/10" at bounding box center [83, 111] width 10 height 9
select select "DISABLED_OPTION_VALUE"
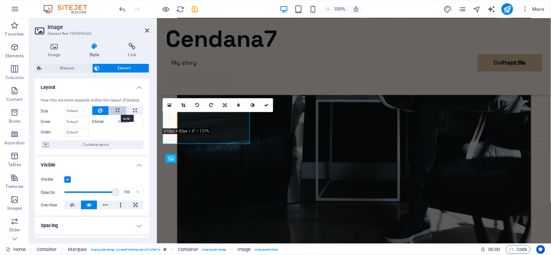
click at [116, 110] on icon at bounding box center [117, 110] width 5 height 9
click at [133, 109] on icon at bounding box center [135, 110] width 4 height 9
type input "100"
select select "%"
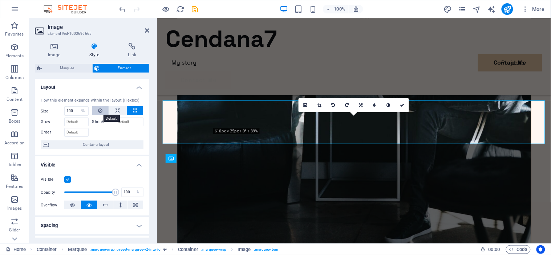
click at [107, 113] on button at bounding box center [100, 110] width 17 height 9
select select "DISABLED_OPTION_VALUE"
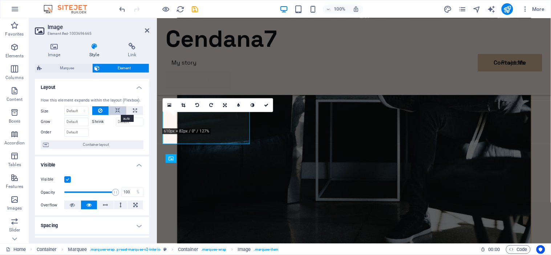
click at [115, 113] on icon at bounding box center [117, 110] width 5 height 9
click at [107, 112] on button at bounding box center [100, 110] width 17 height 9
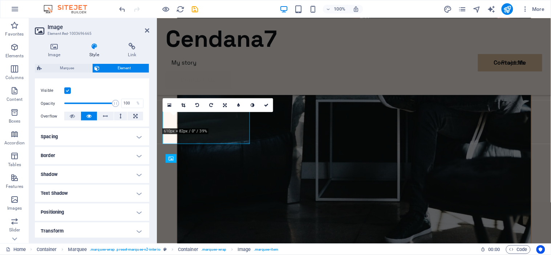
scroll to position [89, 0]
click at [125, 134] on h4 "Spacing" at bounding box center [92, 136] width 114 height 17
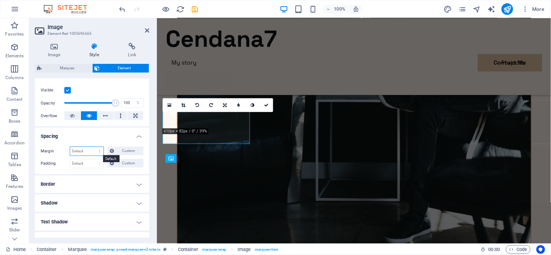
click at [96, 150] on select "Default auto px % rem vw vh Custom" at bounding box center [86, 151] width 33 height 9
select select "px"
click at [93, 147] on select "Default auto px % rem vw vh Custom" at bounding box center [86, 151] width 33 height 9
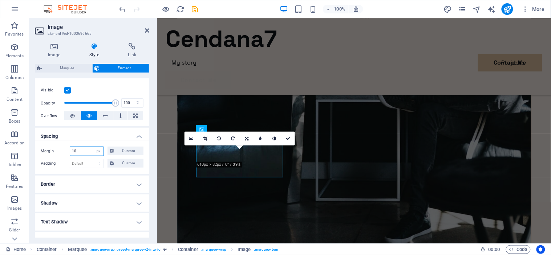
type input "1"
click at [100, 151] on select "Default auto px % rem vw vh Custom" at bounding box center [98, 151] width 10 height 9
click at [93, 147] on select "Default auto px % rem vw vh Custom" at bounding box center [98, 151] width 10 height 9
select select "DISABLED_OPTION_VALUE"
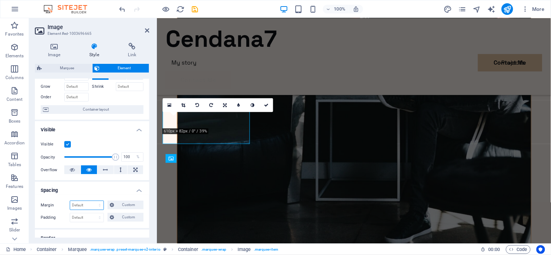
scroll to position [0, 0]
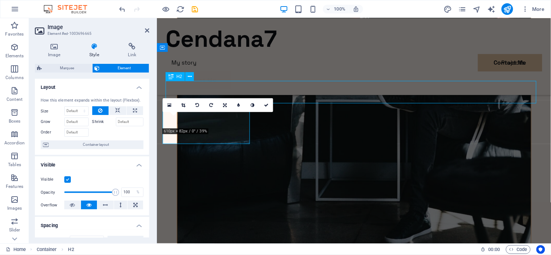
scroll to position [1742, 0]
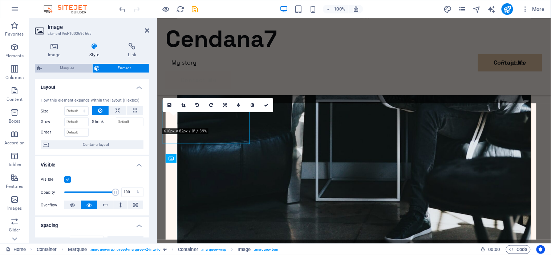
click at [76, 71] on span "Marquee" at bounding box center [67, 68] width 46 height 9
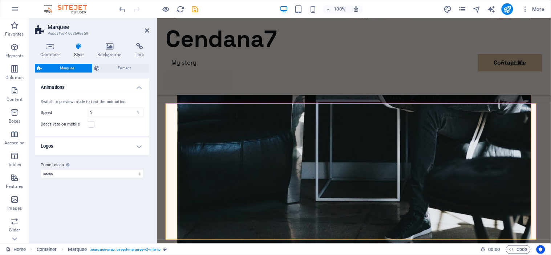
click at [139, 143] on h4 "Logos" at bounding box center [92, 146] width 114 height 17
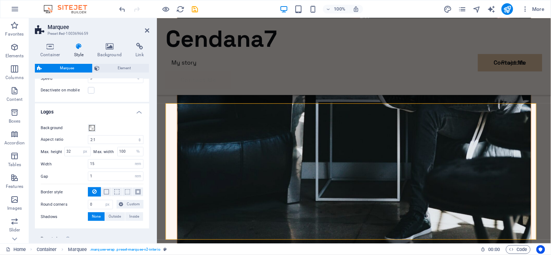
scroll to position [36, 0]
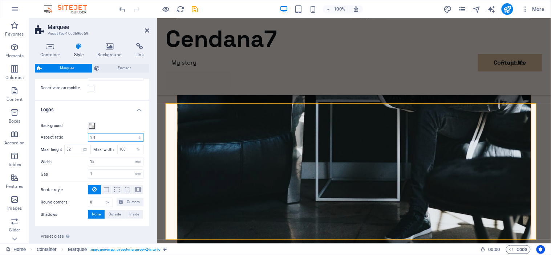
click at [132, 135] on select "1:2 1:1 2:1 4:3 16:9 16:10" at bounding box center [116, 137] width 56 height 9
click at [88, 133] on select "1:2 1:1 2:1 4:3 16:9 16:10" at bounding box center [116, 137] width 56 height 9
click at [128, 132] on div "Background Aspect ratio 1:2 1:1 2:1 4:3 16:9 16:10 Max. height 32 px rem % vh v…" at bounding box center [91, 170] width 117 height 112
click at [131, 137] on select "1:2 1:1 2:1 4:3 16:9 16:10" at bounding box center [116, 137] width 56 height 9
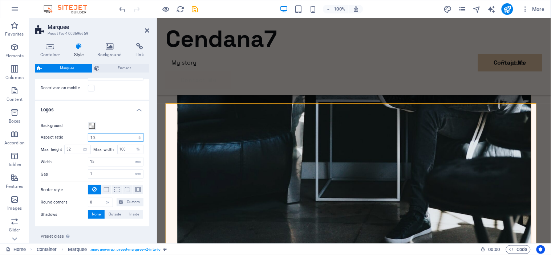
click at [88, 133] on select "1:2 1:1 2:1 4:3 16:9 16:10" at bounding box center [116, 137] width 56 height 9
click at [119, 137] on select "1:2 1:1 2:1 4:3 16:9 16:10" at bounding box center [116, 137] width 56 height 9
select select "2/1"
click at [88, 133] on select "1:2 1:1 2:1 4:3 16:9 16:10" at bounding box center [116, 137] width 56 height 9
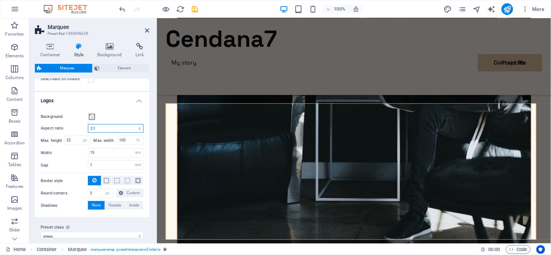
scroll to position [54, 0]
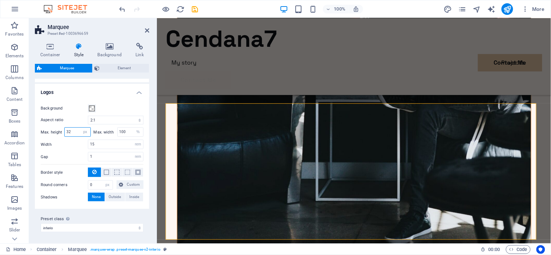
click at [73, 131] on input "32" at bounding box center [78, 132] width 26 height 9
type input "3"
type input "50"
click at [77, 143] on label "Width" at bounding box center [64, 145] width 47 height 4
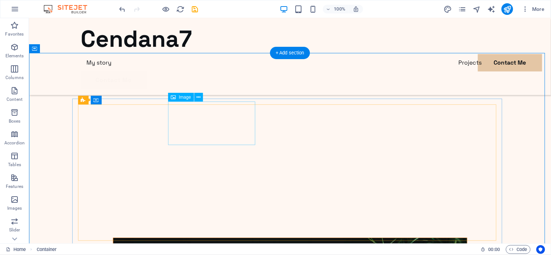
scroll to position [1753, 0]
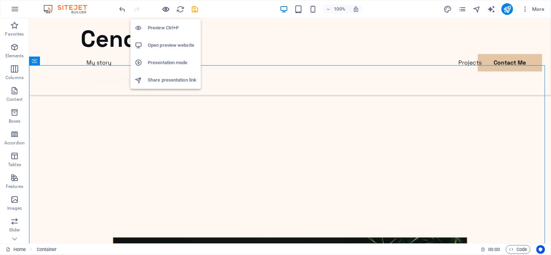
click at [165, 9] on icon "button" at bounding box center [166, 9] width 8 height 8
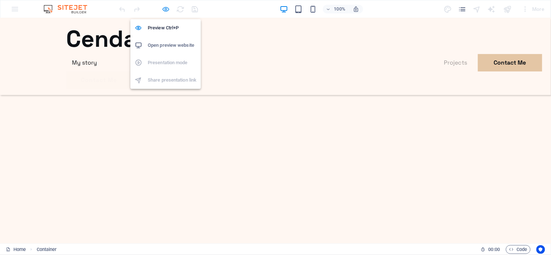
click at [165, 9] on icon "button" at bounding box center [166, 9] width 8 height 8
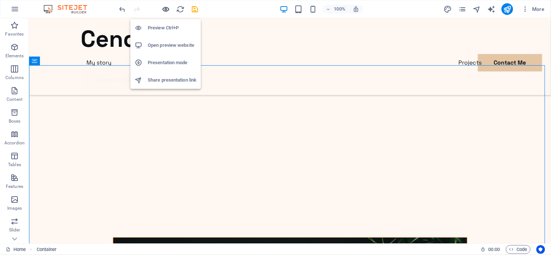
click at [165, 9] on icon "button" at bounding box center [166, 9] width 8 height 8
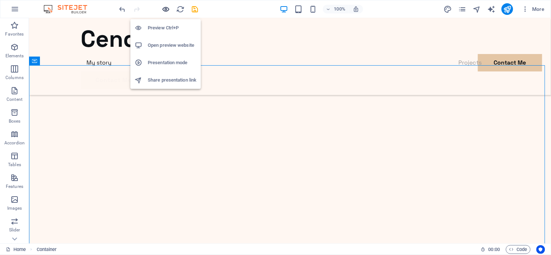
scroll to position [1520, 0]
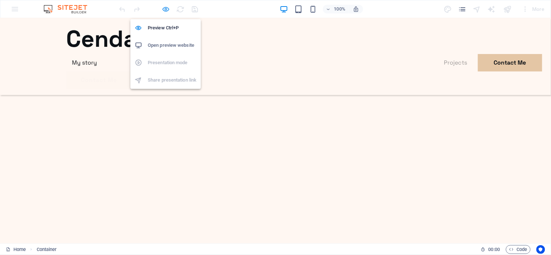
click at [166, 7] on icon "button" at bounding box center [166, 9] width 8 height 8
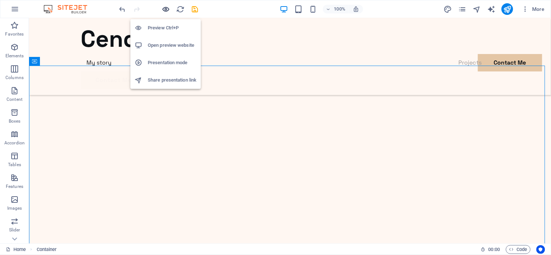
scroll to position [1753, 0]
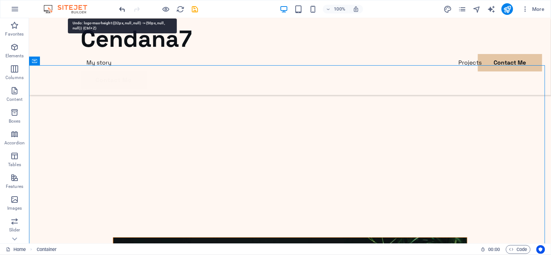
click at [119, 10] on icon "undo" at bounding box center [122, 9] width 8 height 8
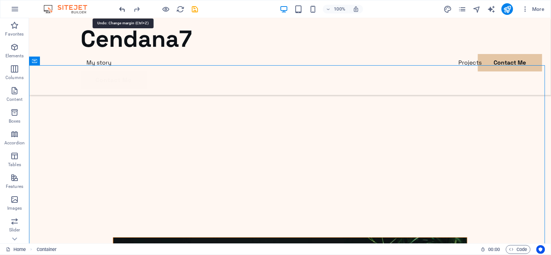
click at [119, 10] on icon "undo" at bounding box center [122, 9] width 8 height 8
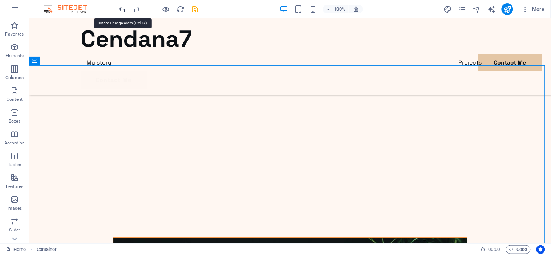
click at [119, 10] on icon "undo" at bounding box center [122, 9] width 8 height 8
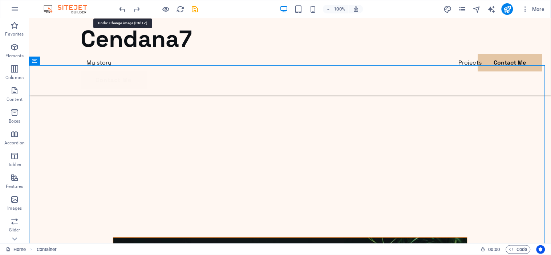
click at [119, 10] on icon "undo" at bounding box center [122, 9] width 8 height 8
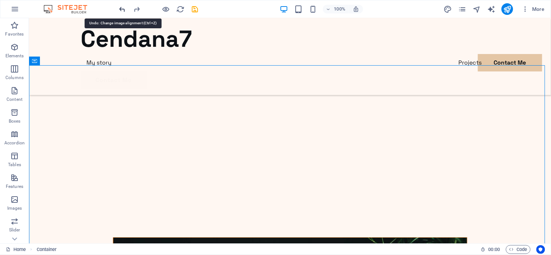
click at [119, 10] on icon "undo" at bounding box center [122, 9] width 8 height 8
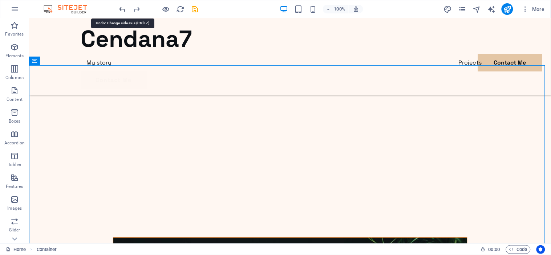
click at [119, 10] on icon "undo" at bounding box center [122, 9] width 8 height 8
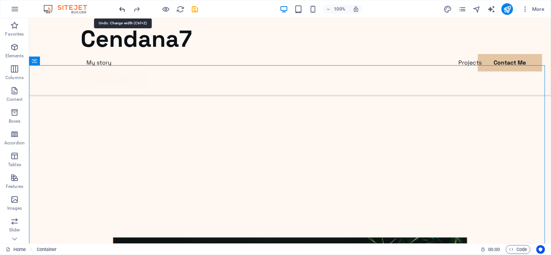
click at [119, 10] on icon "undo" at bounding box center [122, 9] width 8 height 8
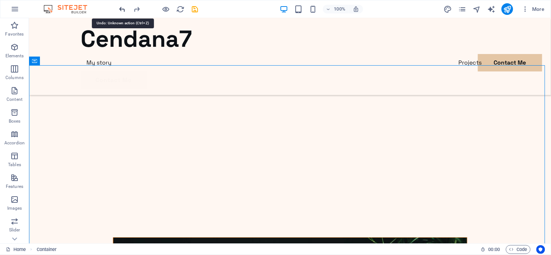
click at [119, 10] on icon "undo" at bounding box center [122, 9] width 8 height 8
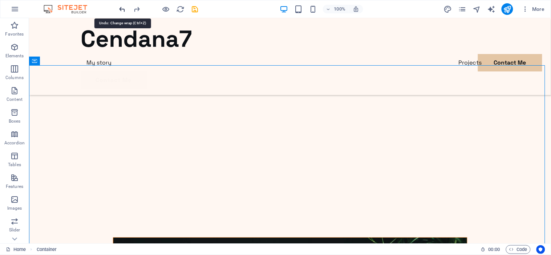
click at [119, 10] on icon "undo" at bounding box center [122, 9] width 8 height 8
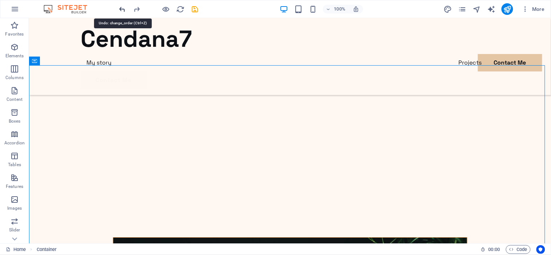
click at [119, 10] on icon "undo" at bounding box center [122, 9] width 8 height 8
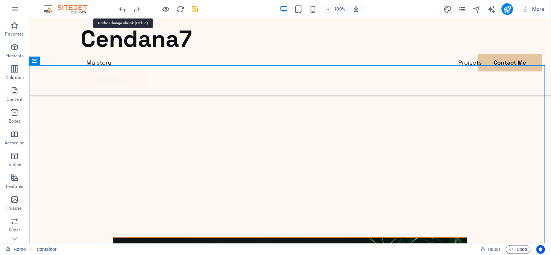
click at [119, 10] on icon "undo" at bounding box center [122, 9] width 8 height 8
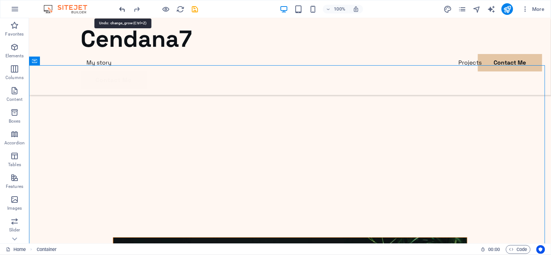
click at [119, 10] on icon "undo" at bounding box center [122, 9] width 8 height 8
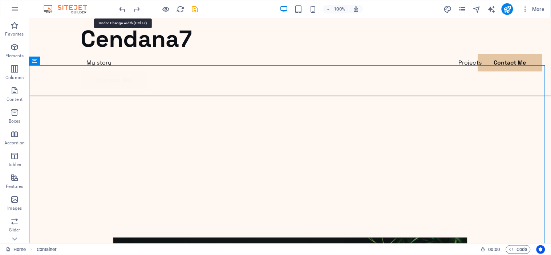
click at [119, 10] on icon "undo" at bounding box center [122, 9] width 8 height 8
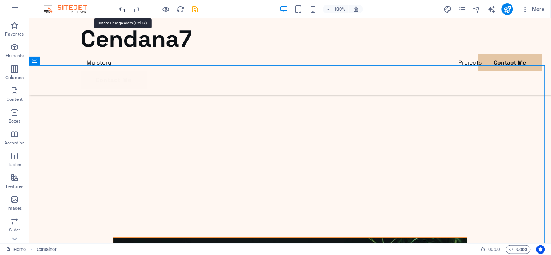
click at [119, 10] on icon "undo" at bounding box center [122, 9] width 8 height 8
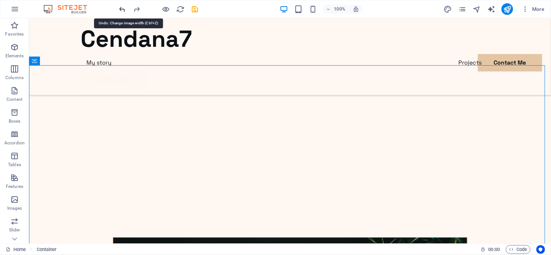
click at [119, 10] on icon "undo" at bounding box center [122, 9] width 8 height 8
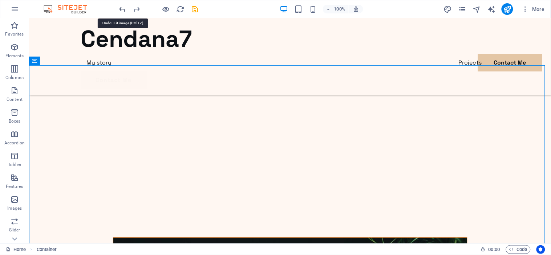
click at [119, 10] on icon "undo" at bounding box center [122, 9] width 8 height 8
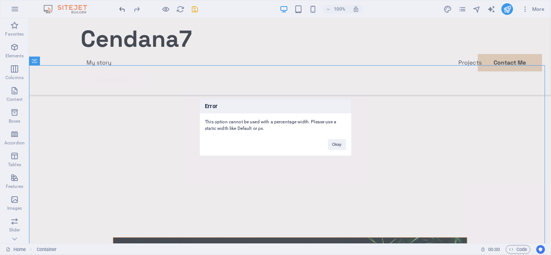
click at [119, 10] on div "Error This option cannot be used with a percentage width. Please use a static w…" at bounding box center [275, 127] width 551 height 255
click at [335, 146] on button "Okay" at bounding box center [337, 144] width 18 height 11
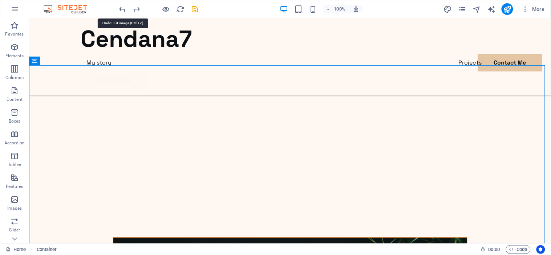
click at [122, 7] on icon "undo" at bounding box center [122, 9] width 8 height 8
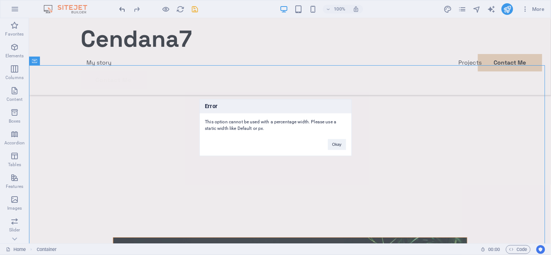
click at [122, 7] on div "Error This option cannot be used with a percentage width. Please use a static w…" at bounding box center [275, 127] width 551 height 255
click at [339, 143] on button "Okay" at bounding box center [337, 144] width 18 height 11
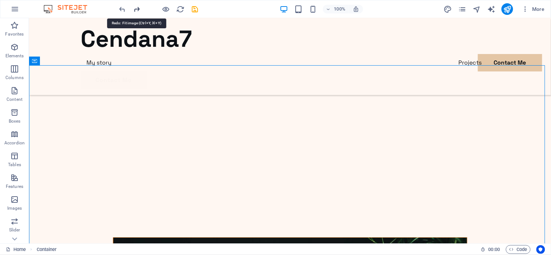
click at [137, 12] on icon "redo" at bounding box center [137, 9] width 8 height 8
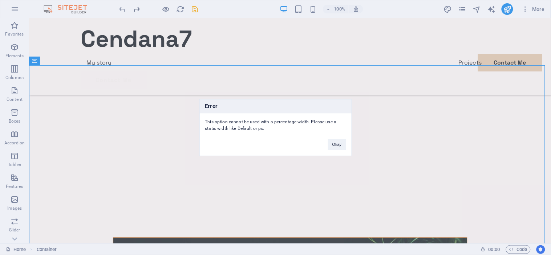
click at [137, 12] on div "Error This option cannot be used with a percentage width. Please use a static w…" at bounding box center [275, 127] width 551 height 255
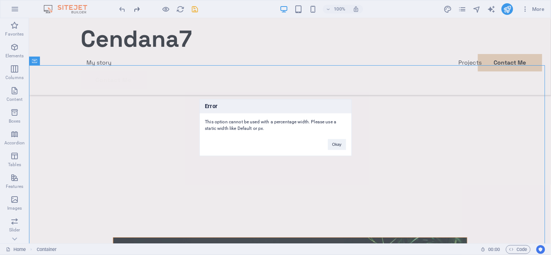
click at [137, 12] on div "Error This option cannot be used with a percentage width. Please use a static w…" at bounding box center [275, 127] width 551 height 255
drag, startPoint x: 137, startPoint y: 12, endPoint x: 134, endPoint y: 7, distance: 6.9
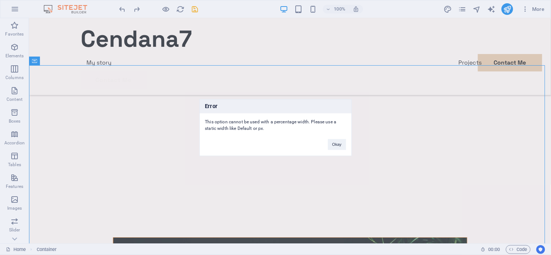
click at [134, 7] on div "Error This option cannot be used with a percentage width. Please use a static w…" at bounding box center [275, 127] width 551 height 255
click at [343, 145] on button "Okay" at bounding box center [337, 144] width 18 height 11
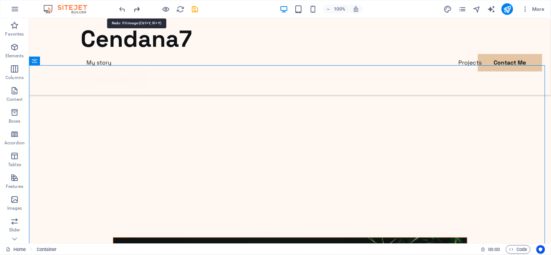
click at [138, 11] on icon "redo" at bounding box center [137, 9] width 8 height 8
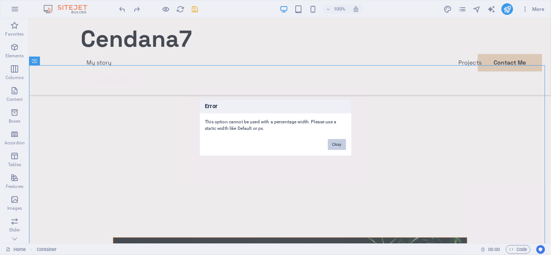
click at [333, 143] on button "Okay" at bounding box center [337, 144] width 18 height 11
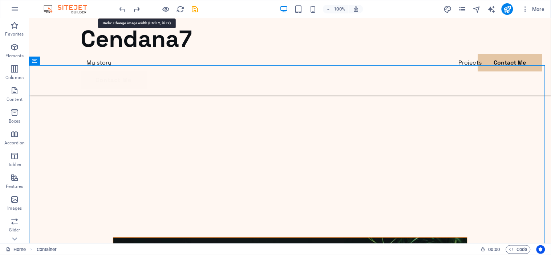
click at [136, 5] on icon "redo" at bounding box center [137, 9] width 8 height 8
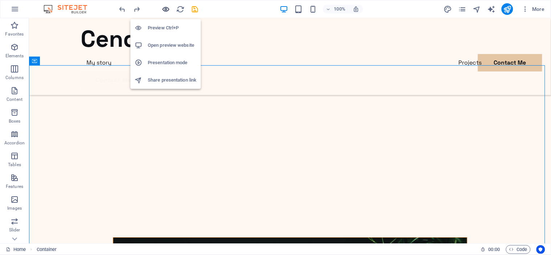
click at [166, 11] on icon "button" at bounding box center [166, 9] width 8 height 8
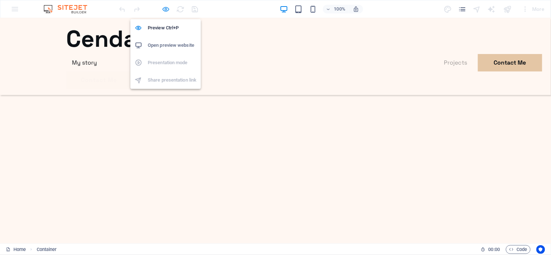
scroll to position [1520, 0]
click at [165, 8] on icon "button" at bounding box center [166, 9] width 8 height 8
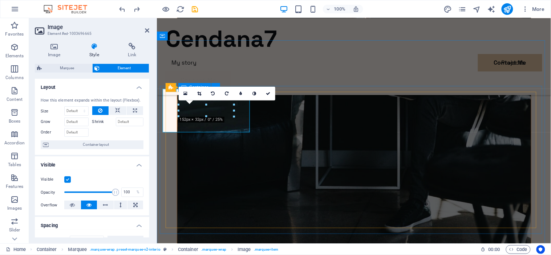
click at [178, 84] on div "Container" at bounding box center [194, 87] width 33 height 9
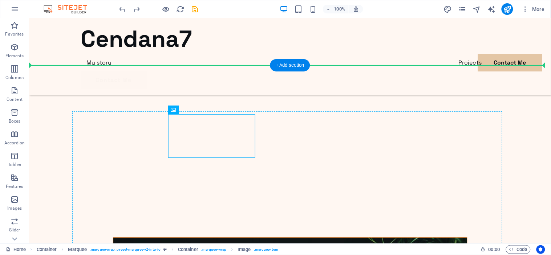
drag, startPoint x: 169, startPoint y: 121, endPoint x: 165, endPoint y: 118, distance: 4.7
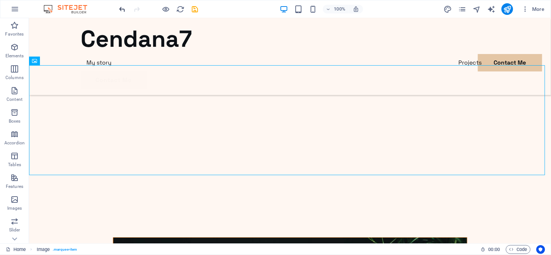
drag, startPoint x: 117, startPoint y: 12, endPoint x: 121, endPoint y: 11, distance: 3.9
click at [121, 11] on div "100% More" at bounding box center [275, 8] width 550 height 17
click at [121, 11] on icon "undo" at bounding box center [122, 9] width 8 height 8
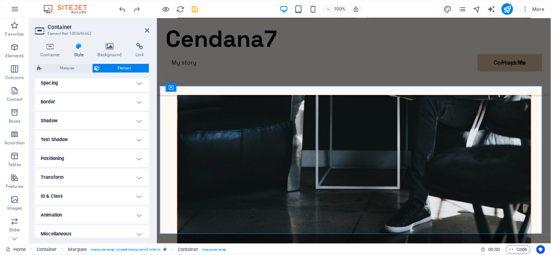
scroll to position [147, 0]
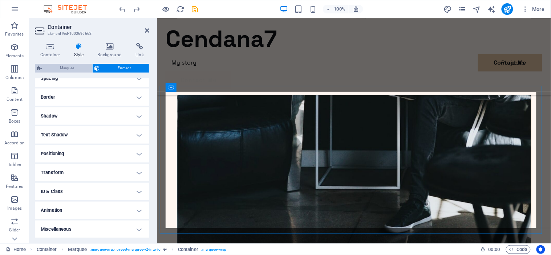
click at [66, 69] on span "Marquee" at bounding box center [67, 68] width 46 height 9
select select "2/1"
select select "px"
select select "%"
select select "rem"
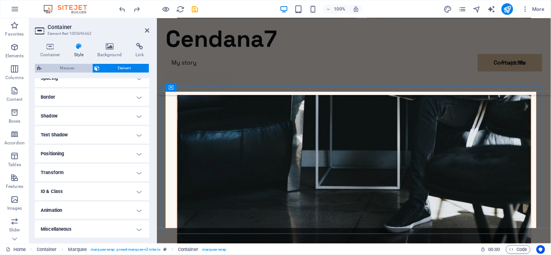
select select "rem"
select select "px"
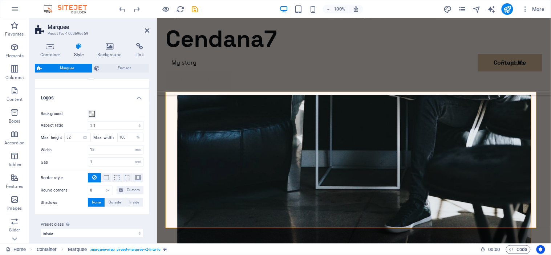
scroll to position [54, 0]
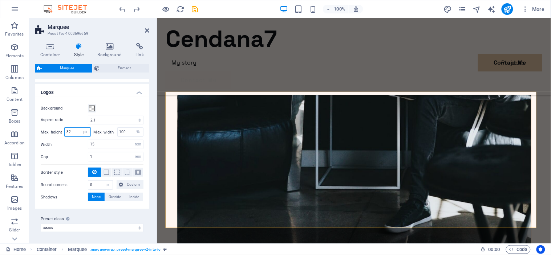
click at [75, 131] on input "32" at bounding box center [78, 132] width 26 height 9
type input "3"
type input "50"
click at [258, 58] on div "Cendana7 Menu My story Projects Contact Me Contact Me" at bounding box center [354, 56] width 394 height 77
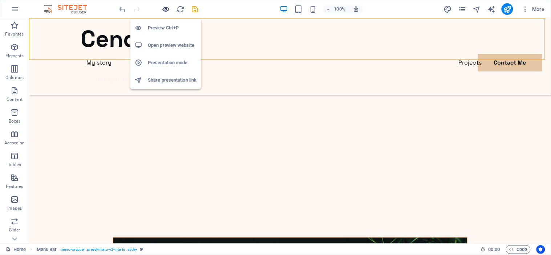
click at [168, 7] on icon "button" at bounding box center [166, 9] width 8 height 8
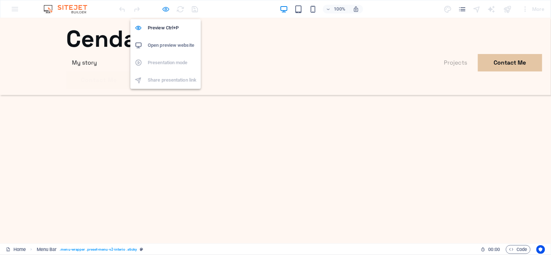
scroll to position [1520, 0]
click at [168, 7] on icon "button" at bounding box center [166, 9] width 8 height 8
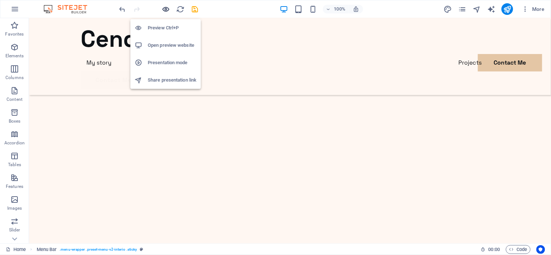
click at [168, 7] on icon "button" at bounding box center [166, 9] width 8 height 8
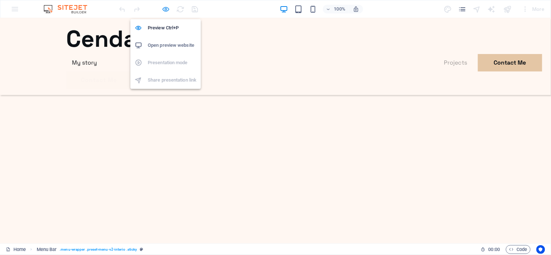
click at [168, 7] on icon "button" at bounding box center [166, 9] width 8 height 8
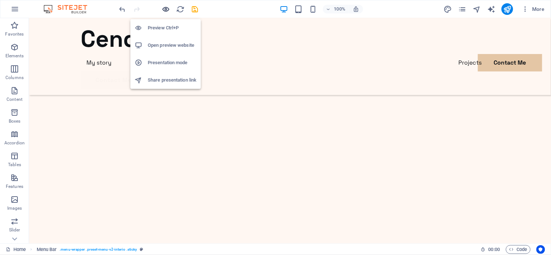
scroll to position [1753, 0]
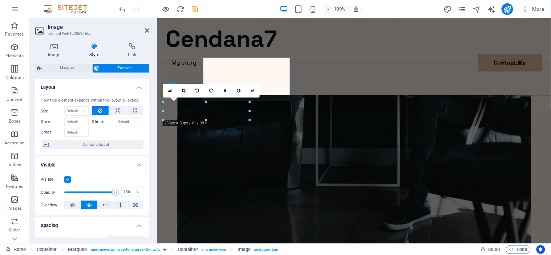
scroll to position [1751, 0]
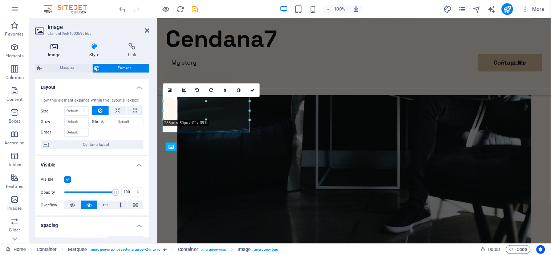
click at [60, 49] on icon at bounding box center [54, 46] width 39 height 7
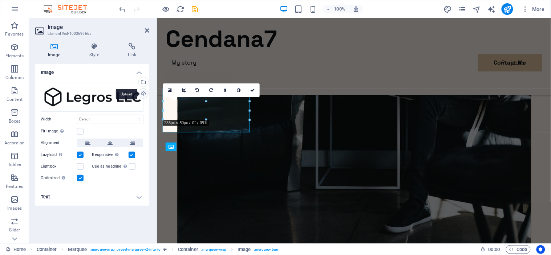
click at [145, 92] on div "Upload" at bounding box center [142, 94] width 11 height 11
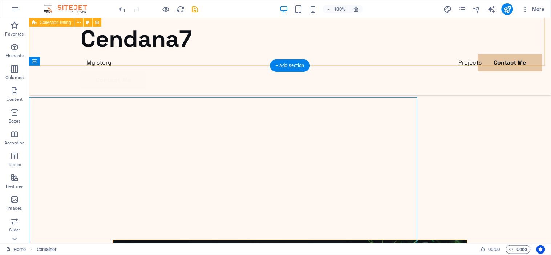
scroll to position [1753, 0]
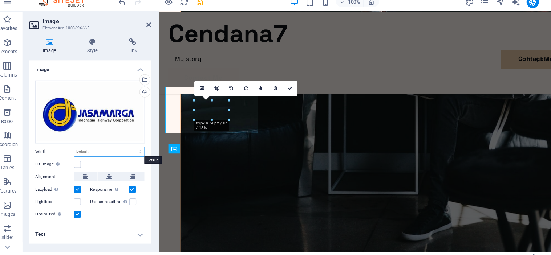
click at [114, 150] on select "Default auto px rem % em vh vw" at bounding box center [110, 149] width 66 height 9
click at [77, 145] on select "Default auto px rem % em vh vw" at bounding box center [110, 149] width 66 height 9
click at [109, 149] on select "Default auto px rem % em vh vw" at bounding box center [110, 149] width 66 height 9
select select "px"
click at [133, 145] on select "Default auto px rem % em vh vw" at bounding box center [110, 149] width 66 height 9
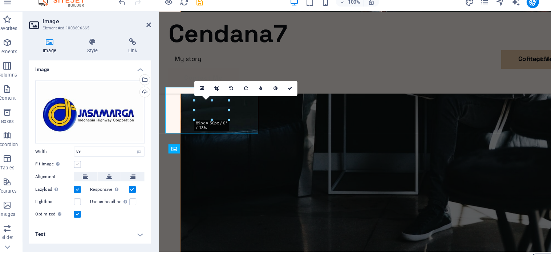
click at [78, 165] on label at bounding box center [80, 161] width 7 height 7
click at [0, 0] on input "Fit image Automatically fit image to a fixed width and height" at bounding box center [0, 0] width 0 height 0
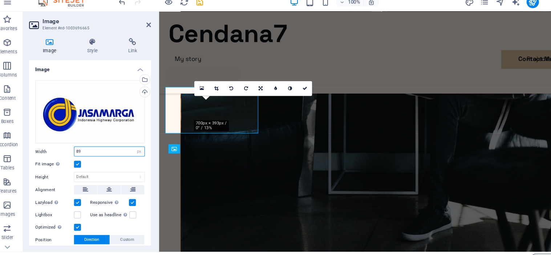
click at [92, 149] on input "89" at bounding box center [110, 149] width 66 height 9
type input "8"
click at [90, 147] on input "100" at bounding box center [110, 149] width 66 height 9
type input "1"
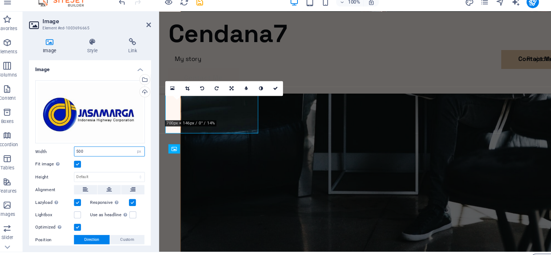
click at [90, 147] on input "500" at bounding box center [110, 149] width 66 height 9
type input "5"
type input "200"
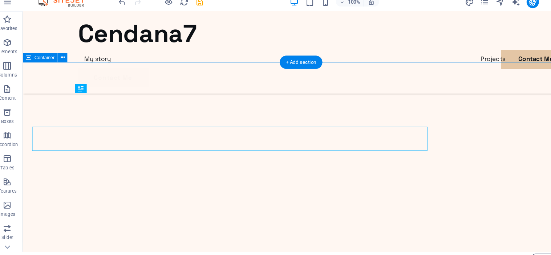
scroll to position [1753, 0]
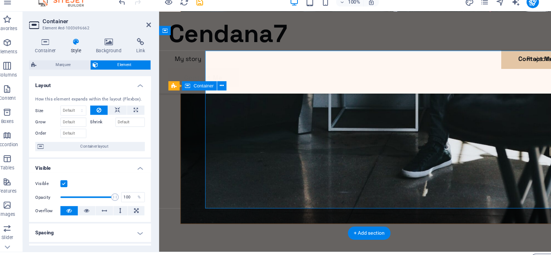
scroll to position [1751, 0]
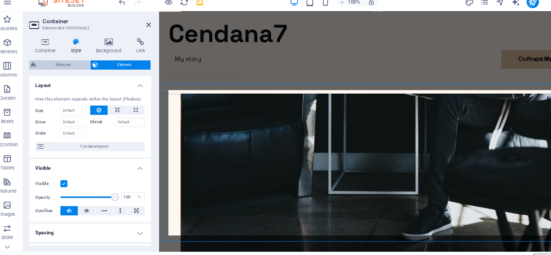
click at [65, 65] on span "Marquee" at bounding box center [67, 68] width 46 height 9
select select "2/1"
select select "px"
select select "%"
select select "rem"
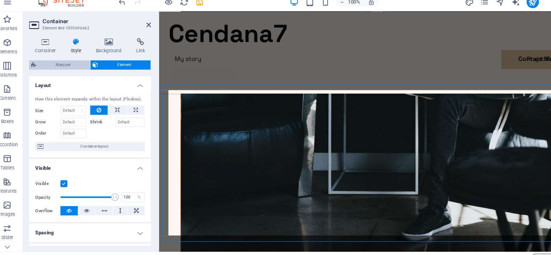
select select "rem"
select select "px"
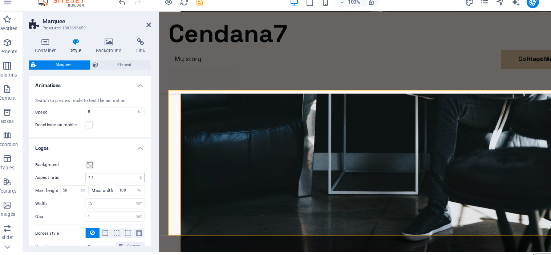
scroll to position [20, 0]
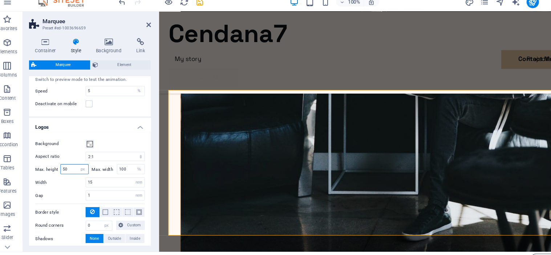
click at [72, 167] on input "50" at bounding box center [78, 166] width 26 height 9
type input "5"
click at [80, 164] on select "px rem % vh vw" at bounding box center [85, 166] width 10 height 9
click at [73, 166] on input "70" at bounding box center [78, 166] width 26 height 9
type input "7"
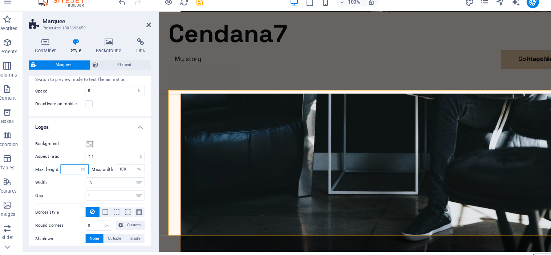
type input "9"
type input "75"
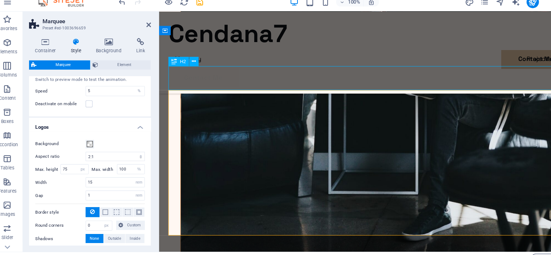
scroll to position [1753, 0]
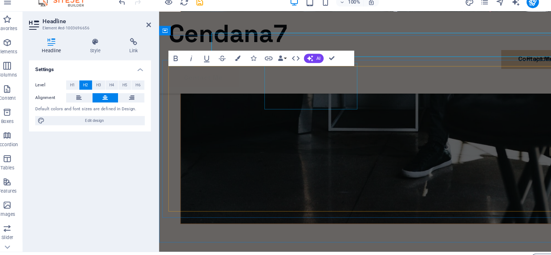
scroll to position [1751, 0]
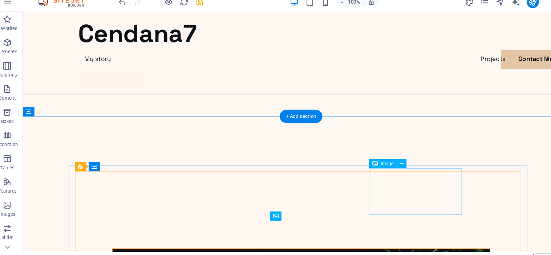
scroll to position [1702, 0]
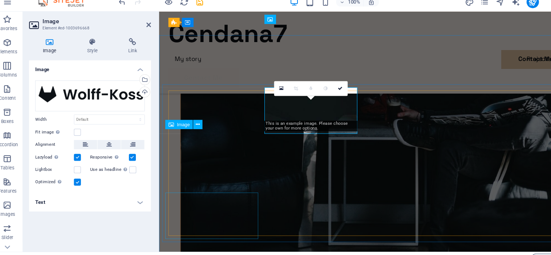
scroll to position [1751, 0]
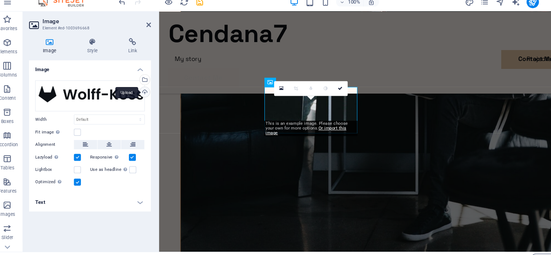
click at [146, 92] on div "Upload" at bounding box center [142, 94] width 11 height 11
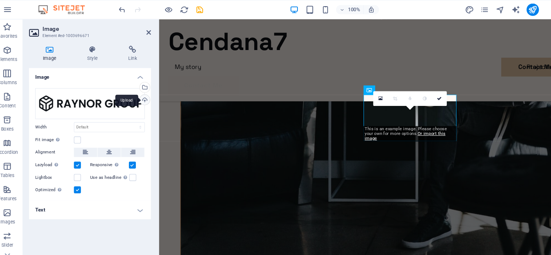
click at [145, 94] on div "Upload" at bounding box center [142, 94] width 11 height 11
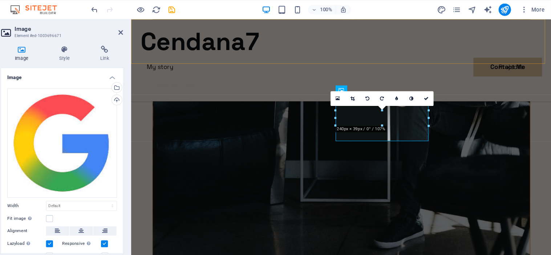
click at [459, 54] on div "Cendana7 Menu My story Projects Contact Me Contact Me" at bounding box center [328, 57] width 394 height 77
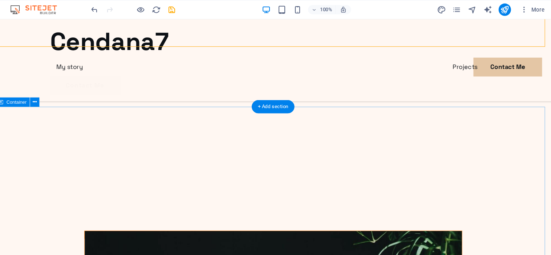
scroll to position [1777, 0]
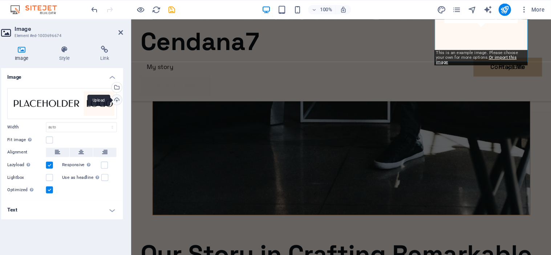
click at [145, 94] on div "Upload" at bounding box center [142, 94] width 11 height 11
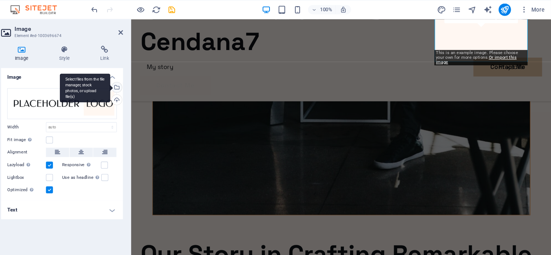
click at [144, 80] on div "Select files from the file manager, stock photos, or upload file(s)" at bounding box center [142, 82] width 11 height 11
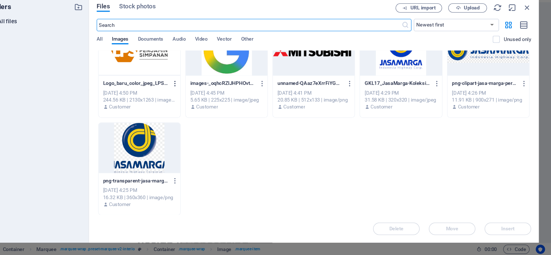
scroll to position [0, 0]
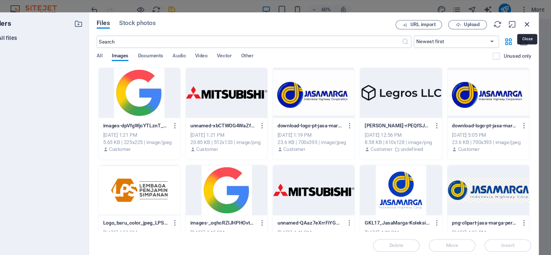
click at [529, 24] on icon "button" at bounding box center [528, 23] width 8 height 8
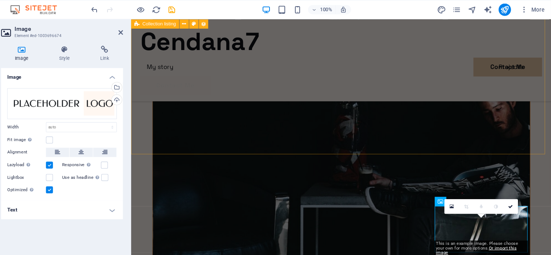
scroll to position [1712, 0]
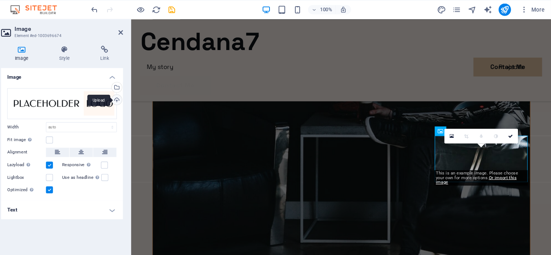
click at [143, 97] on div "Upload" at bounding box center [142, 94] width 11 height 11
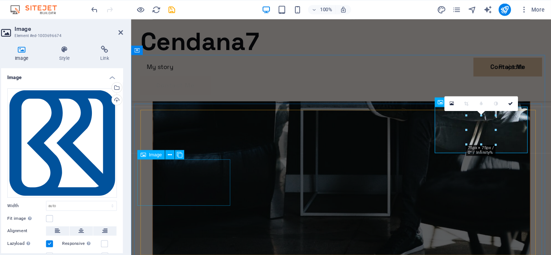
scroll to position [1740, 0]
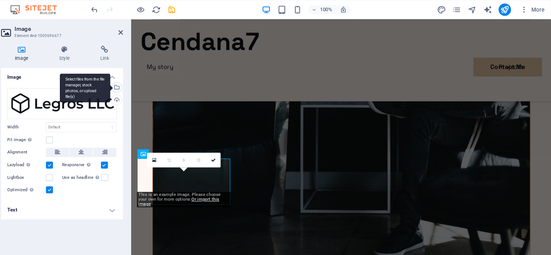
click at [145, 83] on div "Select files from the file manager, stock photos, or upload file(s)" at bounding box center [142, 82] width 11 height 11
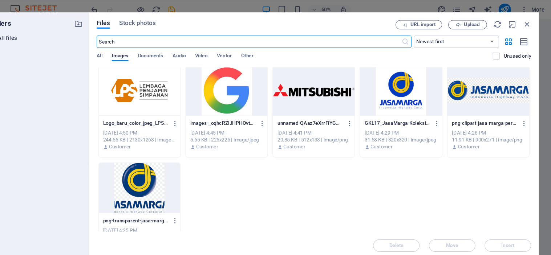
scroll to position [95, 0]
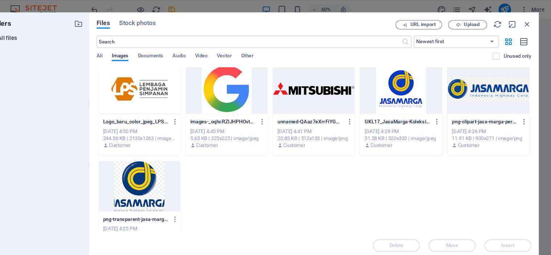
click at [190, 111] on p "Logo_baru_color_jpeg_LPS-5cSsh6k-42IgDWRo4O6jUw.jpg" at bounding box center [161, 114] width 61 height 7
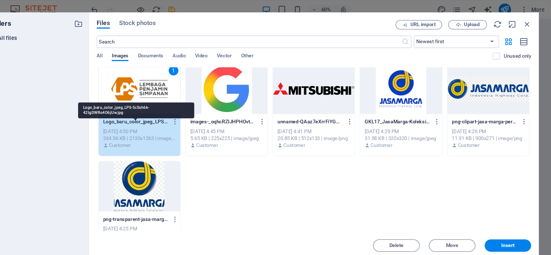
click at [190, 111] on p "Logo_baru_color_jpeg_LPS-5cSsh6k-42IgDWRo4O6jUw.jpg" at bounding box center [161, 114] width 61 height 7
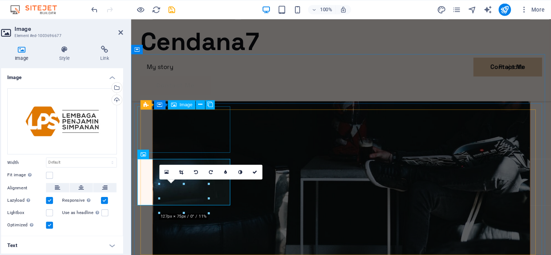
scroll to position [1740, 0]
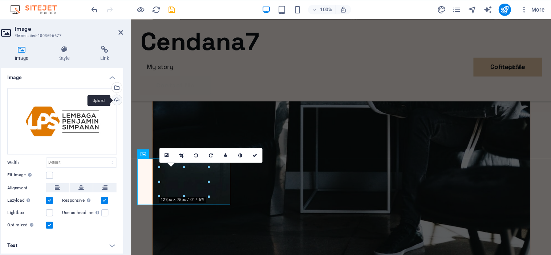
click at [141, 92] on div "Upload" at bounding box center [142, 94] width 11 height 11
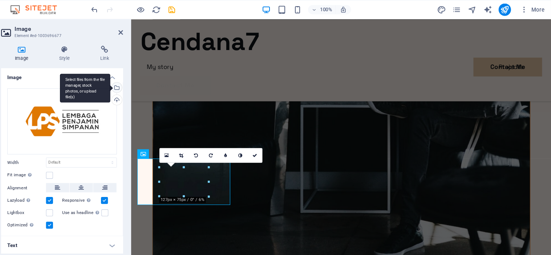
click at [141, 79] on div "Select files from the file manager, stock photos, or upload file(s)" at bounding box center [142, 82] width 11 height 11
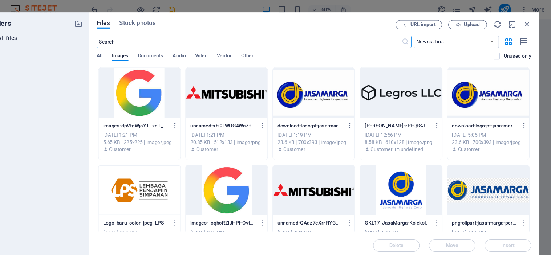
scroll to position [1671, 0]
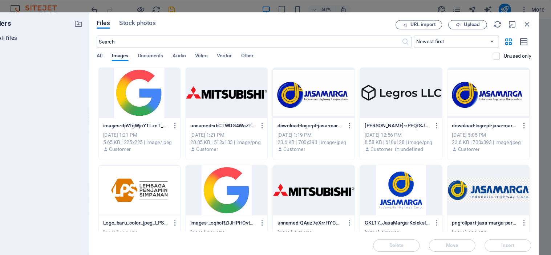
click at [173, 180] on div at bounding box center [164, 178] width 77 height 47
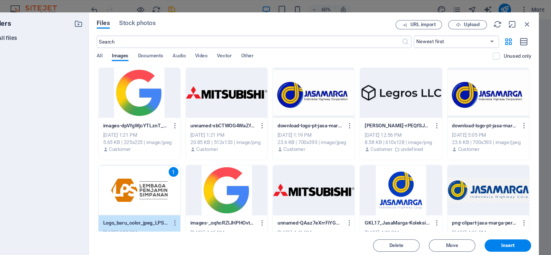
click at [173, 180] on div "1" at bounding box center [164, 178] width 77 height 47
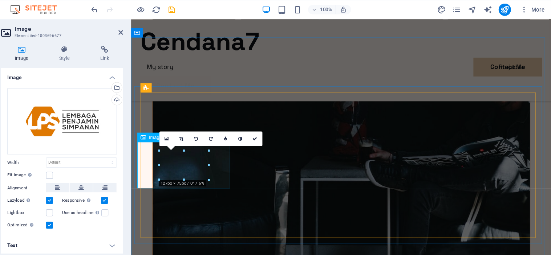
scroll to position [1740, 0]
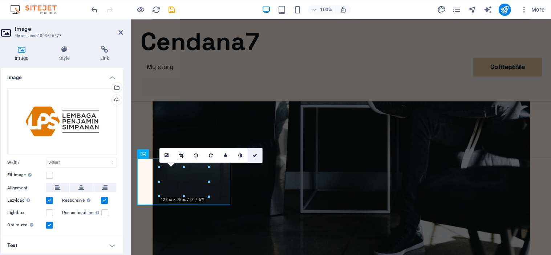
click at [276, 142] on link at bounding box center [273, 146] width 14 height 14
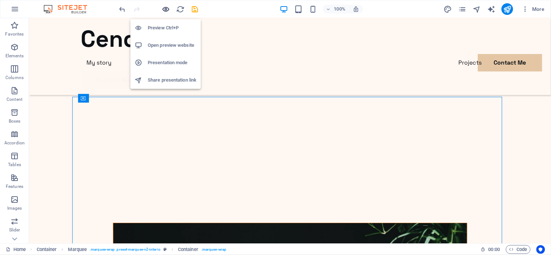
click at [166, 8] on icon "button" at bounding box center [166, 9] width 8 height 8
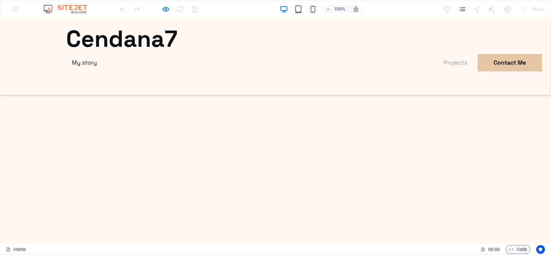
scroll to position [1061, 0]
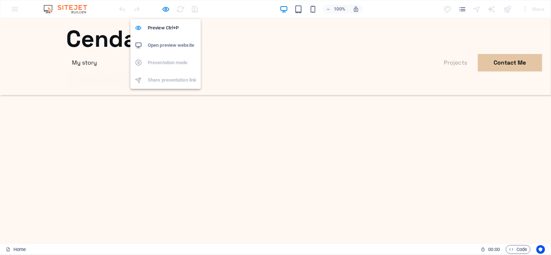
click at [168, 13] on div "Preview Ctrl+P Open preview website Presentation mode Share presentation link" at bounding box center [165, 51] width 70 height 76
click at [166, 9] on icon "button" at bounding box center [166, 9] width 8 height 8
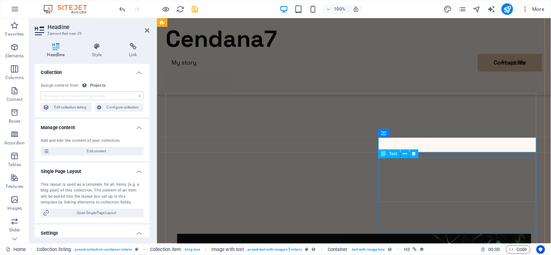
scroll to position [1343, 0]
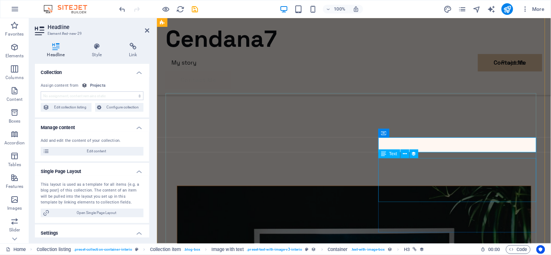
select select "name"
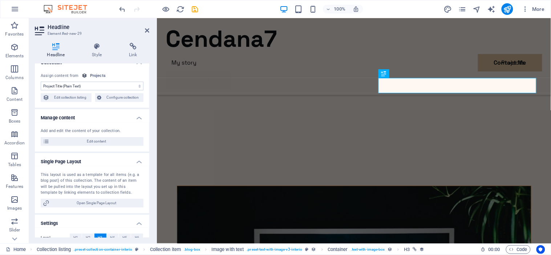
scroll to position [0, 0]
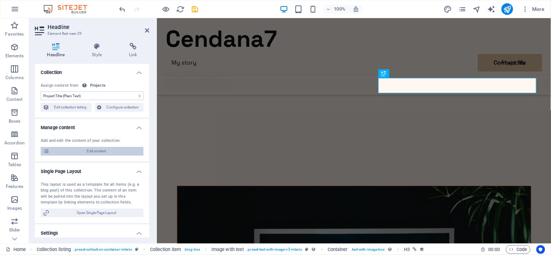
click at [119, 151] on span "Edit content" at bounding box center [97, 151] width 90 height 9
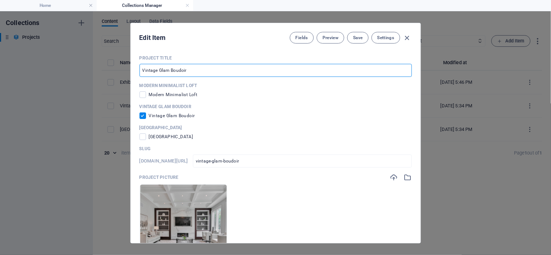
drag, startPoint x: 195, startPoint y: 73, endPoint x: 136, endPoint y: 69, distance: 59.3
click at [136, 69] on div "Project Title Vintage Glam Boudoir ​ Modern Minimalist Loft Modern Minimalist L…" at bounding box center [276, 146] width 290 height 194
click at [230, 73] on input "text" at bounding box center [275, 70] width 272 height 13
paste input "Stage & Event Production – Banking Gathering"
type input "Stage & Event Production – Banking Gathering"
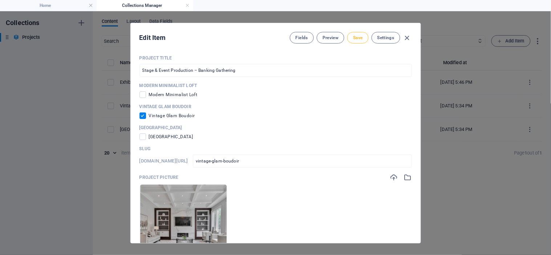
click at [361, 37] on span "Save" at bounding box center [357, 38] width 9 height 6
click at [409, 37] on icon "button" at bounding box center [407, 38] width 8 height 8
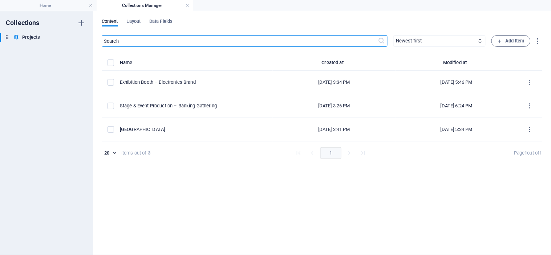
checkbox input "false"
type input "vintage-glam-boudoir"
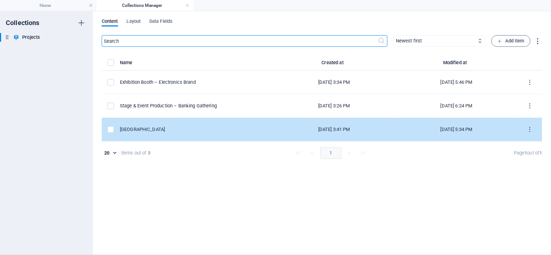
click at [379, 131] on div "Oct 31, 2023 3:41 PM" at bounding box center [334, 129] width 111 height 7
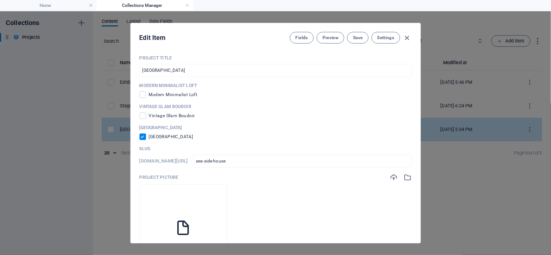
click at [379, 131] on div "Sea Side House Sea Side House" at bounding box center [275, 132] width 272 height 15
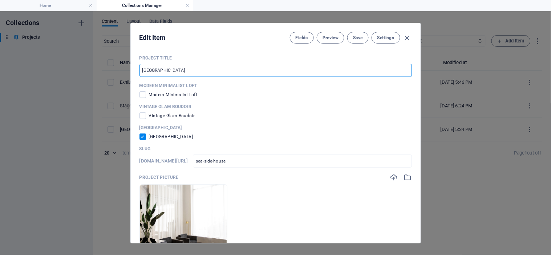
drag, startPoint x: 215, startPoint y: 66, endPoint x: 99, endPoint y: 88, distance: 117.5
click at [99, 88] on div "Edit Item Fields Preview Save Settings Project Title Sea Side House ​ Modern Mi…" at bounding box center [275, 133] width 551 height 244
click at [202, 66] on input "text" at bounding box center [275, 70] width 272 height 13
paste input "Welcome Gate & Decoration – Property Expo"
type input "Welcome Gate & Decoration – Property Expo"
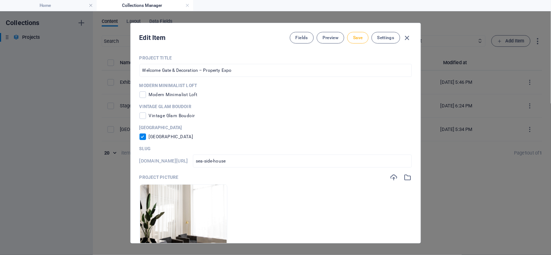
click at [361, 34] on button "Save" at bounding box center [357, 38] width 21 height 12
click at [406, 40] on icon "button" at bounding box center [407, 38] width 8 height 8
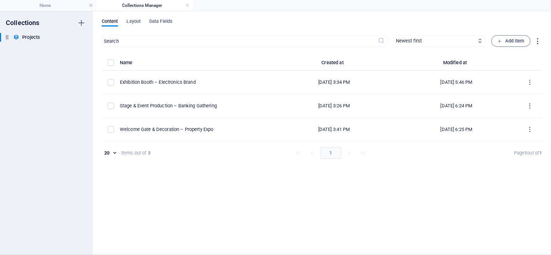
checkbox input "false"
type input "sea-side-house"
click at [68, 6] on h4 "Home" at bounding box center [48, 5] width 97 height 8
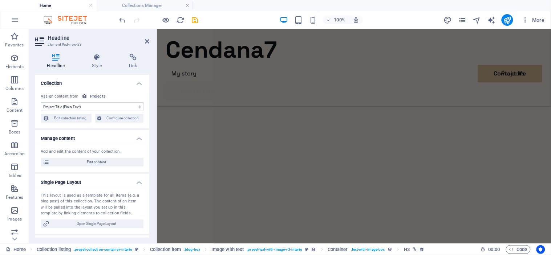
scroll to position [1303, 0]
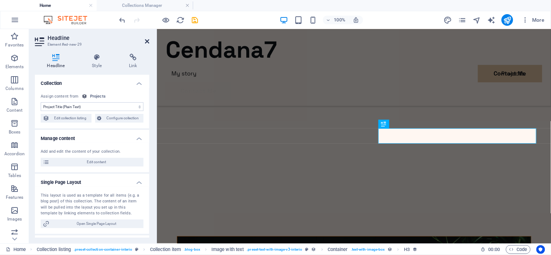
click at [145, 40] on icon at bounding box center [147, 42] width 4 height 6
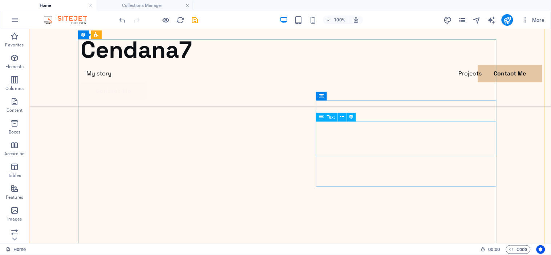
scroll to position [1507, 0]
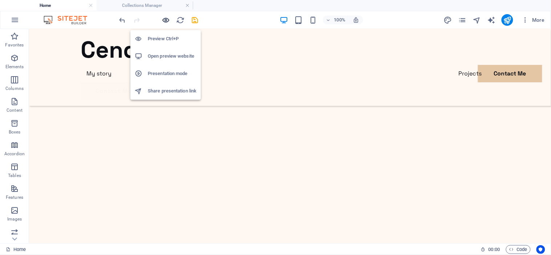
click at [166, 21] on icon "button" at bounding box center [166, 20] width 8 height 8
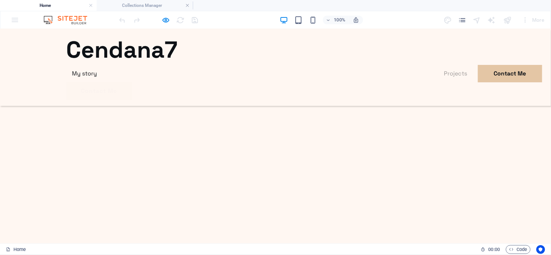
scroll to position [1433, 0]
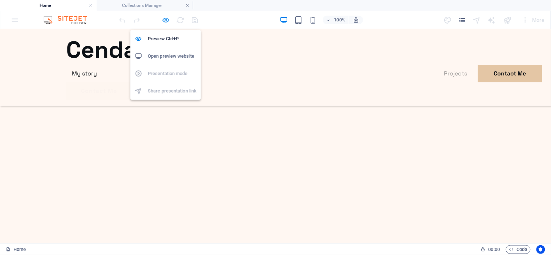
click at [164, 20] on icon "button" at bounding box center [166, 20] width 8 height 8
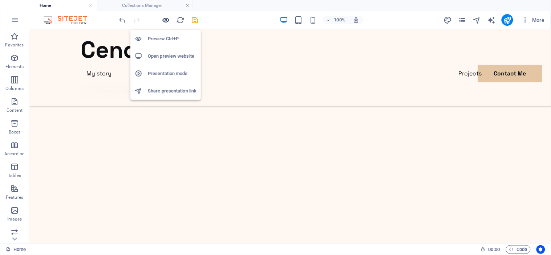
scroll to position [1666, 0]
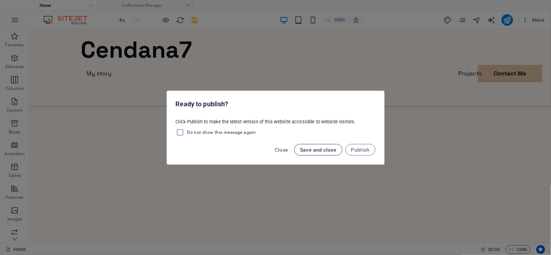
click at [327, 150] on span "Save and close" at bounding box center [318, 150] width 37 height 6
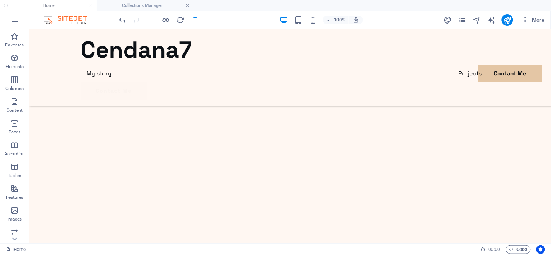
checkbox input "false"
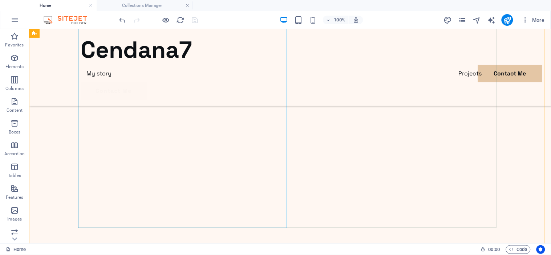
scroll to position [1346, 0]
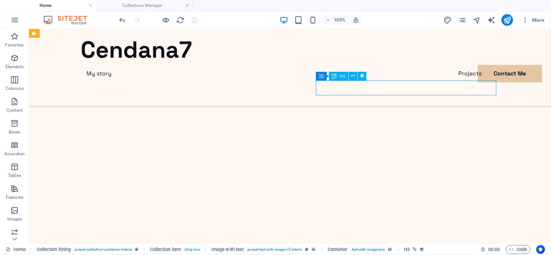
select select "name"
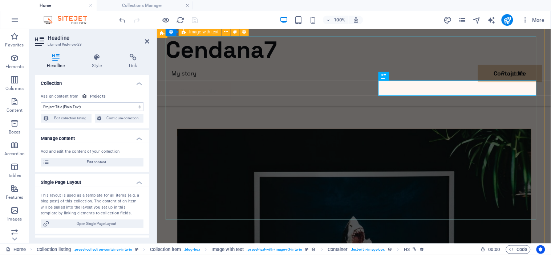
scroll to position [1352, 0]
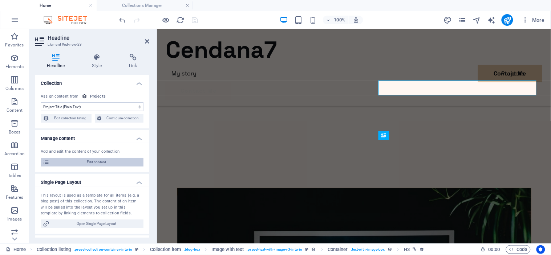
click at [115, 160] on span "Edit content" at bounding box center [97, 162] width 90 height 9
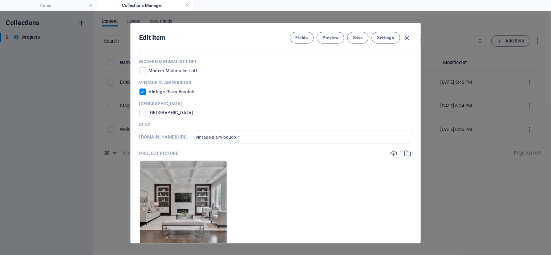
scroll to position [0, 0]
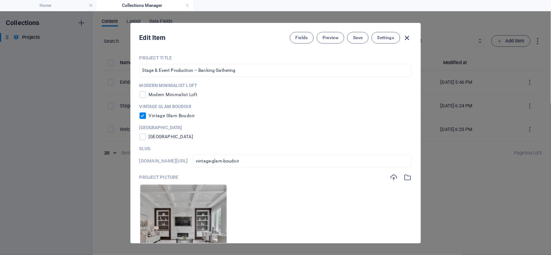
click at [408, 41] on icon "button" at bounding box center [407, 38] width 8 height 8
checkbox input "false"
type input "vintage-glam-boudoir"
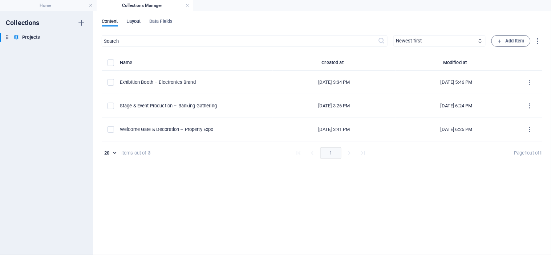
click at [134, 20] on span "Layout" at bounding box center [134, 22] width 14 height 10
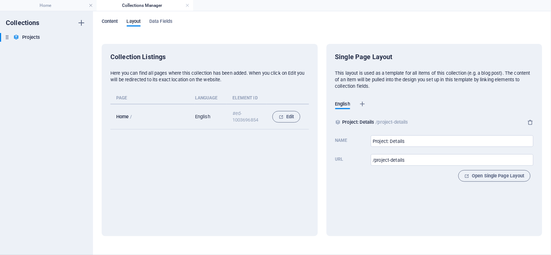
click at [111, 22] on span "Content" at bounding box center [110, 22] width 16 height 10
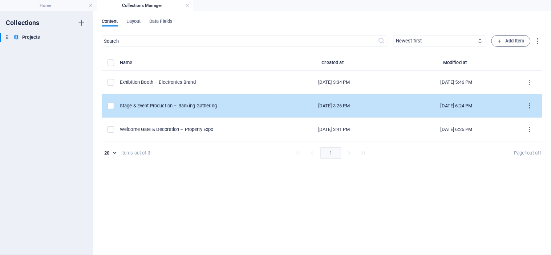
click at [527, 107] on icon "items list" at bounding box center [530, 106] width 7 height 7
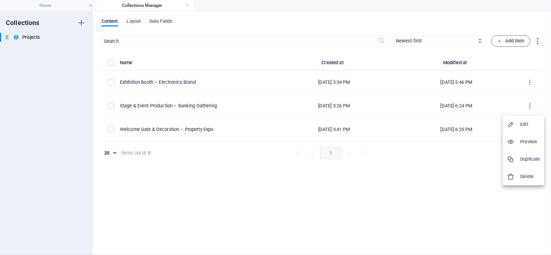
click at [530, 142] on h6 "Preview" at bounding box center [530, 142] width 20 height 9
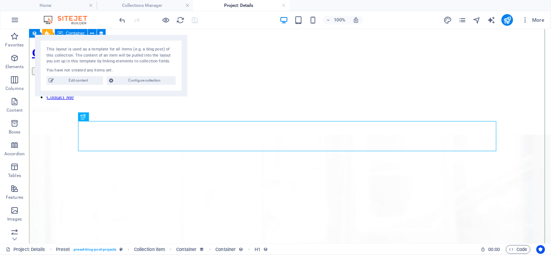
scroll to position [240, 0]
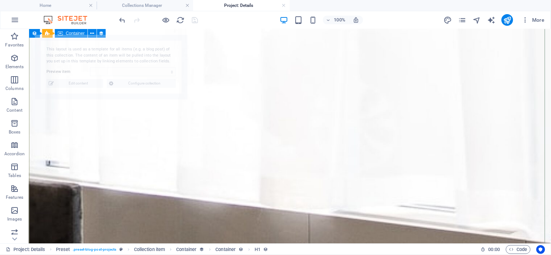
select select "68de553bdd834d34180384a3"
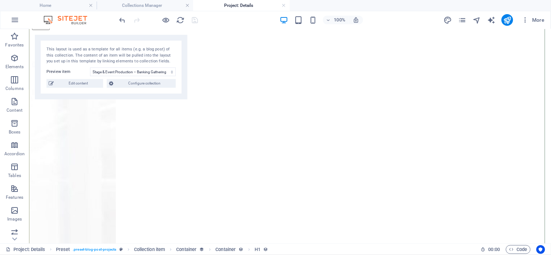
scroll to position [0, 0]
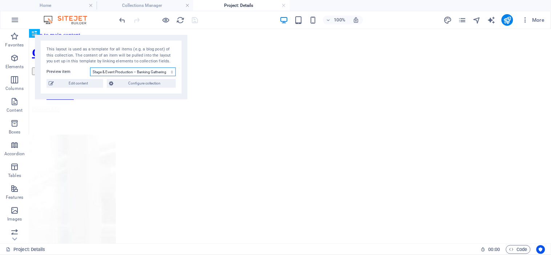
click at [140, 73] on select "Exhibition Booth – Electronics Brand Stage & Event Production – Banking Gatheri…" at bounding box center [133, 72] width 86 height 9
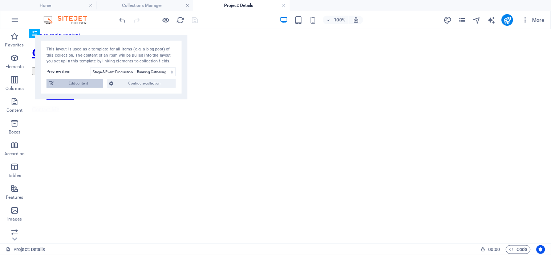
click at [93, 80] on span "Edit content" at bounding box center [78, 83] width 45 height 9
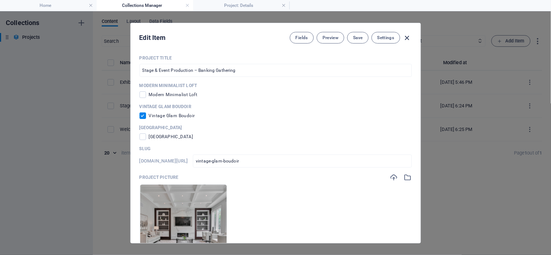
click at [405, 34] on icon "button" at bounding box center [407, 38] width 8 height 8
checkbox input "false"
type input "vintage-glam-boudoir"
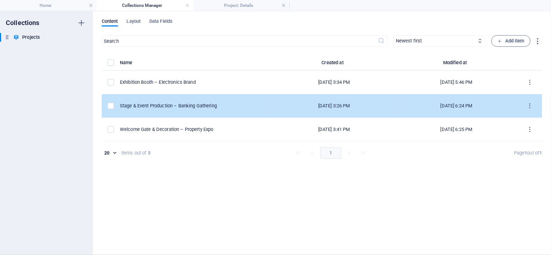
click at [279, 105] on div "Nov 8, 2023 3:26 PM" at bounding box center [334, 106] width 111 height 7
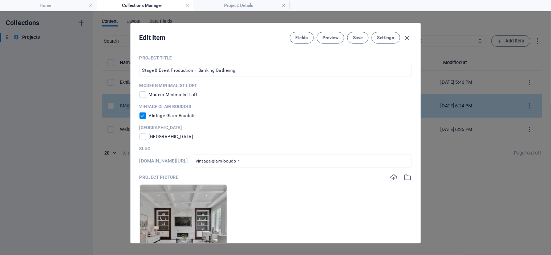
click at [276, 105] on p "Vintage Glam Boudoir" at bounding box center [275, 107] width 272 height 6
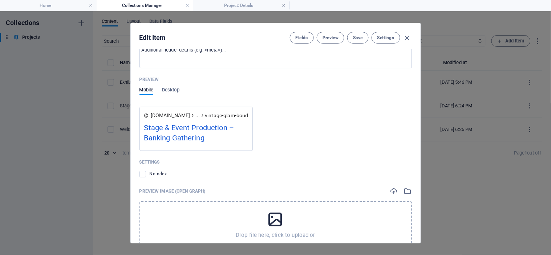
scroll to position [660, 0]
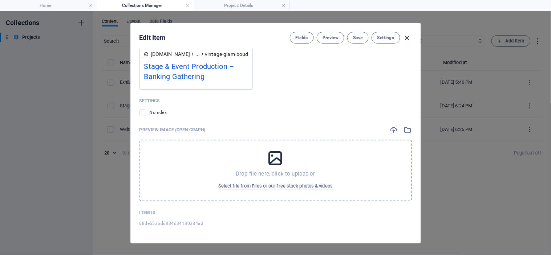
click at [407, 37] on icon "button" at bounding box center [407, 38] width 8 height 8
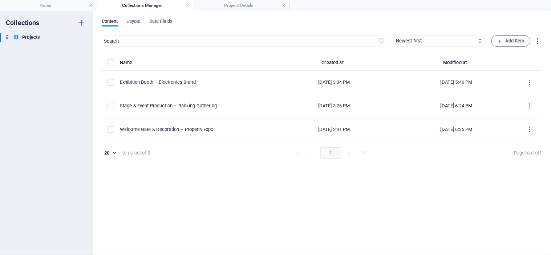
checkbox input "false"
type input "vintage-glam-boudoir"
click at [82, 4] on h4 "Home" at bounding box center [48, 5] width 97 height 8
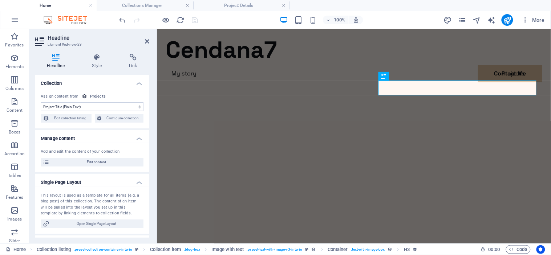
scroll to position [1352, 0]
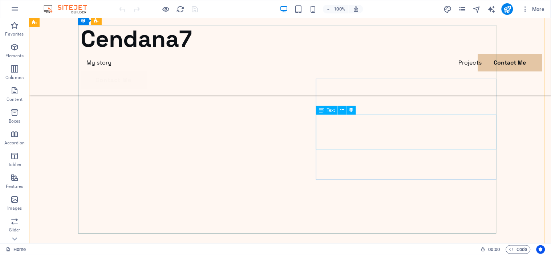
scroll to position [1329, 0]
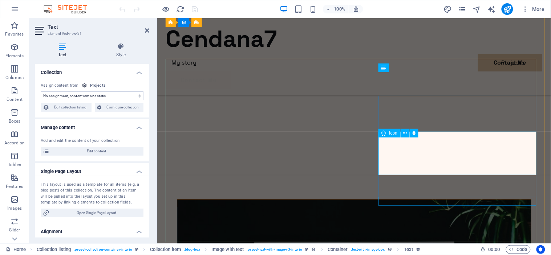
scroll to position [1377, 0]
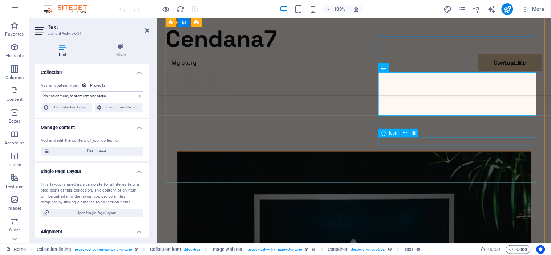
select select "short-description"
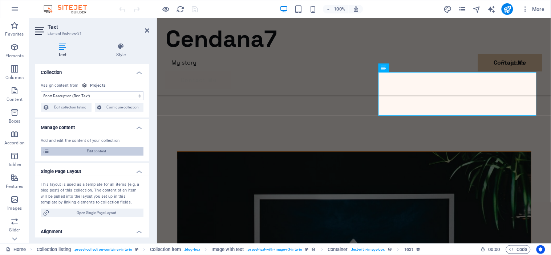
click at [118, 149] on span "Edit content" at bounding box center [97, 151] width 90 height 9
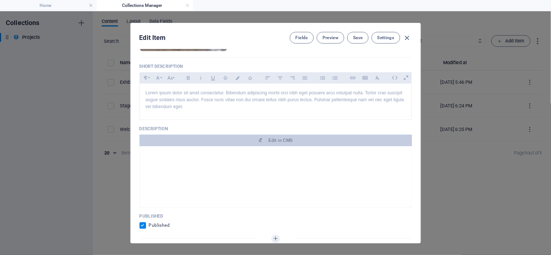
scroll to position [220, 0]
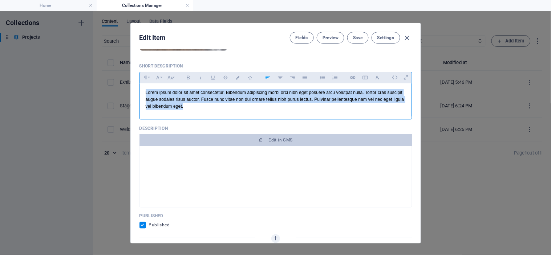
drag, startPoint x: 193, startPoint y: 109, endPoint x: 128, endPoint y: 86, distance: 68.6
click at [128, 86] on div "Edit Item Fields Preview Save Settings Project Title Stage & Event Production –…" at bounding box center [275, 133] width 551 height 244
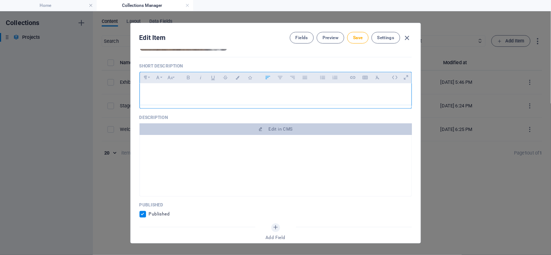
click at [241, 89] on p "​" at bounding box center [276, 92] width 260 height 7
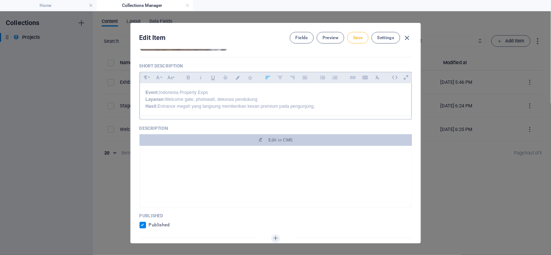
click at [361, 35] on span "Save" at bounding box center [357, 38] width 9 height 6
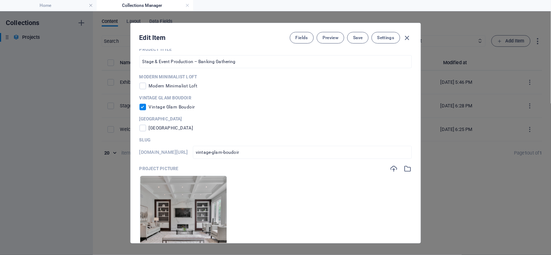
scroll to position [0, 0]
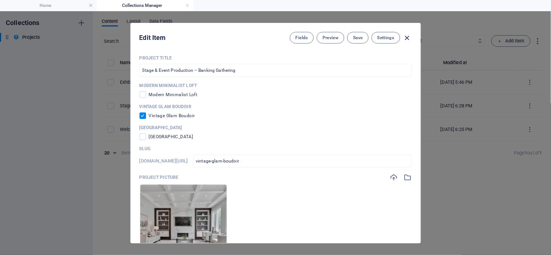
click at [409, 36] on icon "button" at bounding box center [407, 38] width 8 height 8
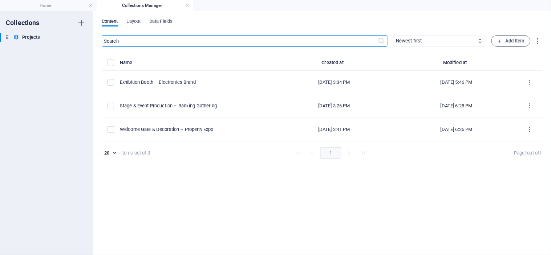
checkbox input "false"
type input "vintage-glam-boudoir"
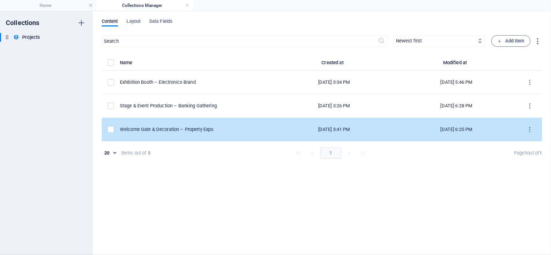
click at [336, 127] on div "[DATE] 3:41 PM" at bounding box center [334, 129] width 111 height 7
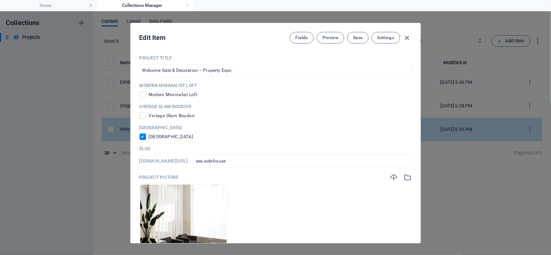
click at [336, 127] on p "[GEOGRAPHIC_DATA]" at bounding box center [275, 128] width 272 height 6
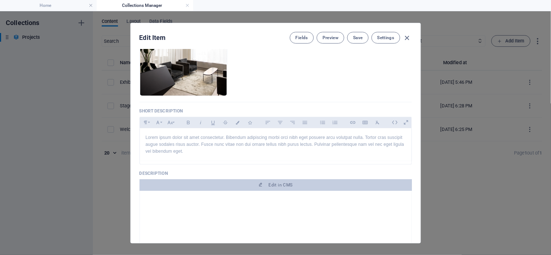
scroll to position [201, 0]
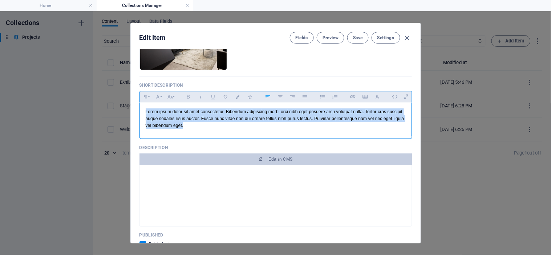
drag, startPoint x: 250, startPoint y: 129, endPoint x: 134, endPoint y: 112, distance: 116.5
click at [134, 112] on div "Project Title Welcome Gate & Decoration – Property Expo ​ Modern Minimalist Lof…" at bounding box center [276, 146] width 290 height 194
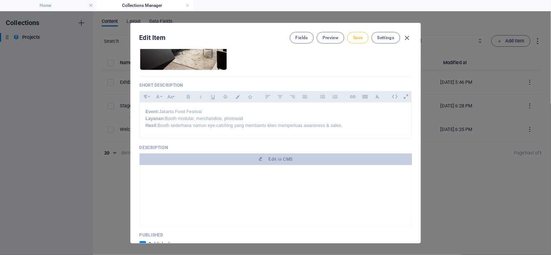
click at [358, 41] on button "Save" at bounding box center [357, 38] width 21 height 12
click at [408, 36] on icon "button" at bounding box center [407, 38] width 8 height 8
checkbox input "false"
type input "sea-side-house"
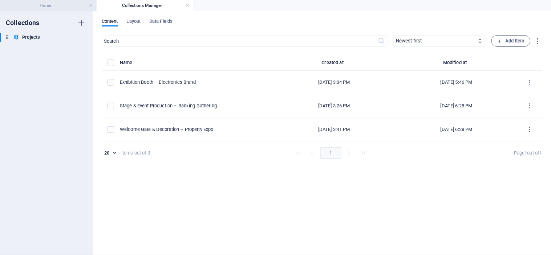
click at [54, 9] on h4 "Home" at bounding box center [48, 5] width 97 height 8
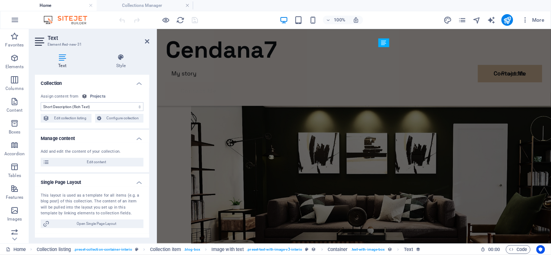
scroll to position [1346, 0]
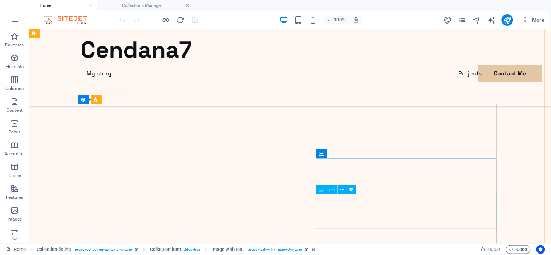
scroll to position [1255, 0]
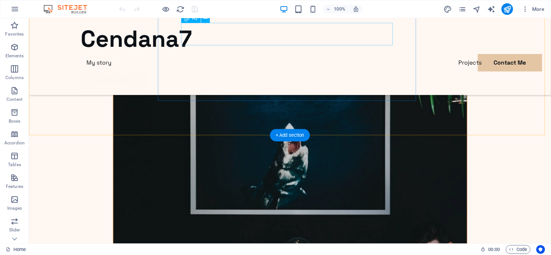
scroll to position [2071, 0]
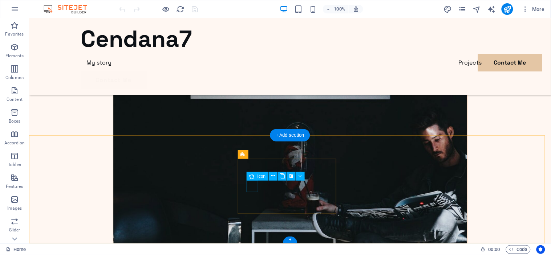
select select "xMidYMid"
select select "px"
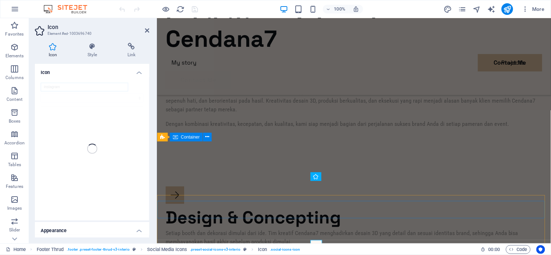
scroll to position [2054, 0]
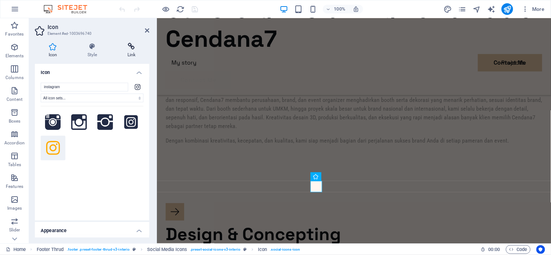
click at [131, 48] on icon at bounding box center [132, 46] width 36 height 7
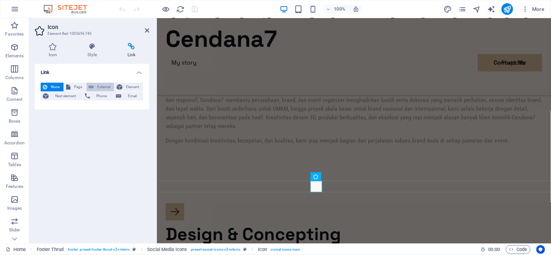
click at [106, 85] on span "External" at bounding box center [104, 87] width 16 height 9
select select "blank"
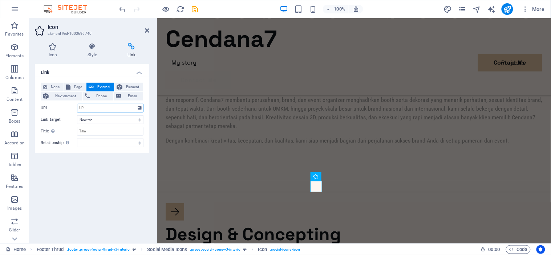
click at [112, 106] on input "URL" at bounding box center [110, 108] width 66 height 9
paste input "[URL][DOMAIN_NAME][DOMAIN_NAME]"
type input "[URL][DOMAIN_NAME][DOMAIN_NAME]"
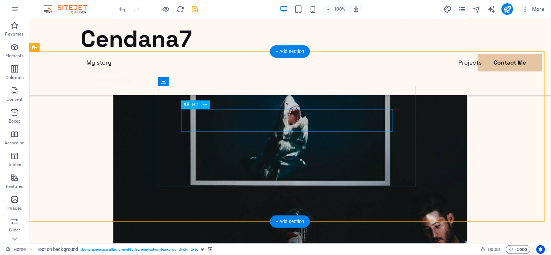
scroll to position [1984, 0]
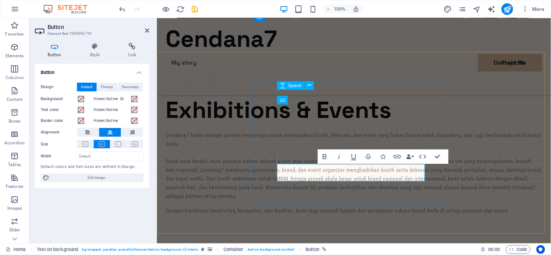
scroll to position [1956, 0]
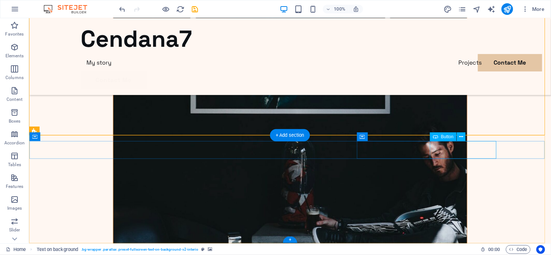
scroll to position [2071, 0]
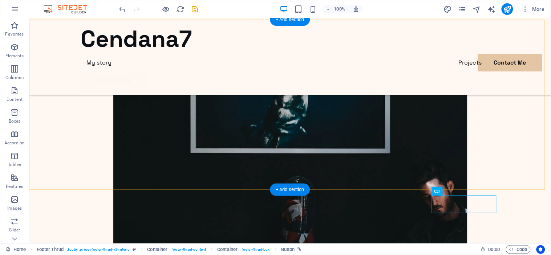
scroll to position [2017, 0]
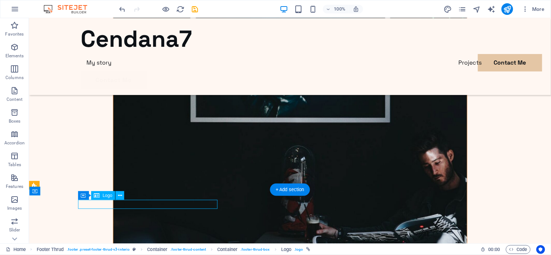
select select "px"
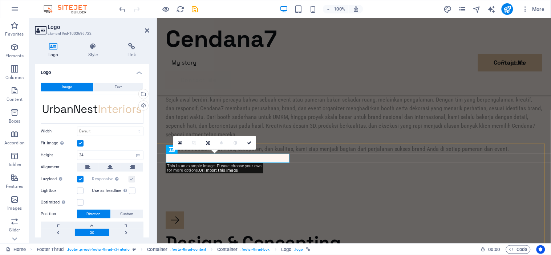
scroll to position [2046, 0]
click at [93, 48] on icon at bounding box center [93, 46] width 37 height 7
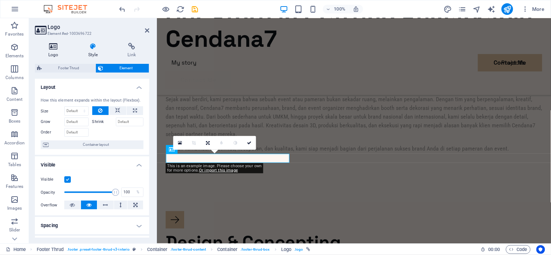
click at [53, 47] on icon at bounding box center [53, 46] width 37 height 7
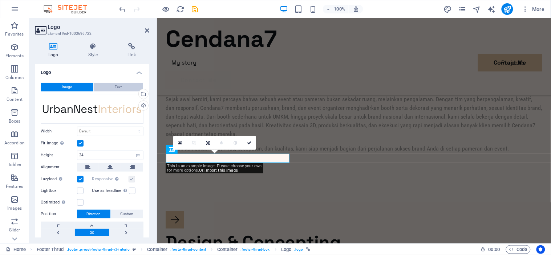
click at [109, 84] on button "Text" at bounding box center [118, 87] width 49 height 9
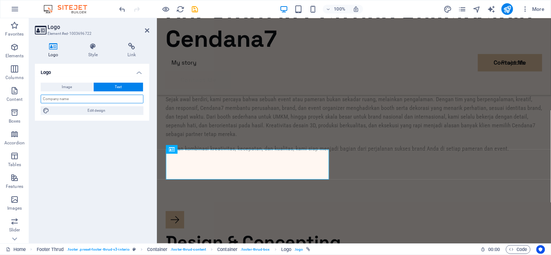
click at [100, 100] on input "text" at bounding box center [92, 99] width 103 height 9
type input "Cendana7"
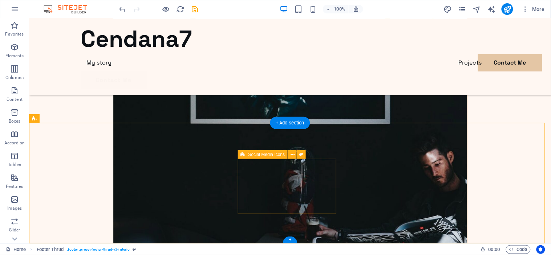
scroll to position [2024, 0]
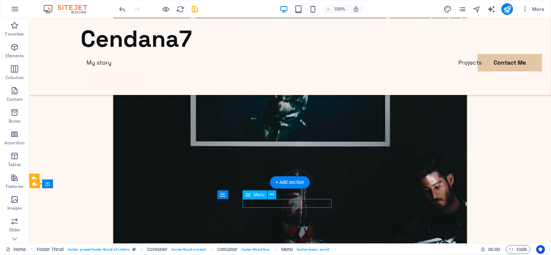
select select
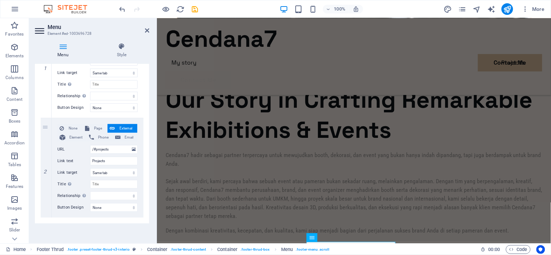
scroll to position [0, 0]
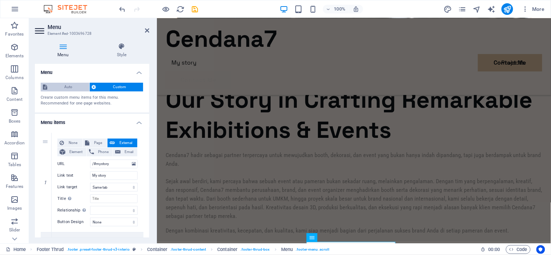
click at [73, 85] on span "Auto" at bounding box center [68, 87] width 38 height 9
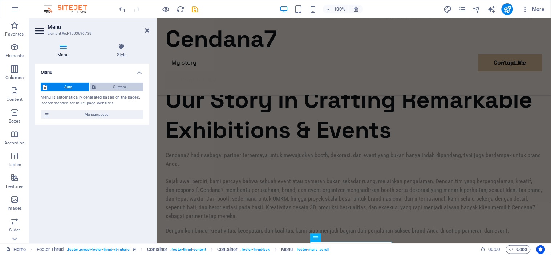
click at [102, 86] on span "Custom" at bounding box center [119, 87] width 43 height 9
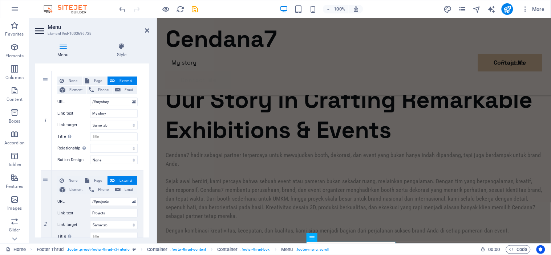
scroll to position [60, 0]
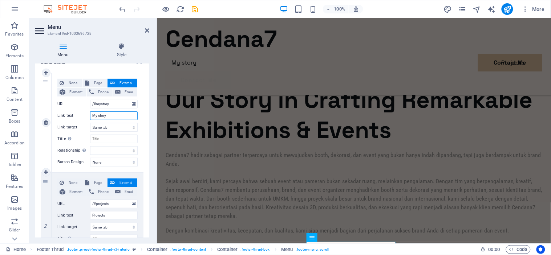
click at [108, 114] on input "My story" at bounding box center [114, 116] width 48 height 9
type input "M"
select select
type input "Our"
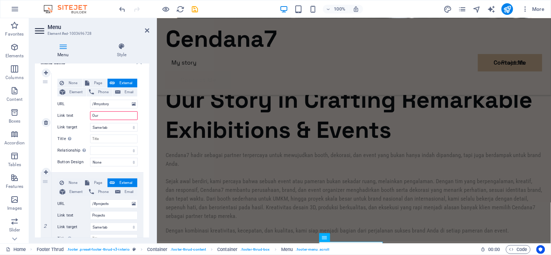
select select
type input "O"
type input "Our Story"
select select
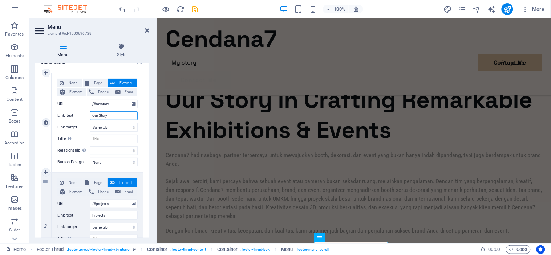
select select
type input "Our Story"
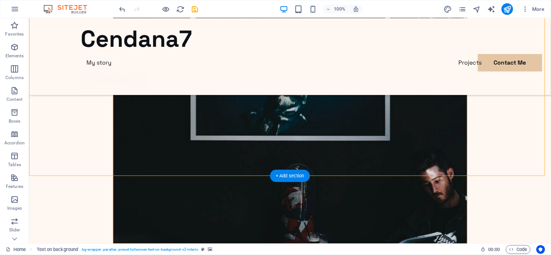
scroll to position [2030, 0]
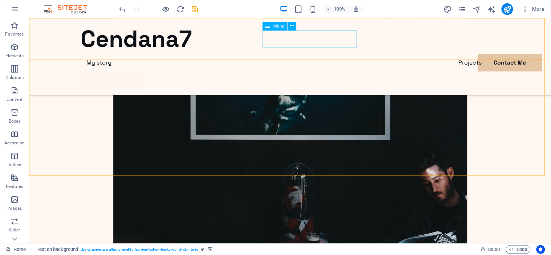
click at [281, 54] on nav "My story Projects Contact Me" at bounding box center [290, 62] width 418 height 17
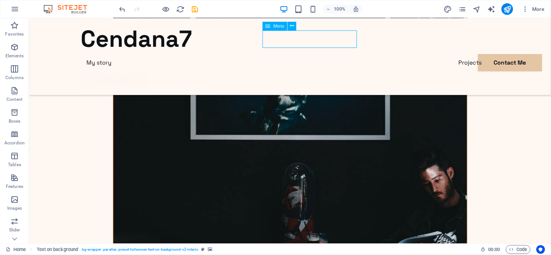
click at [281, 54] on nav "My story Projects Contact Me" at bounding box center [290, 62] width 418 height 17
select select
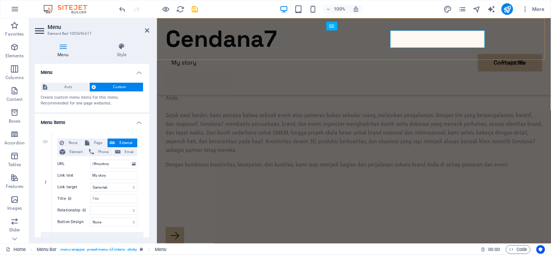
scroll to position [1971, 0]
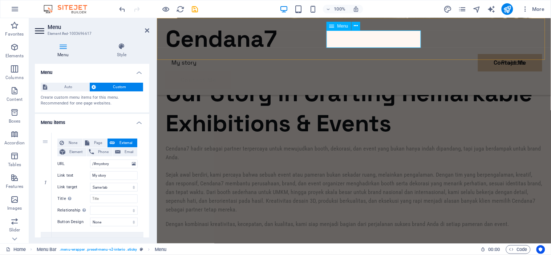
click at [339, 54] on nav "My story Projects Contact Me" at bounding box center [353, 62] width 377 height 17
click at [96, 175] on input "My story" at bounding box center [114, 175] width 48 height 9
type input "Our story"
select select
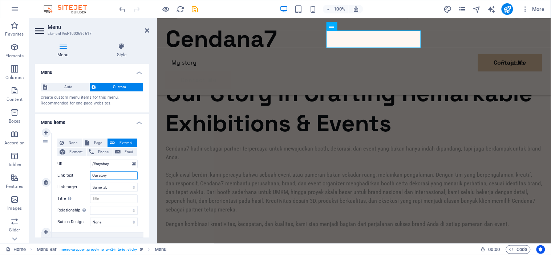
select select
type input "Our story"
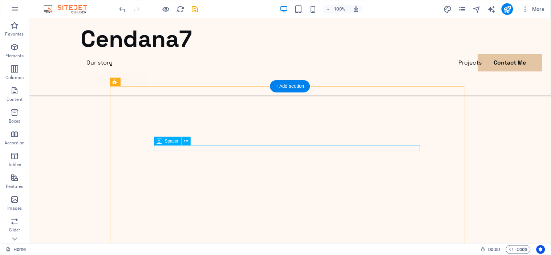
scroll to position [252, 0]
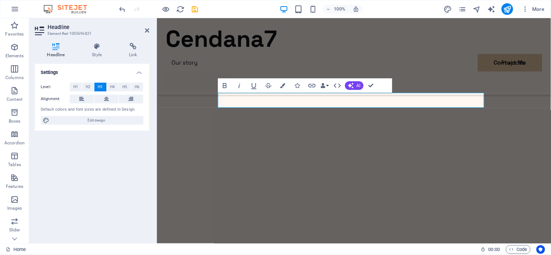
scroll to position [222, 0]
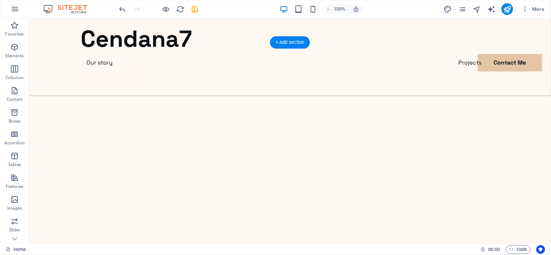
scroll to position [285, 0]
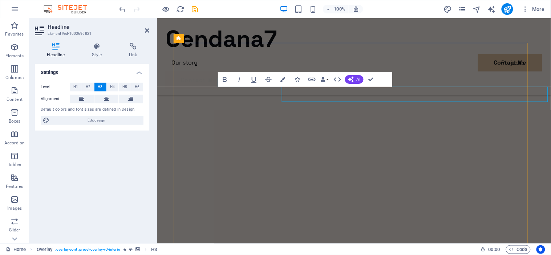
scroll to position [226, 0]
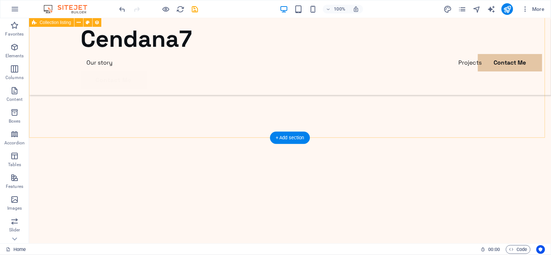
scroll to position [1728, 0]
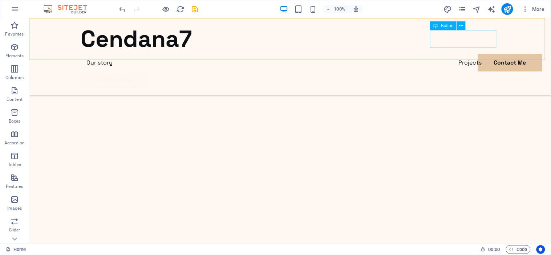
click at [474, 71] on div "Contact Me" at bounding box center [290, 79] width 418 height 17
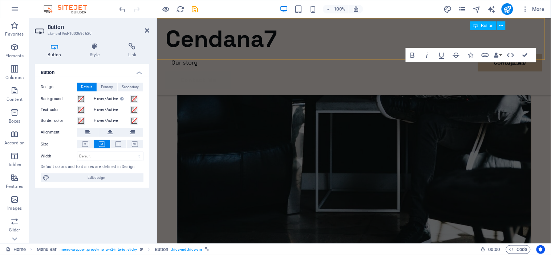
scroll to position [1725, 0]
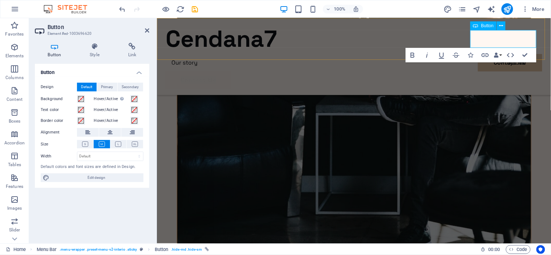
click at [231, 71] on link "Contact Me" at bounding box center [198, 79] width 66 height 17
click at [93, 48] on icon at bounding box center [95, 46] width 36 height 7
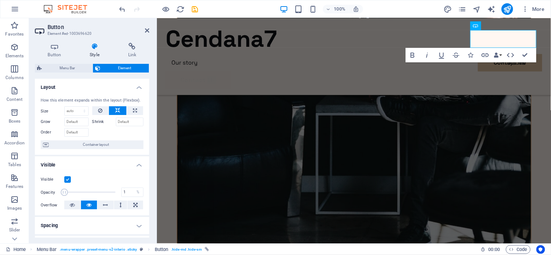
scroll to position [147, 0]
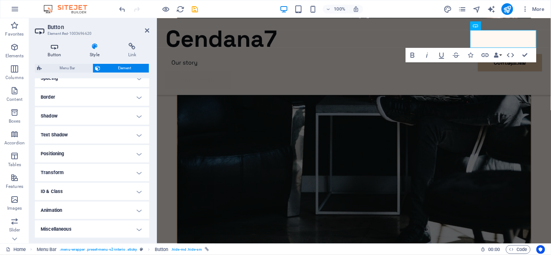
click at [58, 48] on icon at bounding box center [54, 46] width 39 height 7
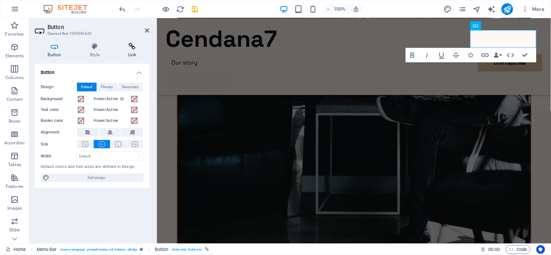
click at [133, 53] on h4 "Link" at bounding box center [132, 50] width 34 height 15
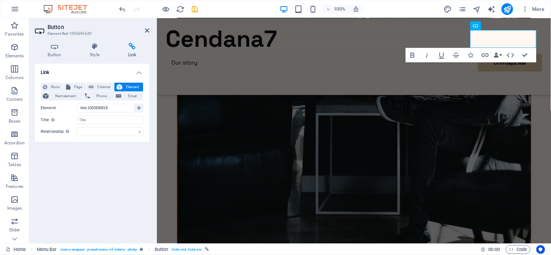
click at [133, 53] on h4 "Link" at bounding box center [132, 50] width 34 height 15
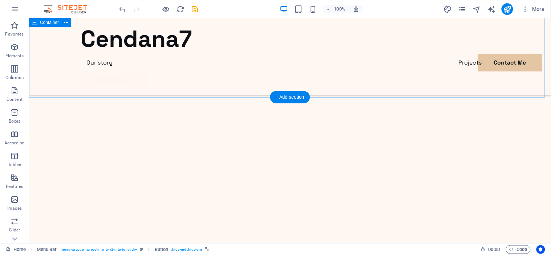
scroll to position [1039, 0]
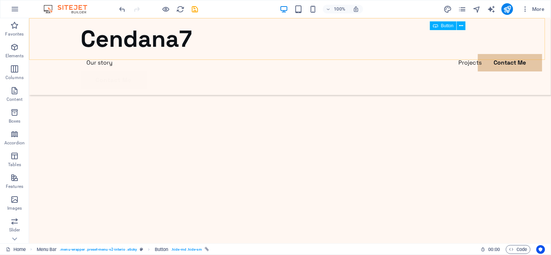
click at [458, 71] on div "Contact Me" at bounding box center [290, 79] width 418 height 17
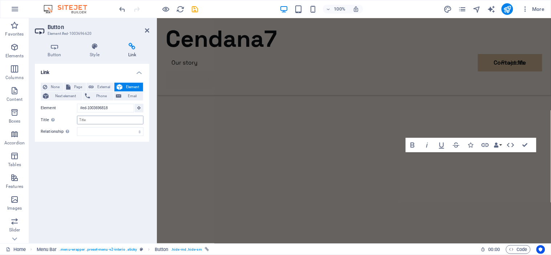
scroll to position [1045, 0]
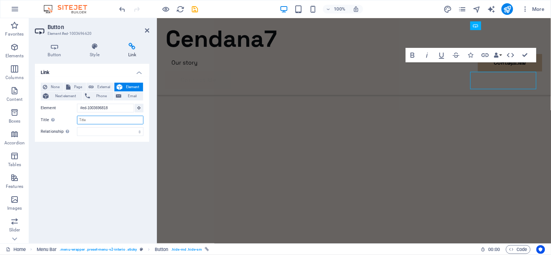
click at [92, 119] on input "Title Additional link description, should not be the same as the link text. The…" at bounding box center [110, 120] width 66 height 9
type input "B"
type input "Contact Us"
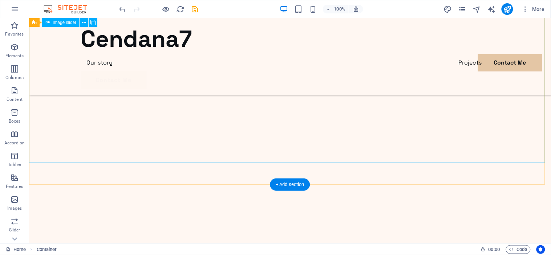
scroll to position [0, 0]
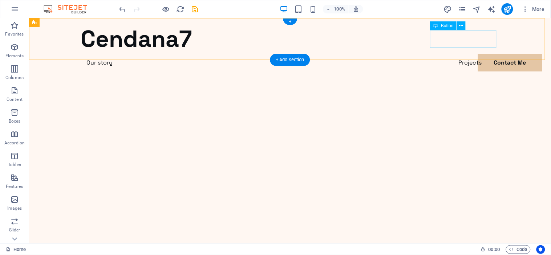
click at [469, 71] on div "Contact Me" at bounding box center [290, 79] width 418 height 17
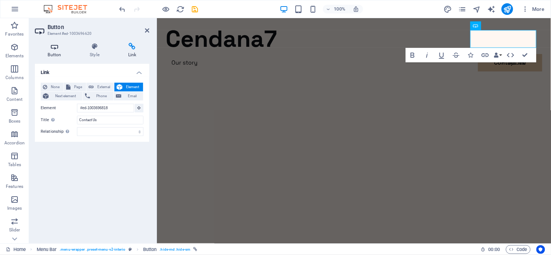
click at [49, 47] on icon at bounding box center [54, 46] width 39 height 7
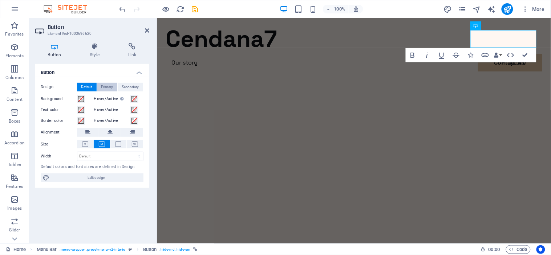
click at [112, 88] on span "Primary" at bounding box center [107, 87] width 12 height 9
click at [134, 85] on span "Secondary" at bounding box center [130, 87] width 17 height 9
click at [86, 88] on span "Default" at bounding box center [86, 87] width 11 height 9
click at [98, 179] on span "Edit design" at bounding box center [97, 178] width 90 height 9
select select "px"
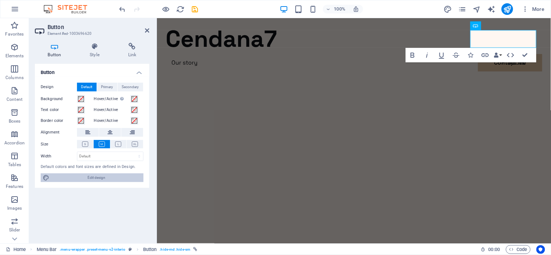
select select "400"
select select "px"
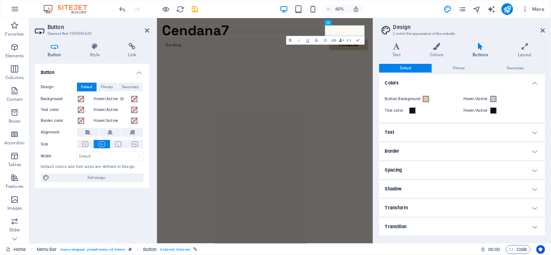
click at [444, 128] on h4 "Text" at bounding box center [462, 132] width 166 height 17
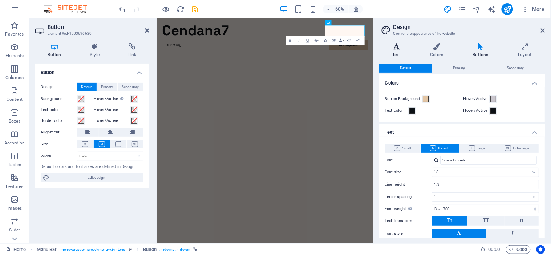
click at [399, 50] on h4 "Text" at bounding box center [398, 50] width 38 height 15
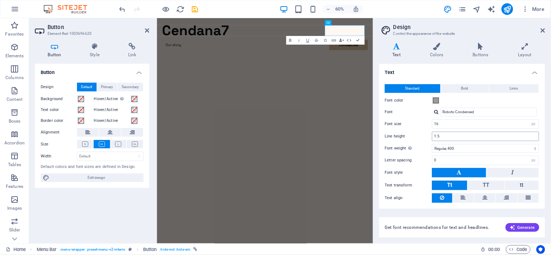
scroll to position [19, 0]
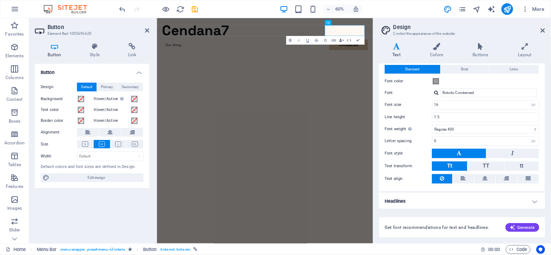
click at [503, 202] on h4 "Headlines" at bounding box center [462, 201] width 166 height 17
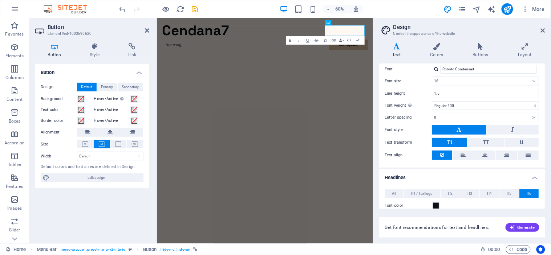
scroll to position [40, 0]
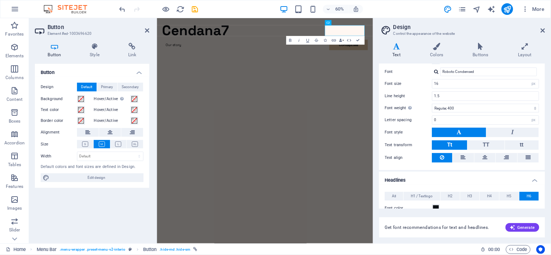
click at [539, 181] on h4 "Headlines" at bounding box center [462, 178] width 166 height 13
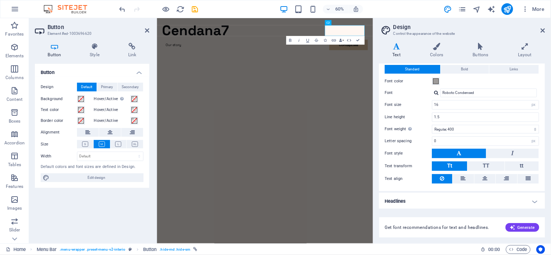
scroll to position [0, 0]
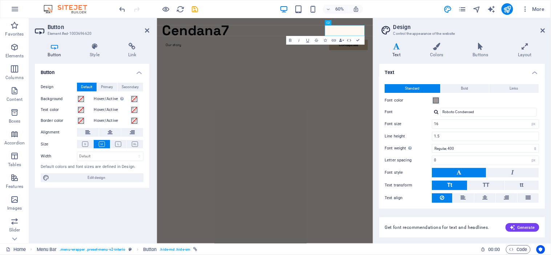
click at [531, 70] on h4 "Text" at bounding box center [462, 70] width 166 height 13
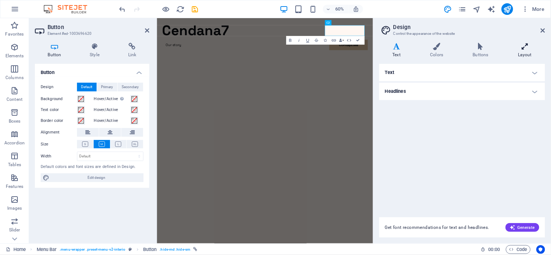
click at [524, 48] on icon at bounding box center [525, 46] width 40 height 7
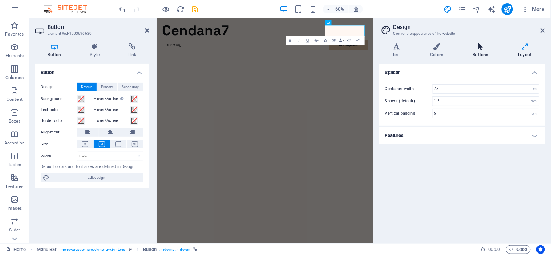
click at [500, 50] on icon at bounding box center [480, 46] width 42 height 7
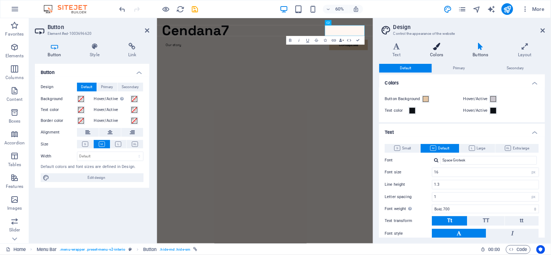
click at [444, 50] on icon at bounding box center [437, 46] width 40 height 7
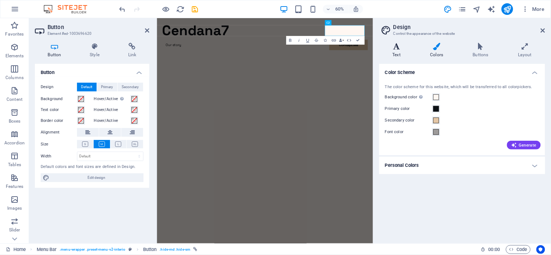
click at [394, 47] on icon at bounding box center [396, 46] width 35 height 7
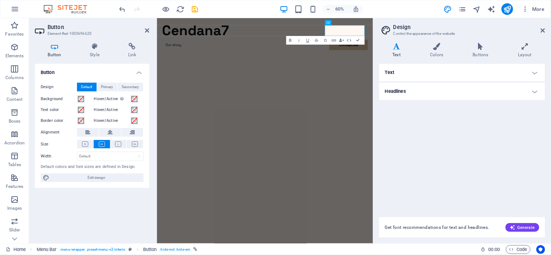
click at [540, 31] on header "Design Control the appearance of the website" at bounding box center [463, 27] width 165 height 19
click at [545, 31] on icon at bounding box center [543, 31] width 4 height 6
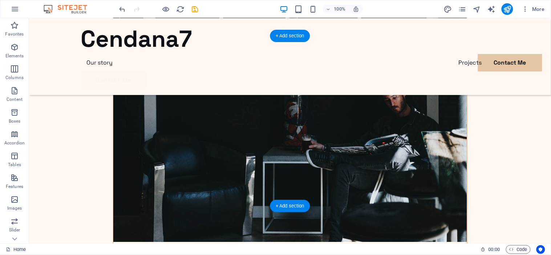
scroll to position [1997, 0]
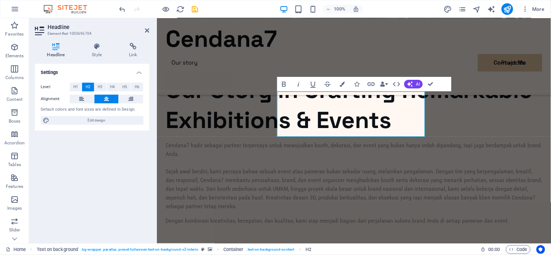
scroll to position [1969, 0]
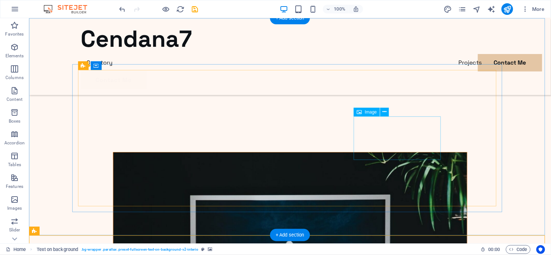
scroll to position [1853, 0]
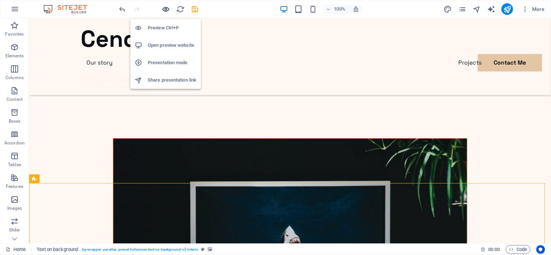
click at [165, 5] on icon "button" at bounding box center [166, 9] width 8 height 8
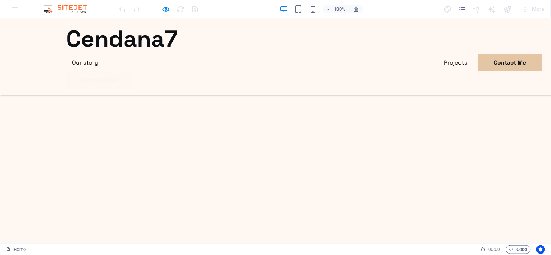
scroll to position [1782, 0]
click at [167, 4] on div at bounding box center [158, 9] width 81 height 12
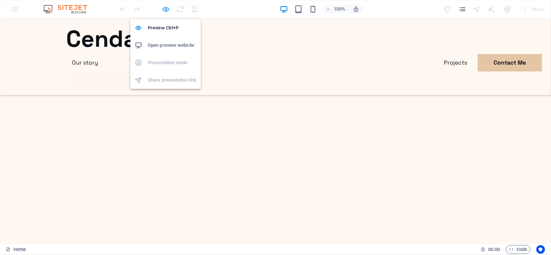
click at [167, 5] on icon "button" at bounding box center [166, 9] width 8 height 8
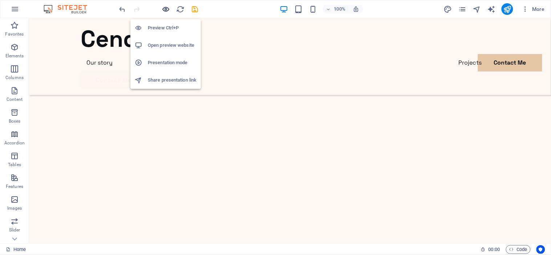
scroll to position [1184, 0]
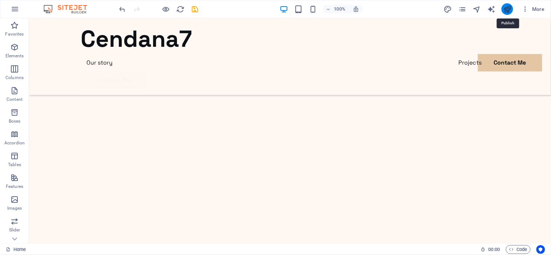
click at [510, 9] on icon "publish" at bounding box center [507, 9] width 8 height 8
checkbox input "false"
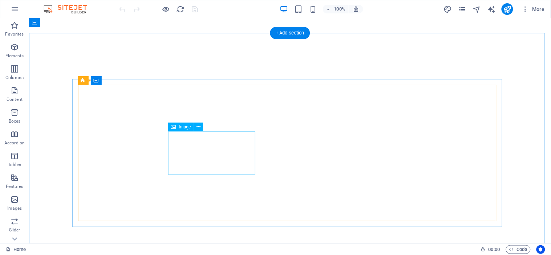
scroll to position [1782, 0]
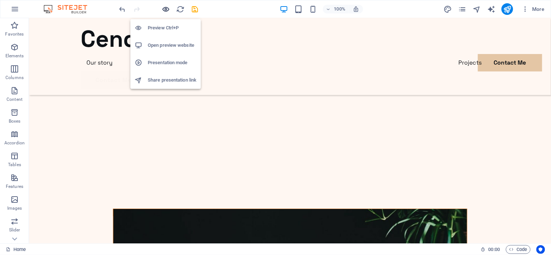
click at [166, 9] on icon "button" at bounding box center [166, 9] width 8 height 8
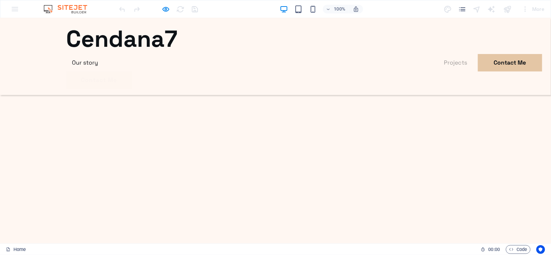
scroll to position [1513, 0]
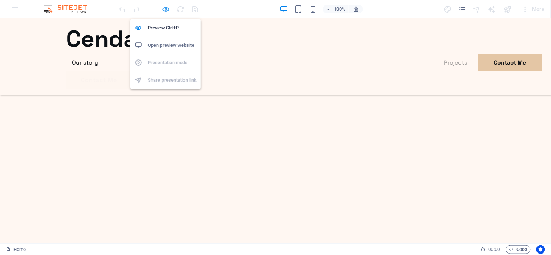
click at [166, 5] on icon "button" at bounding box center [166, 9] width 8 height 8
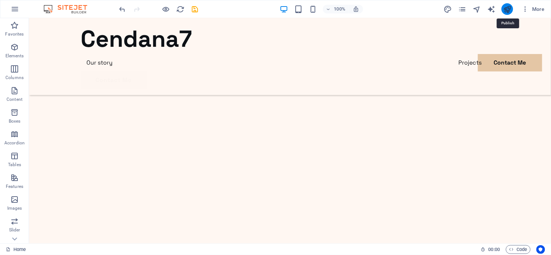
click at [507, 10] on icon "publish" at bounding box center [507, 9] width 8 height 8
checkbox input "false"
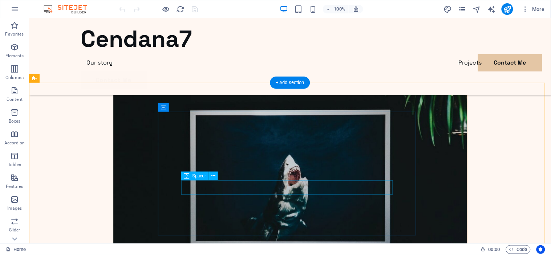
scroll to position [1931, 0]
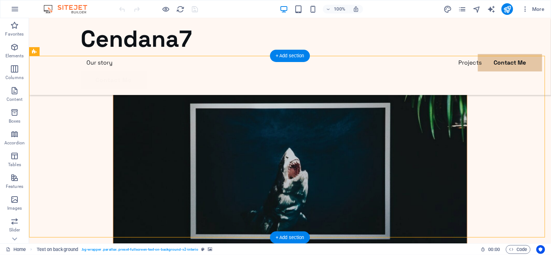
select select "px"
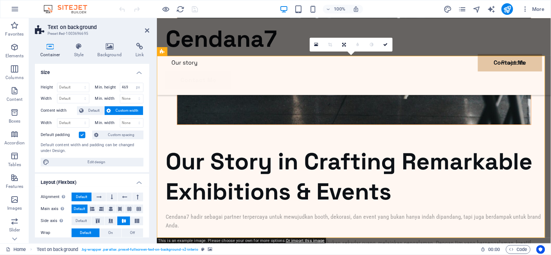
scroll to position [120, 0]
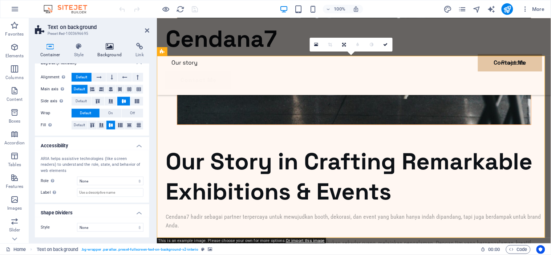
click at [108, 43] on icon at bounding box center [109, 46] width 35 height 7
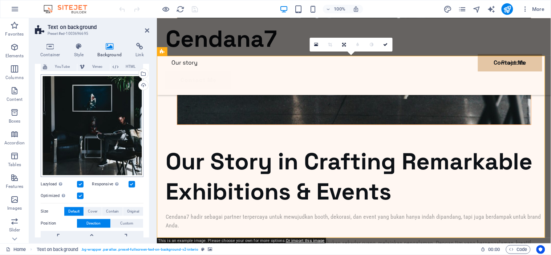
scroll to position [56, 0]
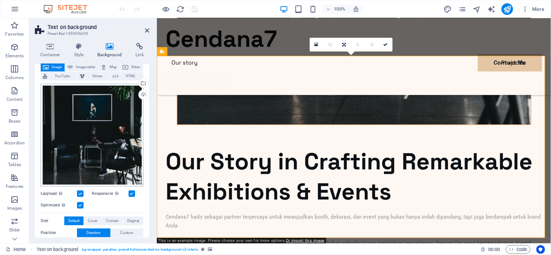
scroll to position [0, 0]
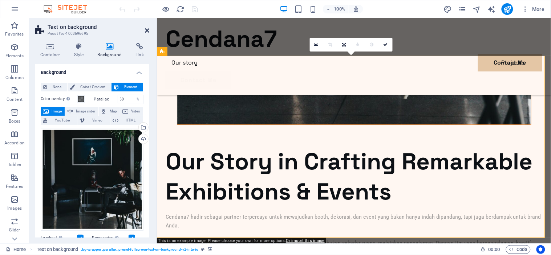
click at [147, 29] on icon at bounding box center [147, 31] width 4 height 6
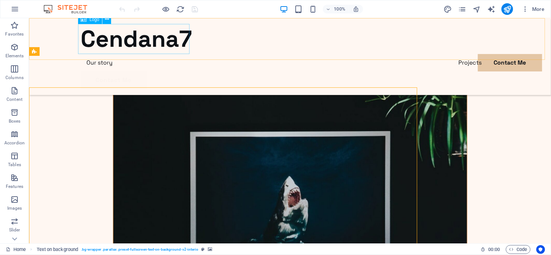
scroll to position [1931, 0]
